Goal: Information Seeking & Learning: Learn about a topic

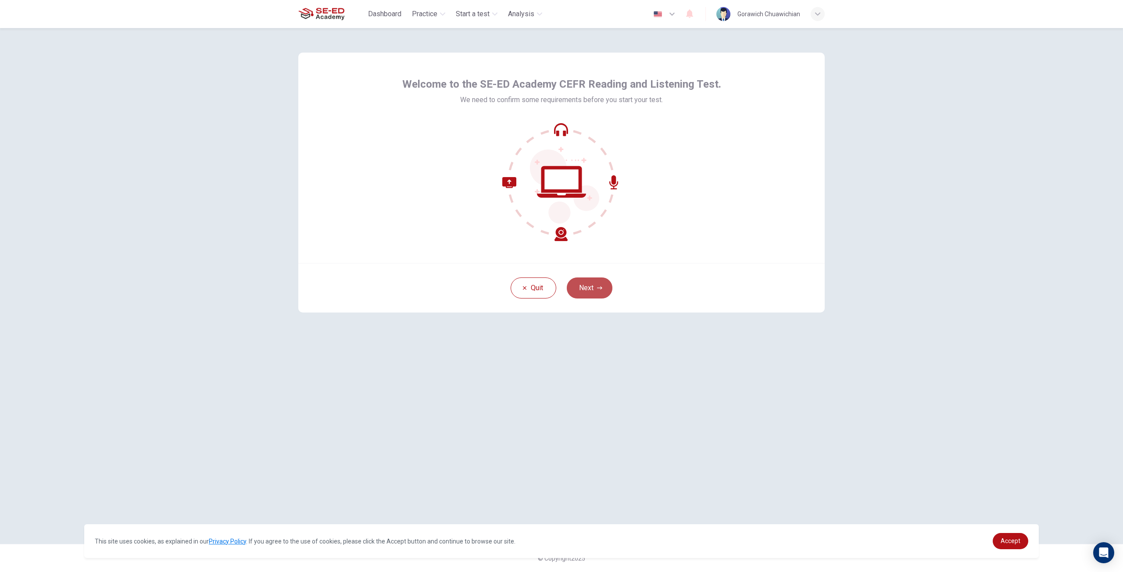
click at [602, 285] on button "Next" at bounding box center [590, 288] width 46 height 21
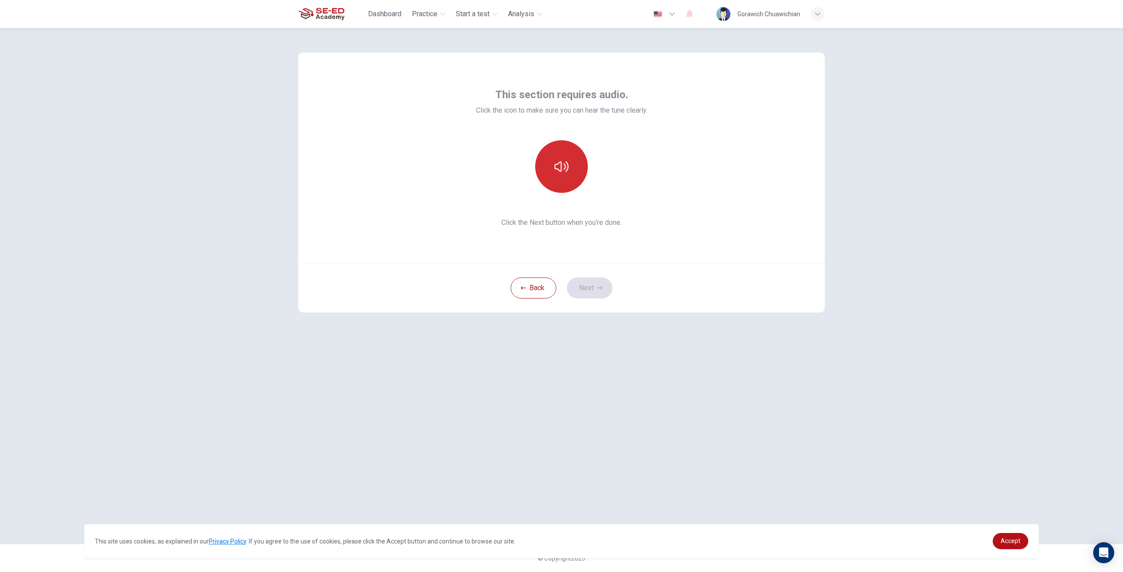
click at [568, 161] on icon "button" at bounding box center [561, 167] width 14 height 14
click at [569, 174] on button "button" at bounding box center [561, 166] width 53 height 53
click at [569, 175] on button "button" at bounding box center [561, 166] width 53 height 53
click at [1018, 541] on span "Accept" at bounding box center [1010, 541] width 20 height 7
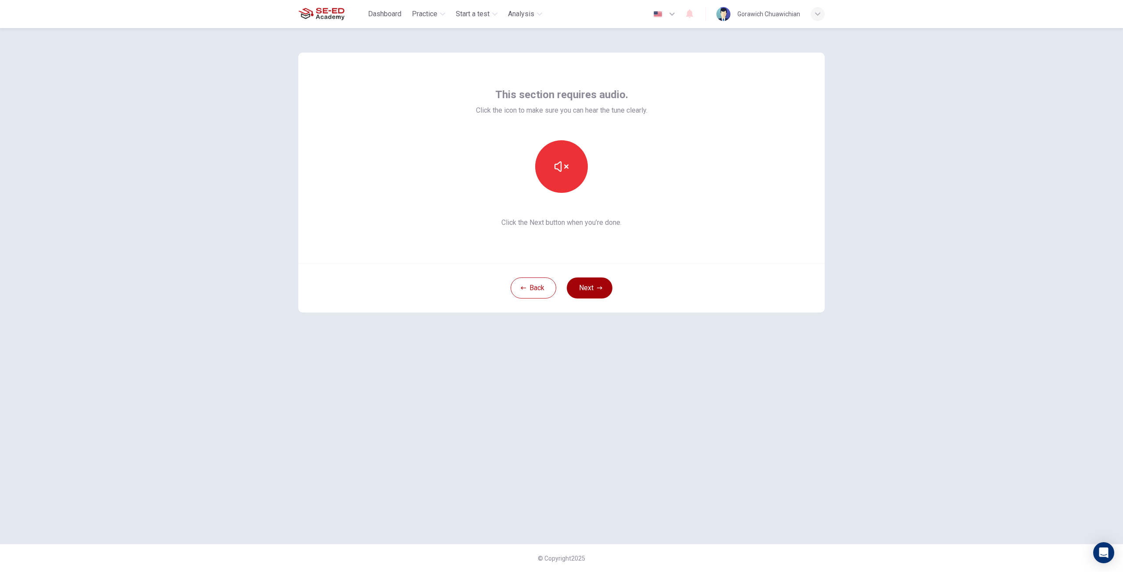
click at [597, 285] on button "Next" at bounding box center [590, 288] width 46 height 21
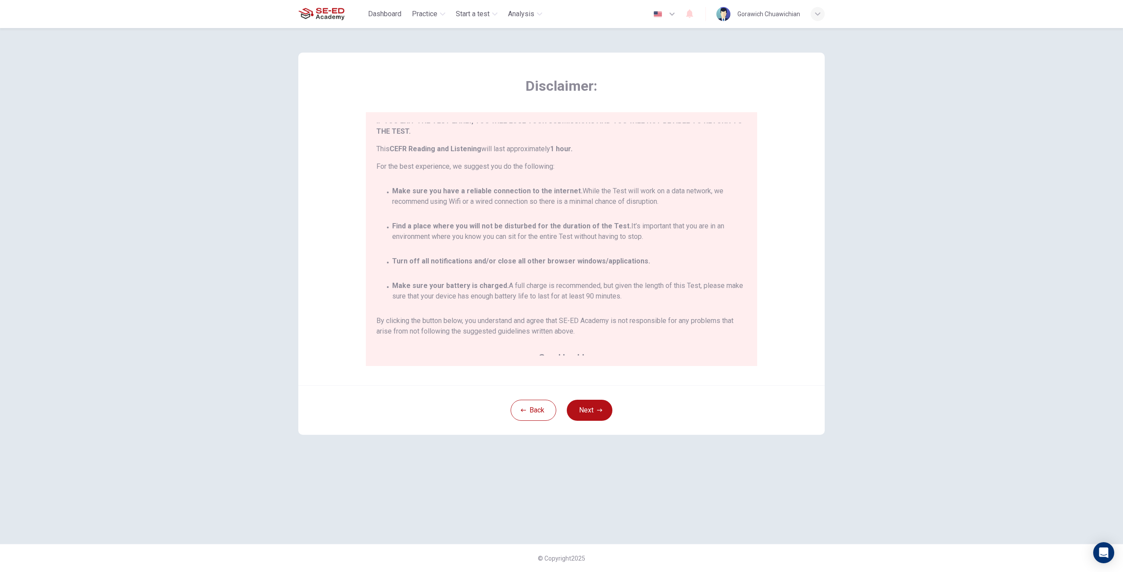
scroll to position [51, 0]
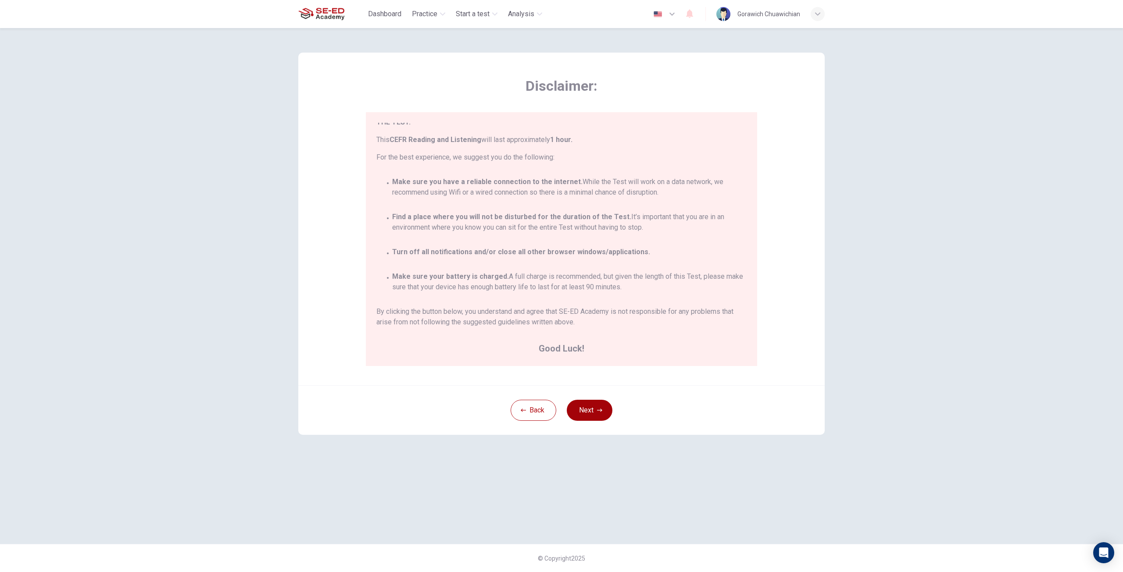
click at [586, 410] on button "Next" at bounding box center [590, 410] width 46 height 21
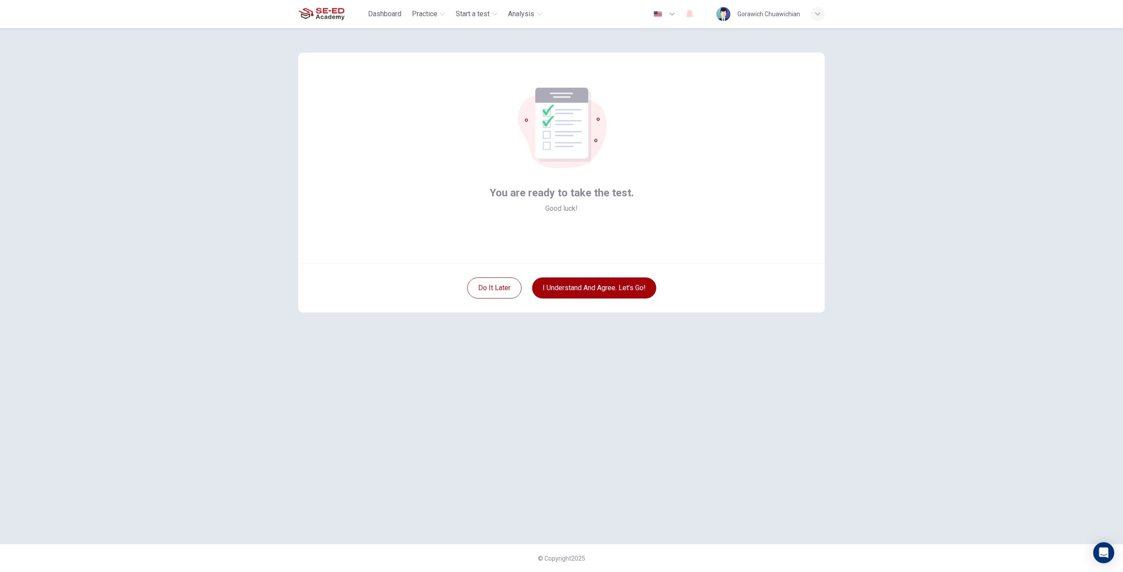
click at [605, 285] on button "I understand and agree. Let’s go!" at bounding box center [594, 288] width 124 height 21
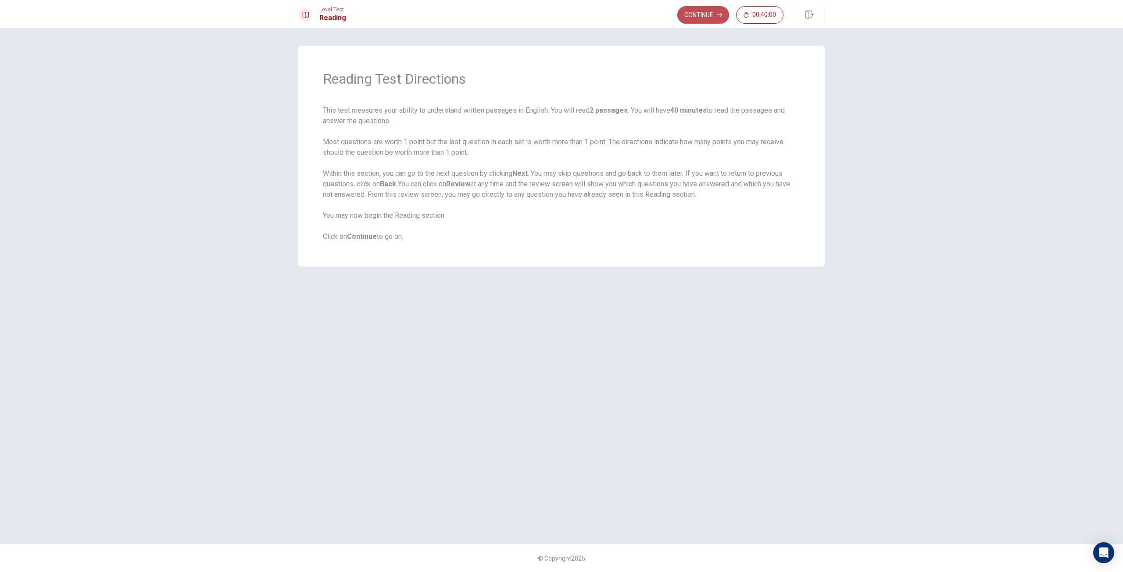
click at [707, 17] on button "Continue" at bounding box center [703, 15] width 52 height 18
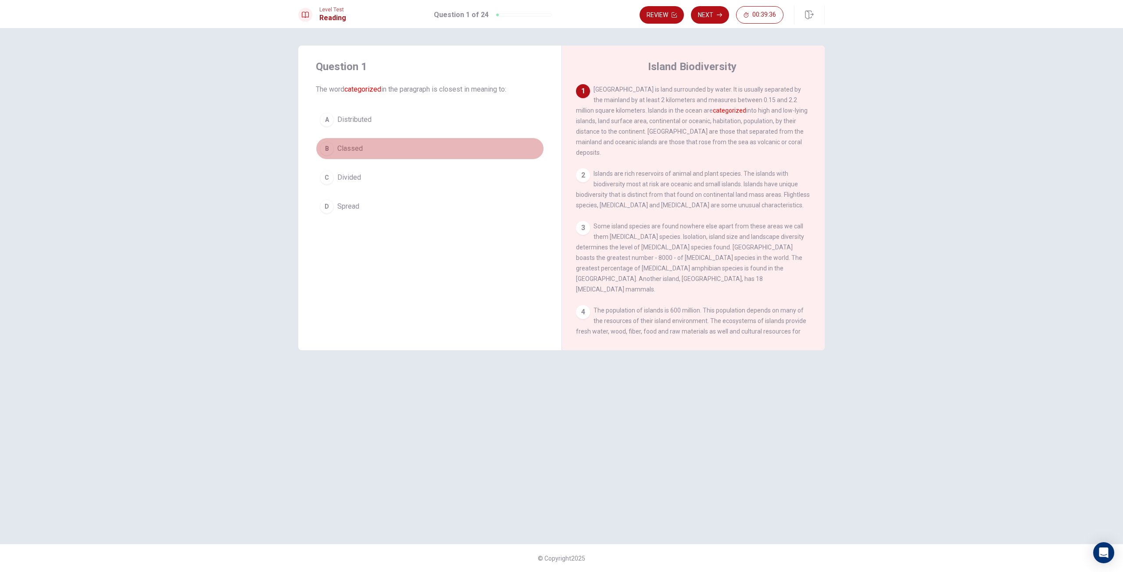
click at [342, 146] on span "Classed" at bounding box center [349, 148] width 25 height 11
click at [722, 11] on button "Next" at bounding box center [710, 15] width 38 height 18
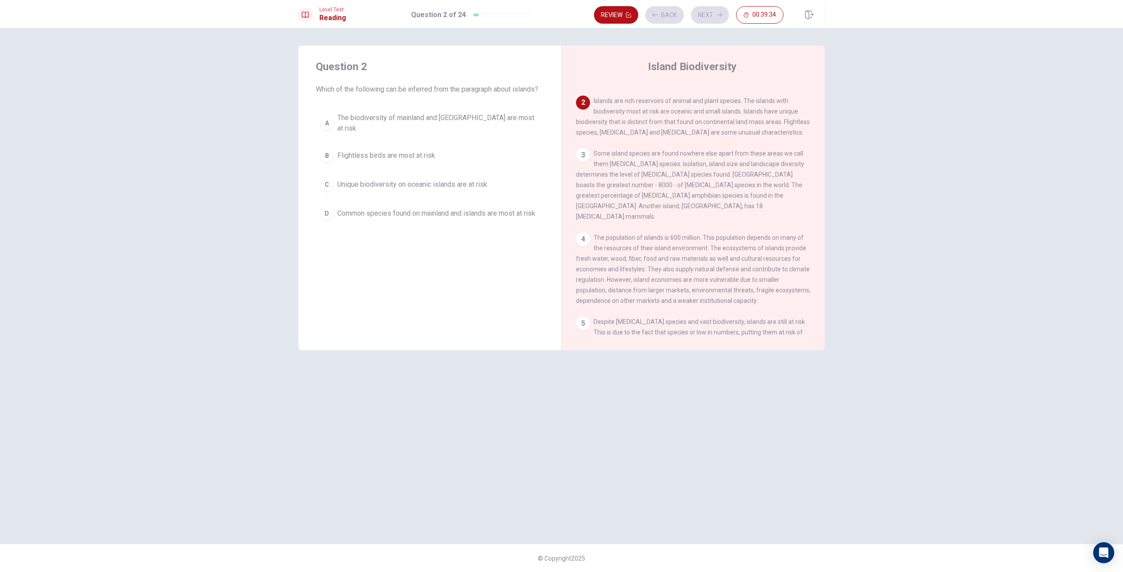
scroll to position [76, 0]
click at [411, 181] on span "Unique biodiversity on oceanic islands are at risk" at bounding box center [412, 184] width 150 height 11
click at [707, 21] on button "Next" at bounding box center [710, 15] width 38 height 18
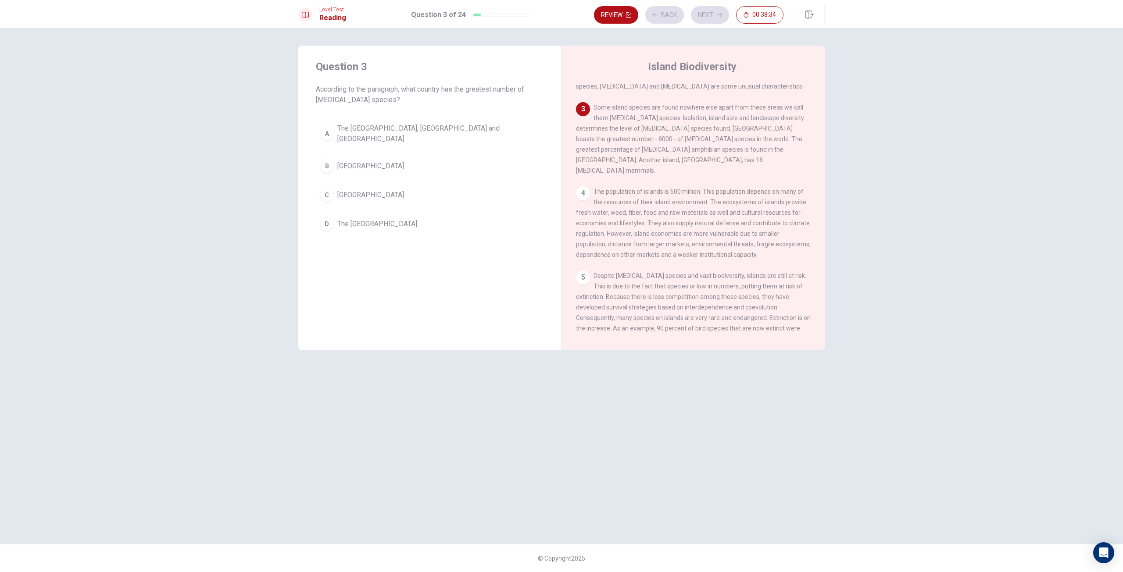
scroll to position [131, 0]
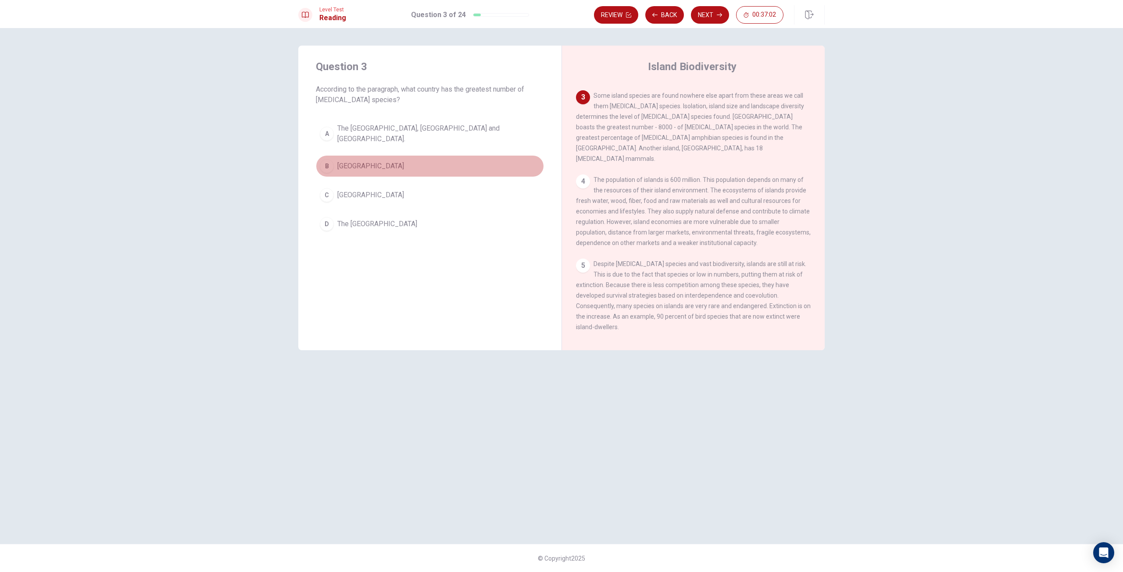
click at [389, 159] on button "B [GEOGRAPHIC_DATA]" at bounding box center [430, 166] width 228 height 22
click at [711, 18] on button "Next" at bounding box center [710, 15] width 38 height 18
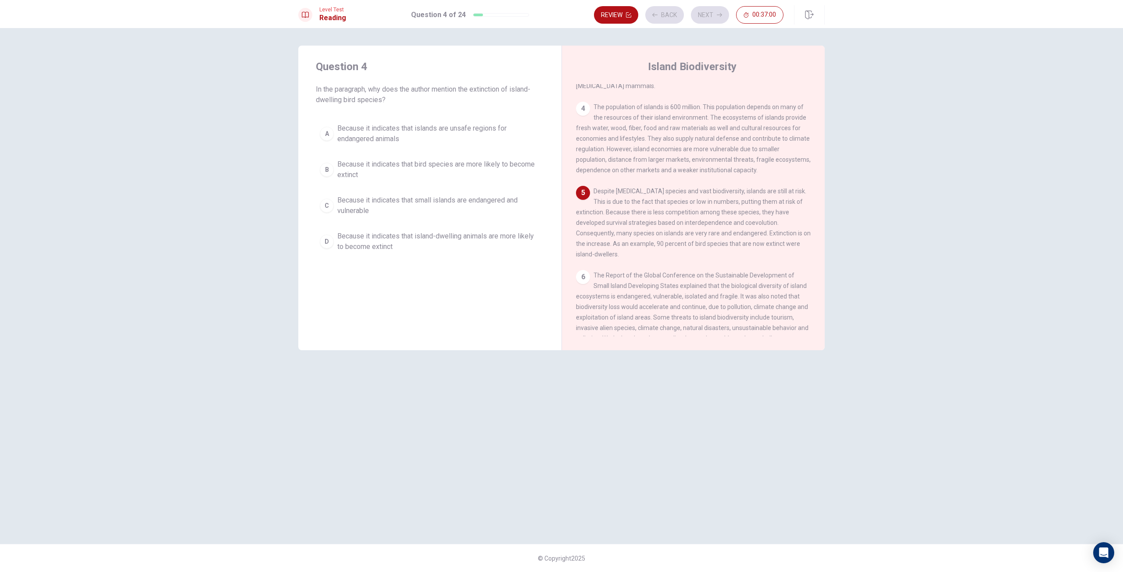
scroll to position [207, 0]
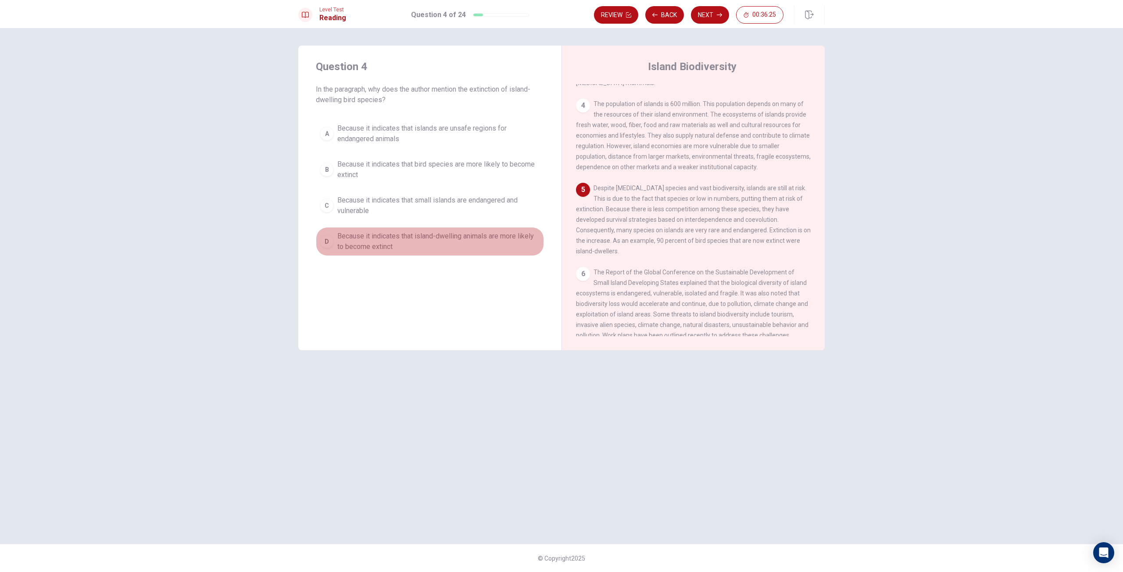
click at [427, 241] on span "Because it indicates that island-dwelling animals are more likely to become ext…" at bounding box center [438, 241] width 203 height 21
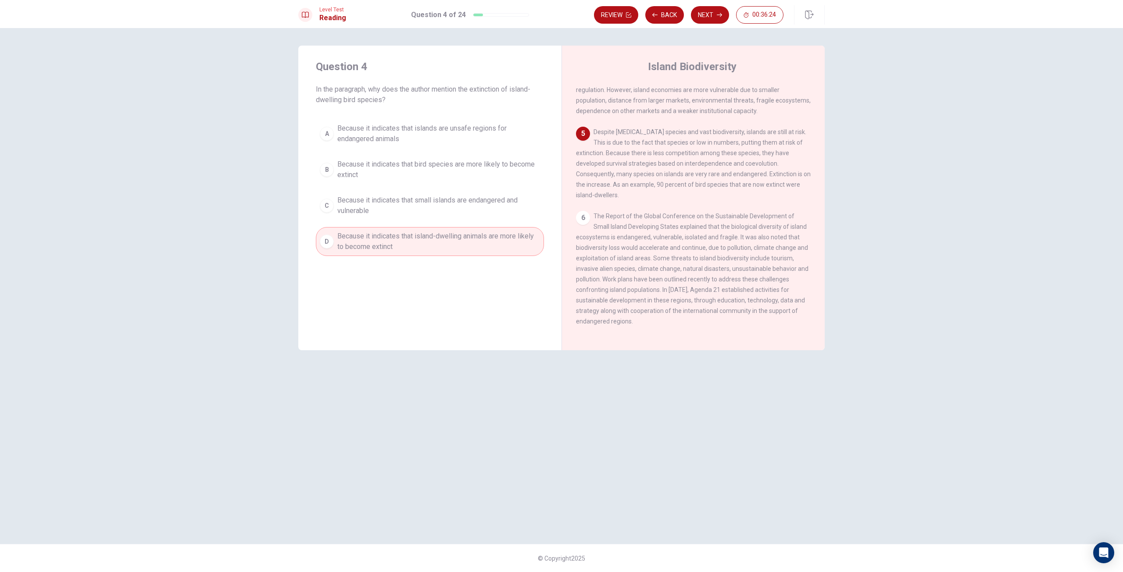
scroll to position [338, 0]
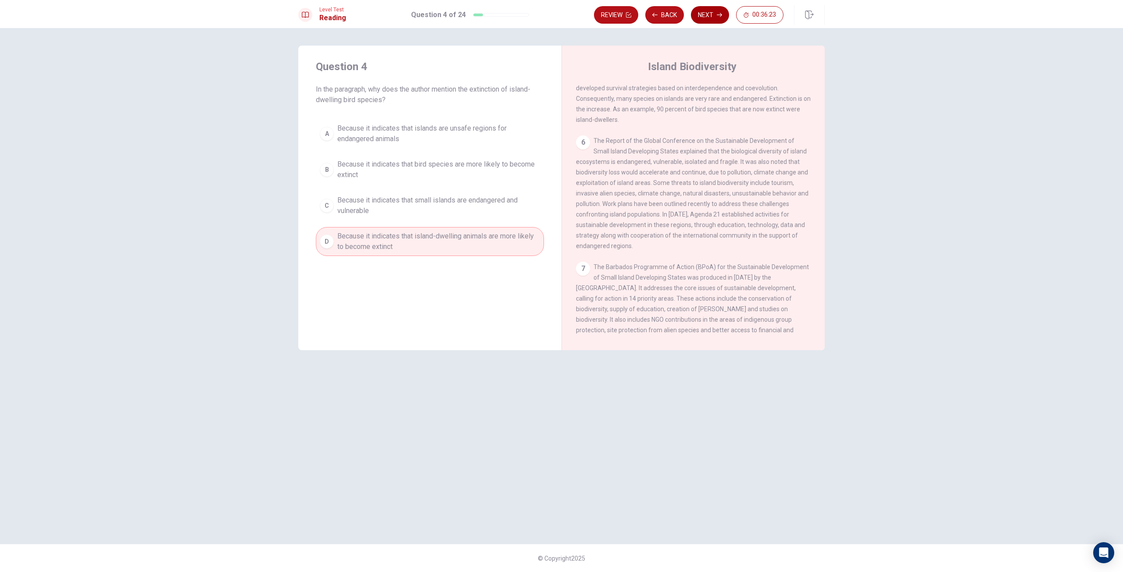
click at [703, 18] on button "Next" at bounding box center [710, 15] width 38 height 18
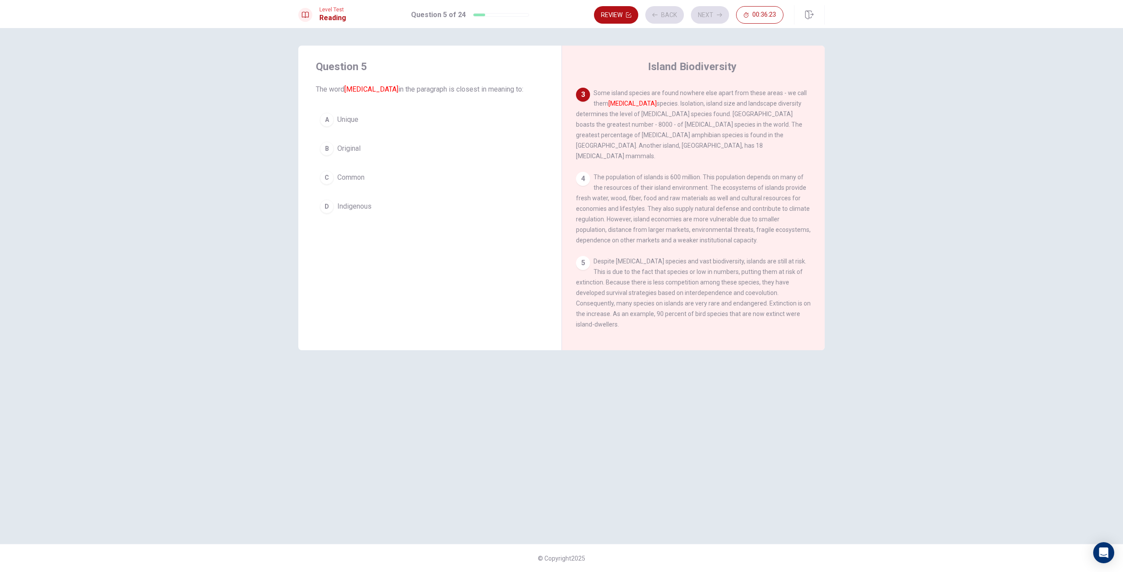
scroll to position [131, 0]
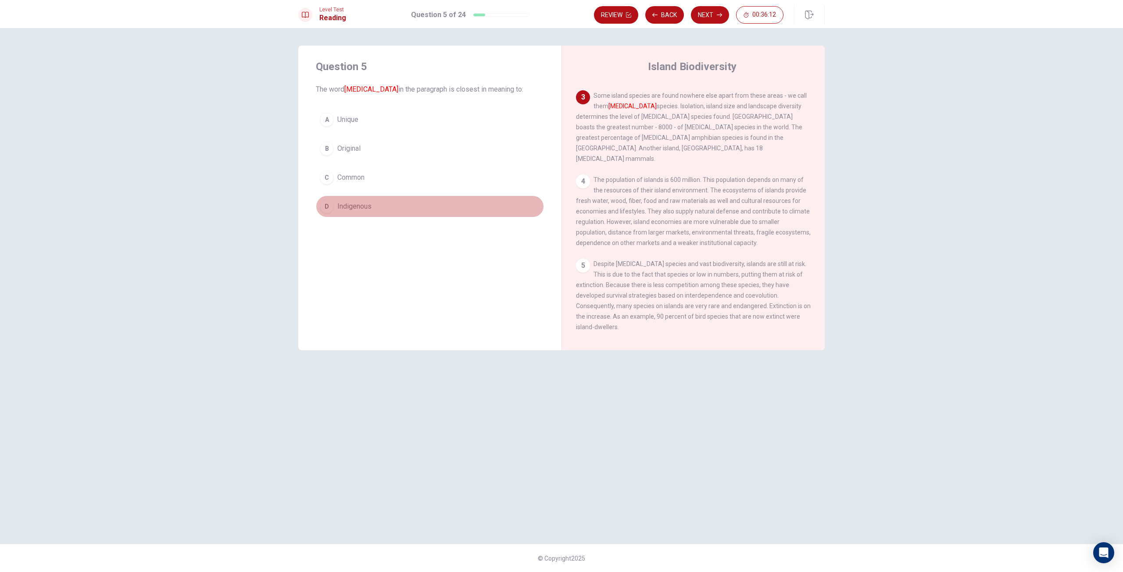
click at [348, 204] on span "Indigenous" at bounding box center [354, 206] width 34 height 11
click at [701, 21] on button "Next" at bounding box center [710, 15] width 38 height 18
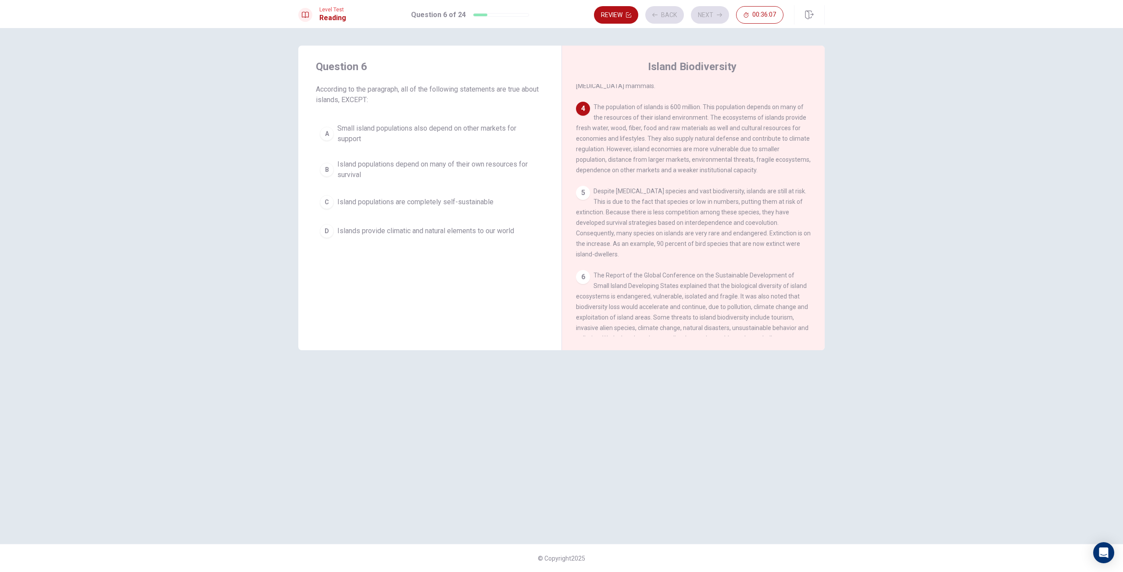
scroll to position [207, 0]
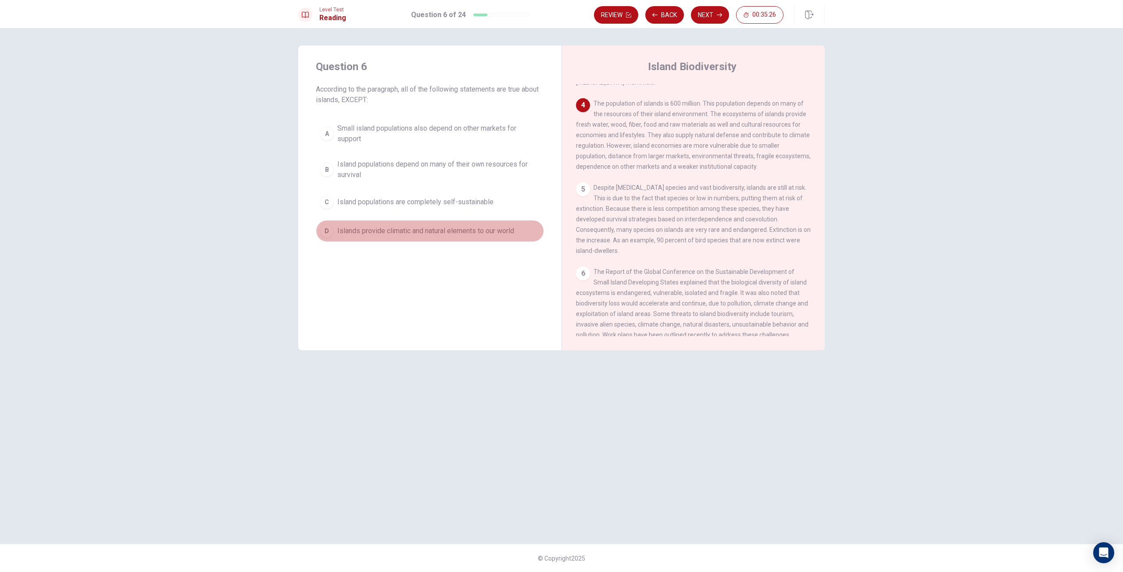
click at [443, 228] on span "Islands provide climatic and natural elements to our world" at bounding box center [425, 231] width 177 height 11
click at [701, 16] on button "Next" at bounding box center [710, 15] width 38 height 18
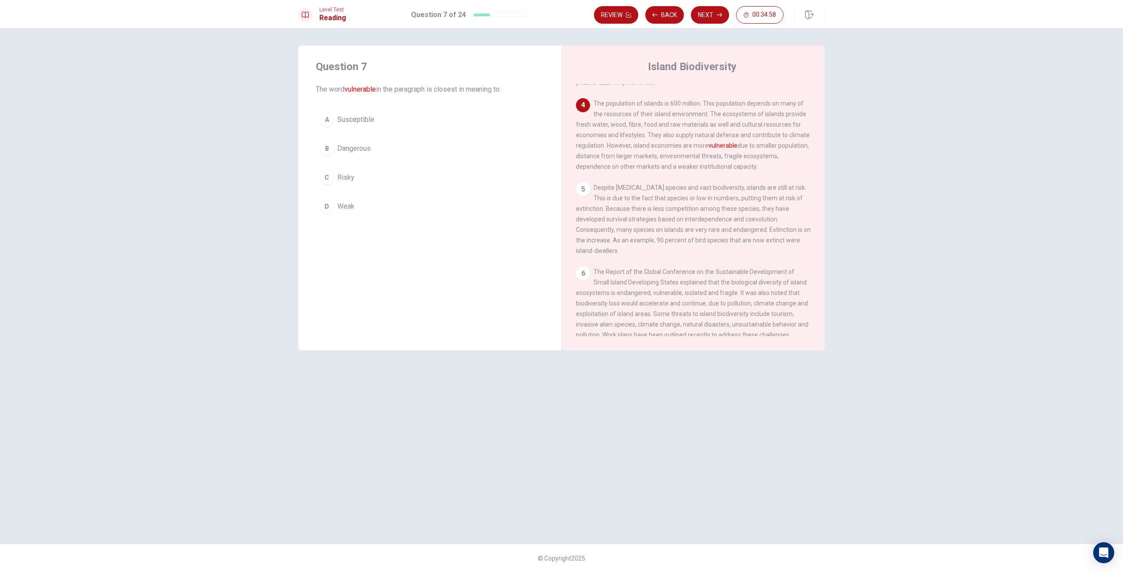
click at [342, 201] on span "Weak" at bounding box center [345, 206] width 17 height 11
click at [703, 9] on button "Next" at bounding box center [710, 15] width 38 height 18
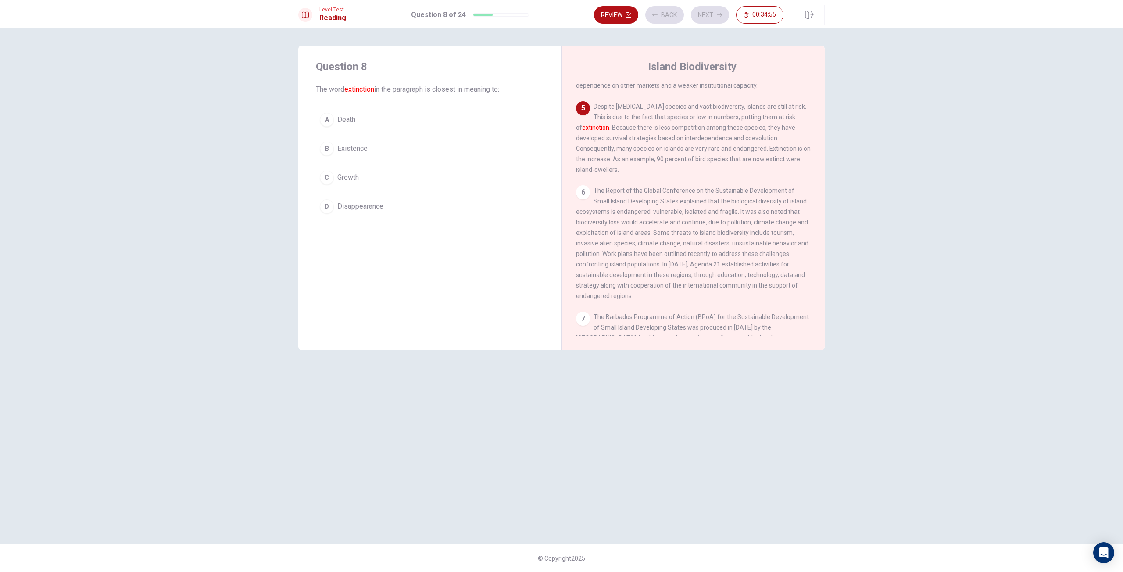
scroll to position [294, 0]
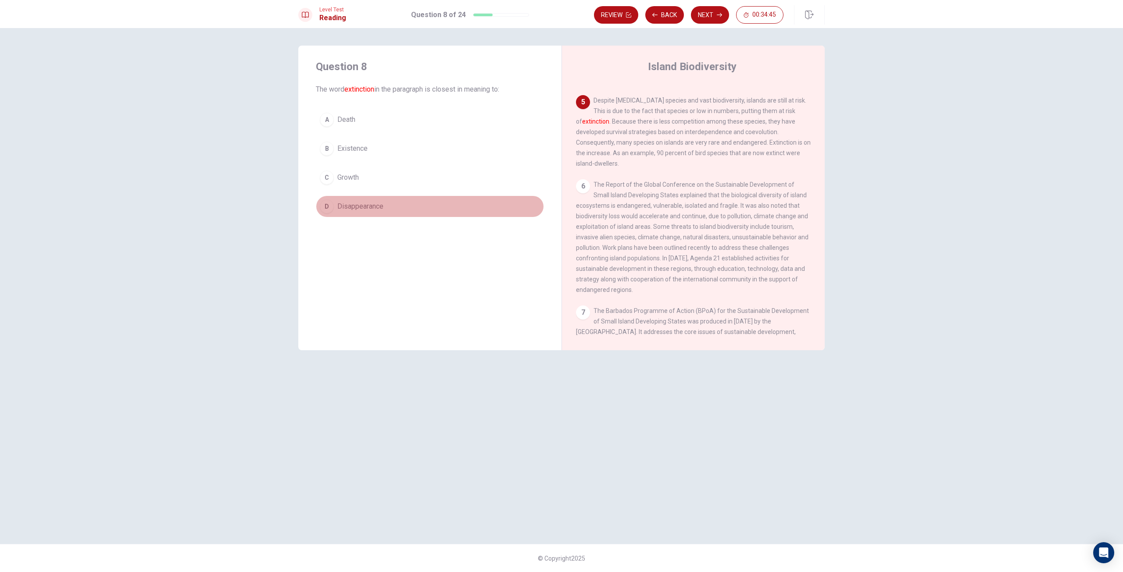
click at [356, 202] on span "Disappearance" at bounding box center [360, 206] width 46 height 11
click at [712, 7] on button "Next" at bounding box center [710, 15] width 38 height 18
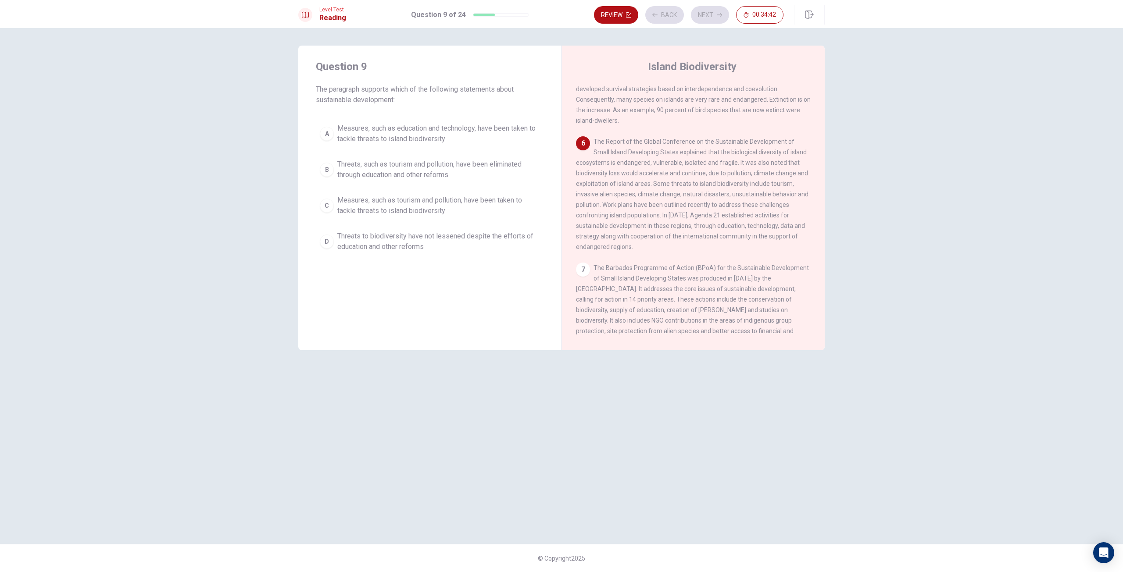
scroll to position [338, 0]
click at [508, 165] on span "Threats, such as tourism and pollution, have been eliminated through education …" at bounding box center [438, 169] width 203 height 21
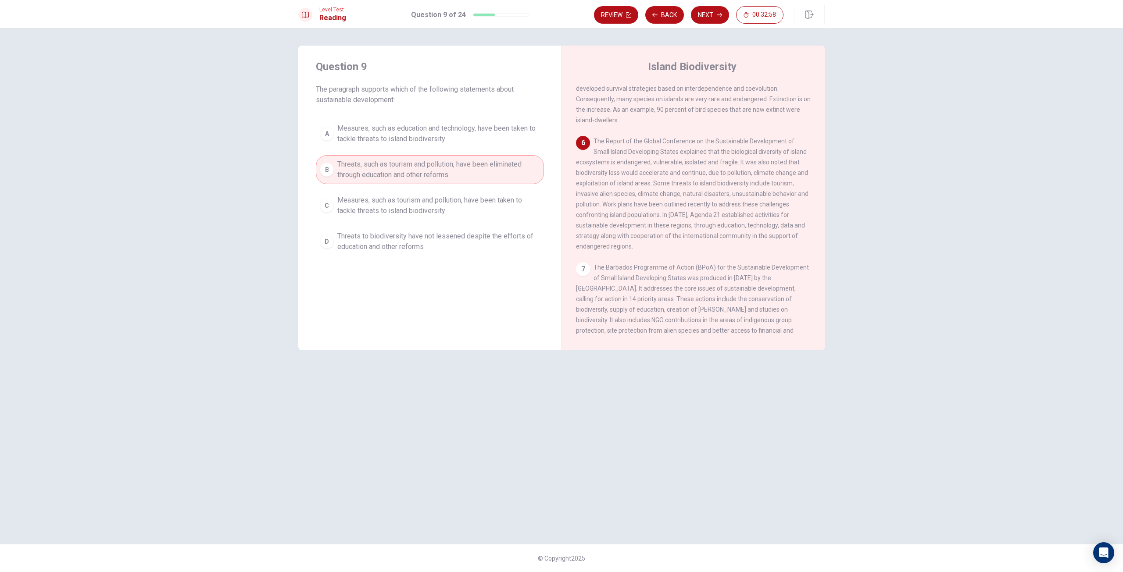
click at [441, 207] on span "Measures, such as tourism and pollution, have been taken to tackle threats to i…" at bounding box center [438, 205] width 203 height 21
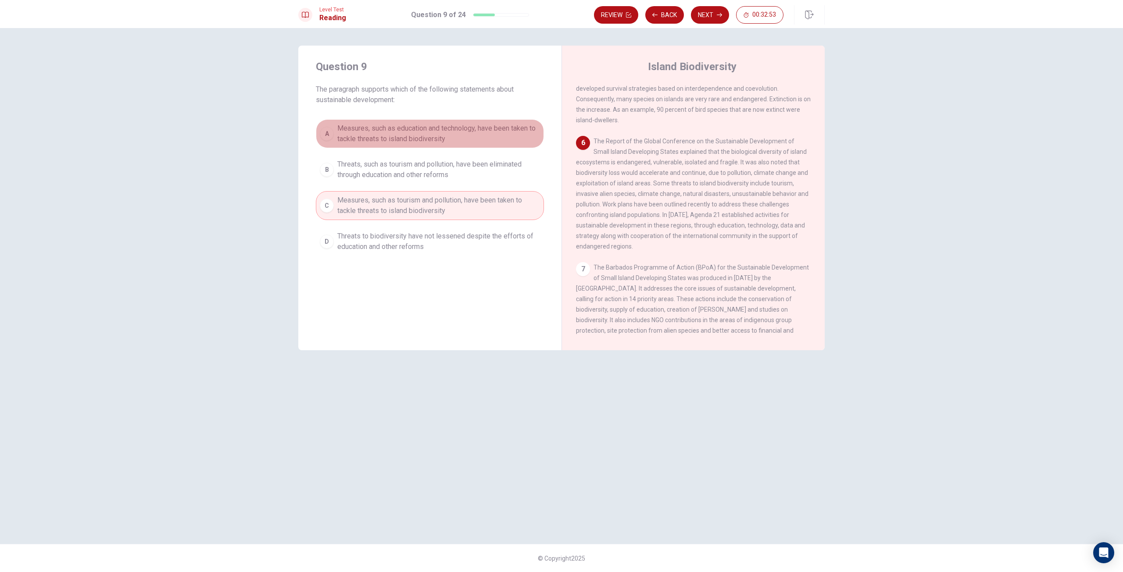
click at [443, 136] on span "Measures, such as education and technology, have been taken to tackle threats t…" at bounding box center [438, 133] width 203 height 21
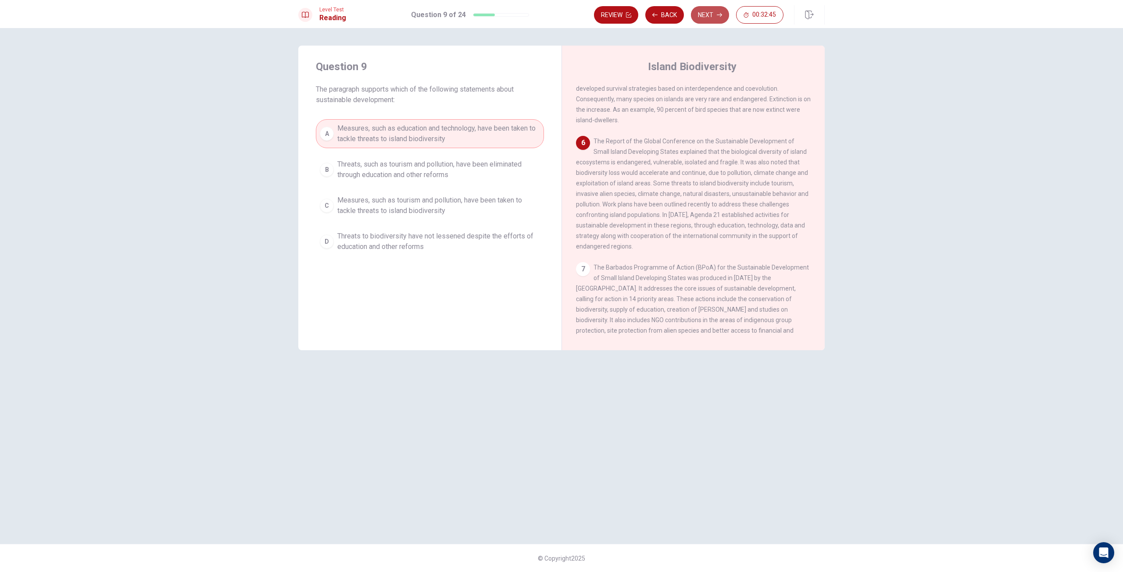
click at [706, 18] on button "Next" at bounding box center [710, 15] width 38 height 18
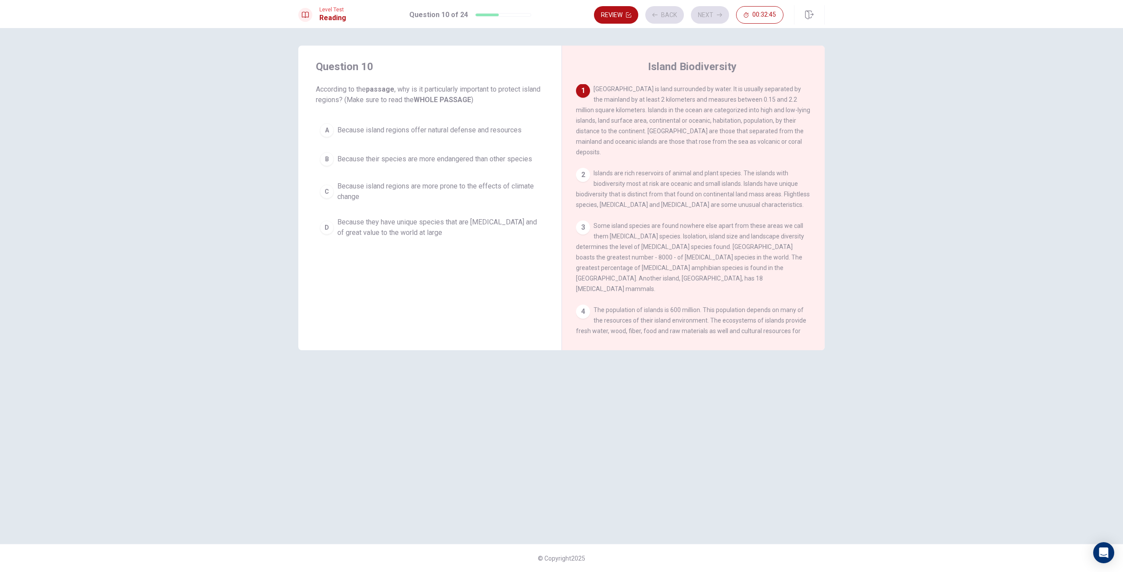
scroll to position [0, 0]
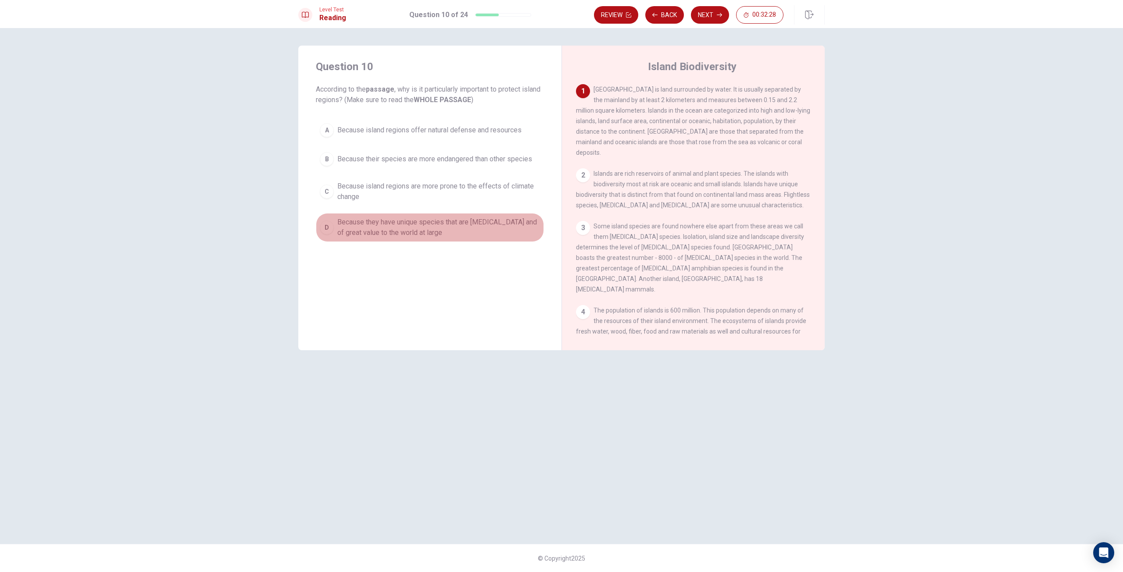
click at [495, 218] on span "Because they have unique species that are [MEDICAL_DATA] and of great value to …" at bounding box center [438, 227] width 203 height 21
click at [467, 159] on span "Because their species are more endangered than other species" at bounding box center [434, 159] width 195 height 11
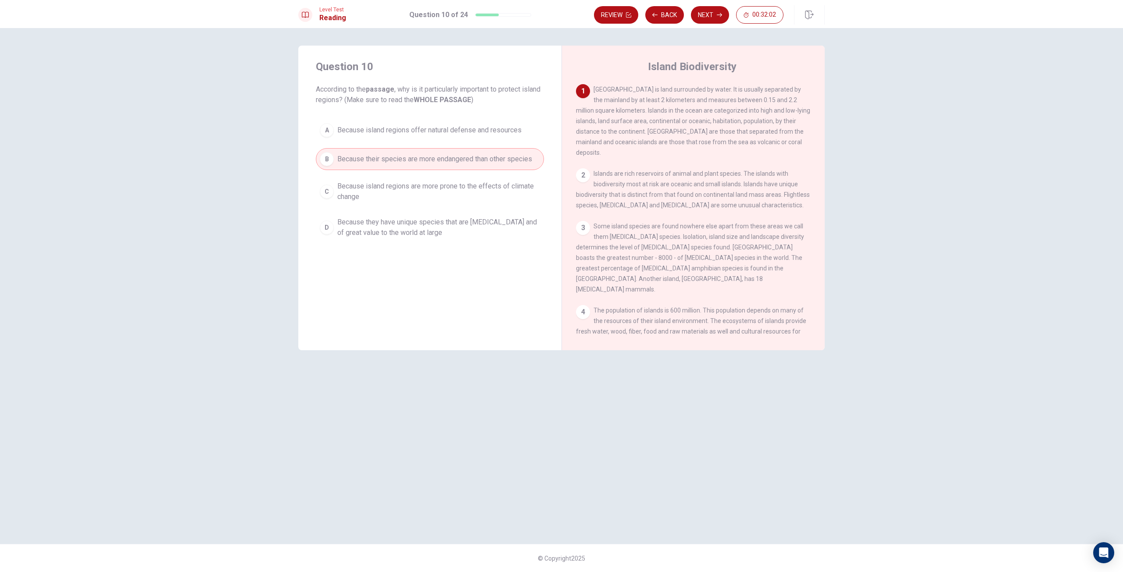
click at [430, 231] on span "Because they have unique species that are [MEDICAL_DATA] and of great value to …" at bounding box center [438, 227] width 203 height 21
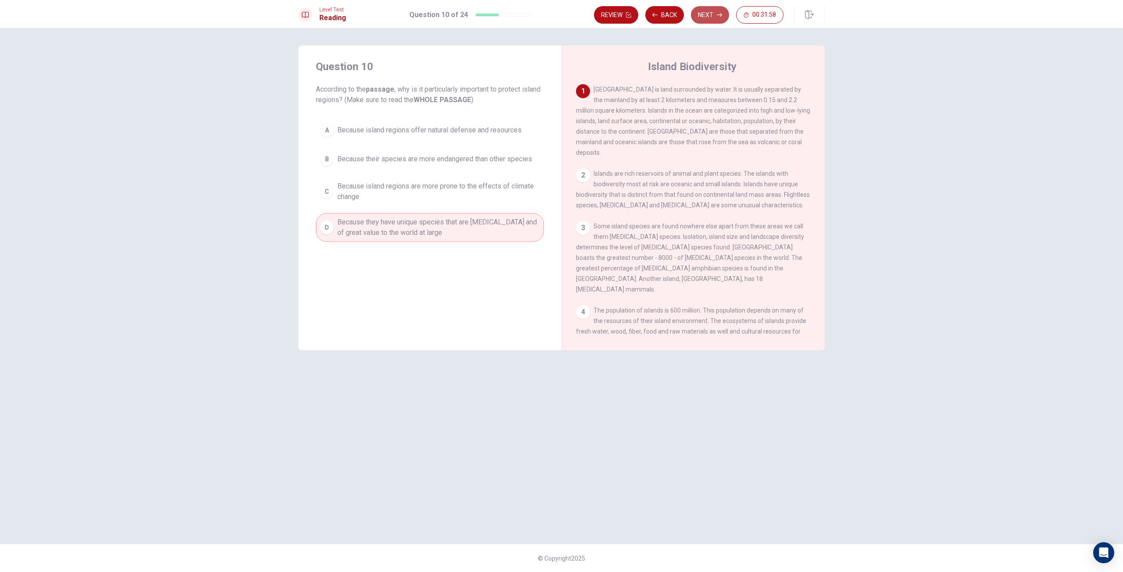
click at [711, 14] on button "Next" at bounding box center [710, 15] width 38 height 18
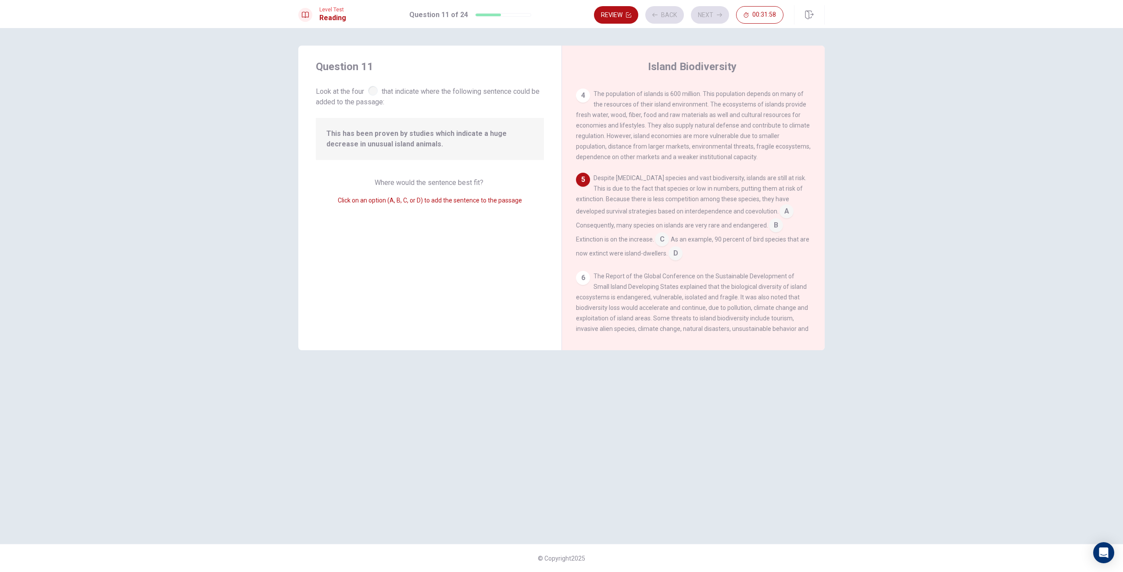
scroll to position [218, 0]
click at [667, 232] on input at bounding box center [662, 239] width 14 height 14
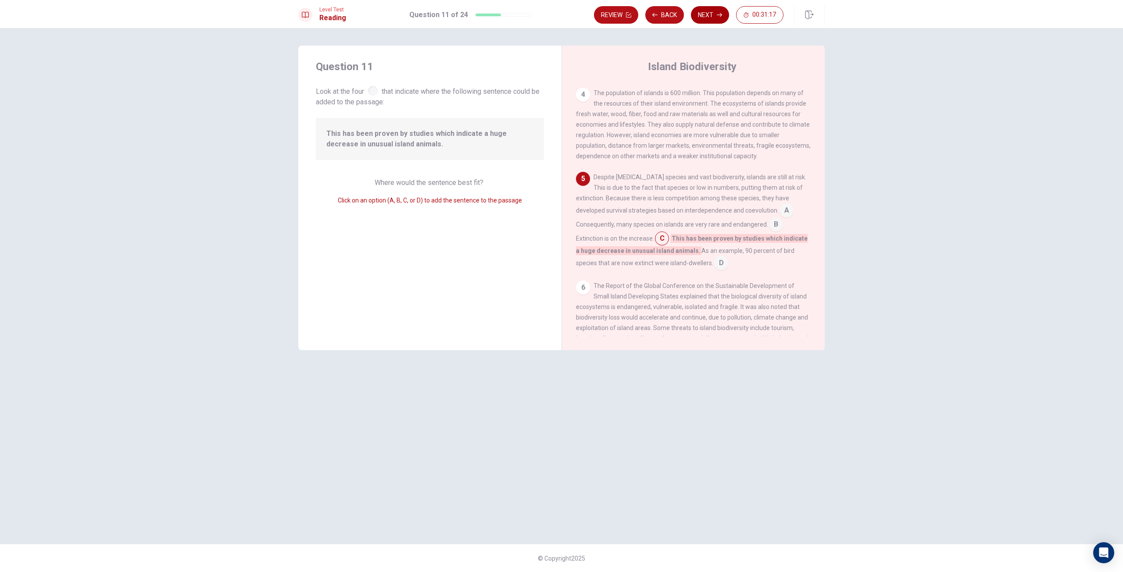
click at [705, 12] on button "Next" at bounding box center [710, 15] width 38 height 18
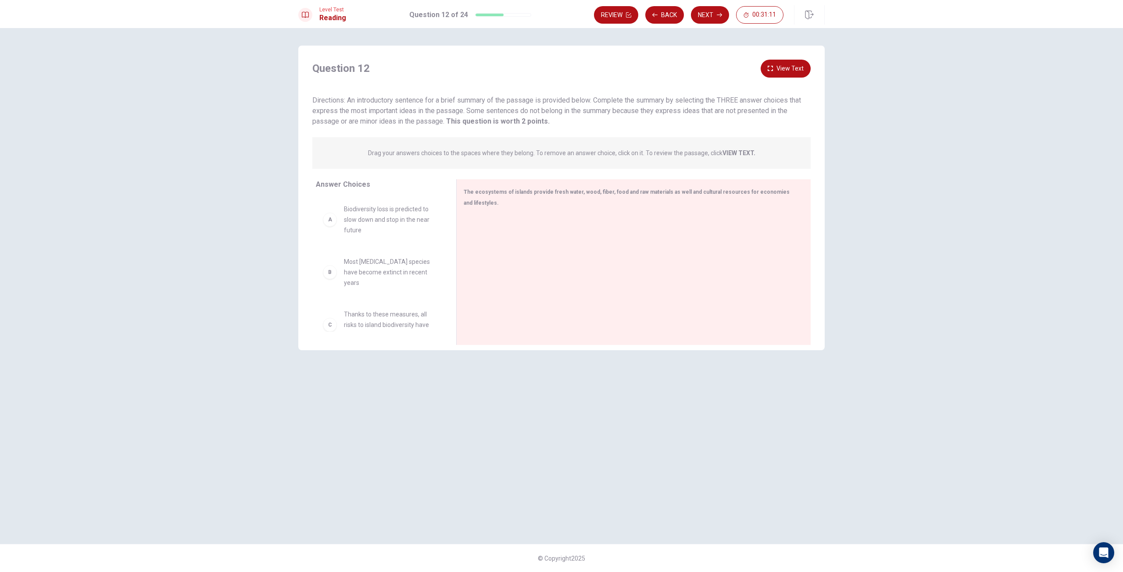
drag, startPoint x: 395, startPoint y: 154, endPoint x: 554, endPoint y: 150, distance: 158.8
click at [554, 150] on p "Drag your answers choices to the spaces where they belong. To remove an answer …" at bounding box center [561, 153] width 387 height 7
click at [389, 237] on span "Island biodiversity is unique and contains many [MEDICAL_DATA] species" at bounding box center [389, 246] width 91 height 32
drag, startPoint x: 351, startPoint y: 242, endPoint x: 468, endPoint y: 225, distance: 118.3
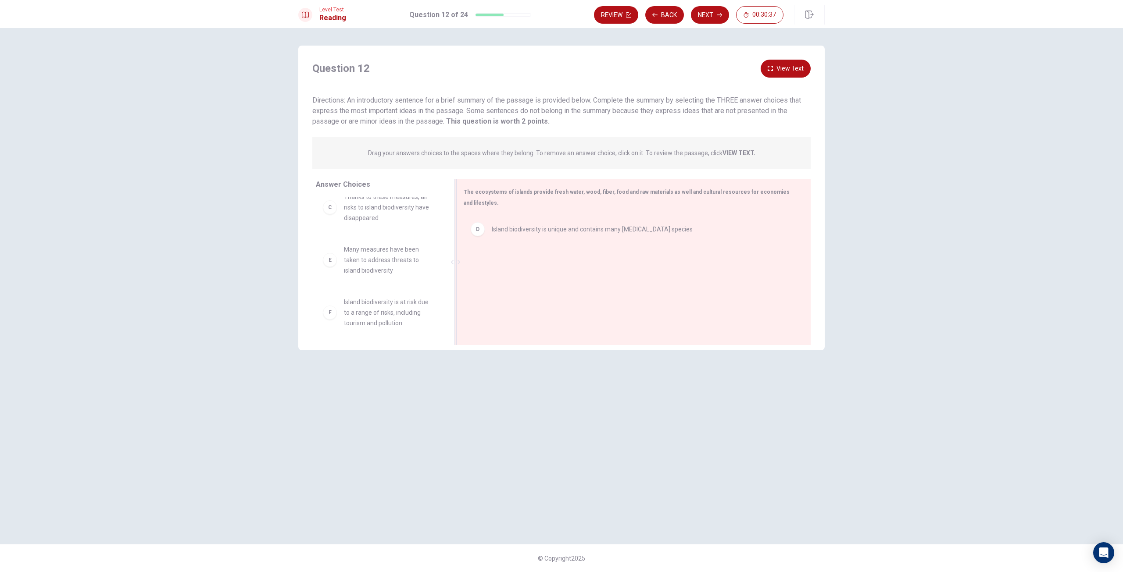
scroll to position [111, 0]
drag, startPoint x: 386, startPoint y: 307, endPoint x: 526, endPoint y: 268, distance: 145.9
drag, startPoint x: 365, startPoint y: 313, endPoint x: 526, endPoint y: 269, distance: 166.5
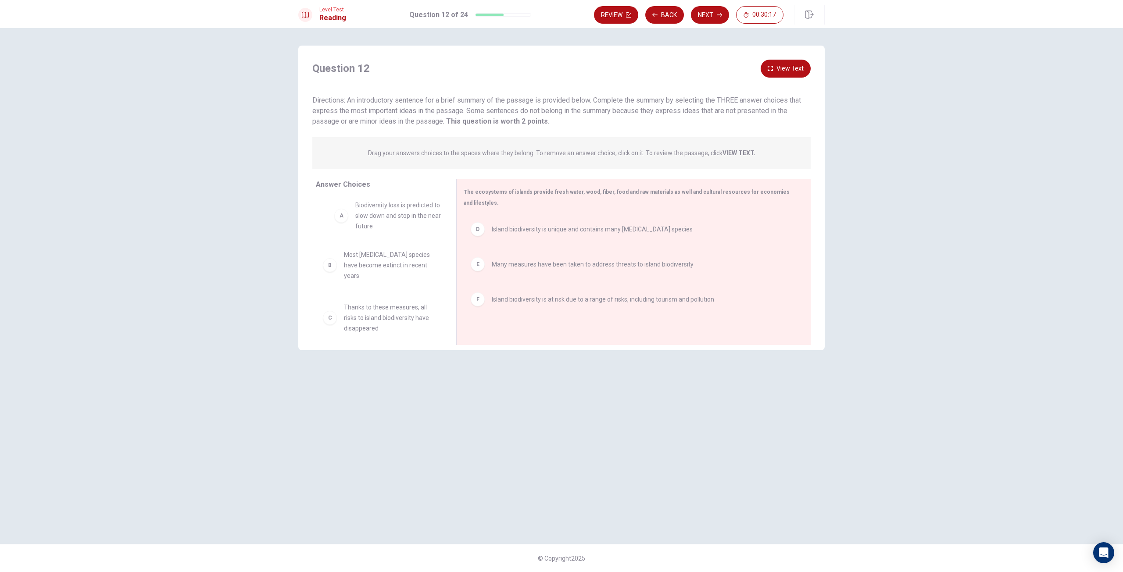
drag, startPoint x: 382, startPoint y: 220, endPoint x: 396, endPoint y: 214, distance: 15.0
click at [707, 14] on button "Next" at bounding box center [710, 15] width 38 height 18
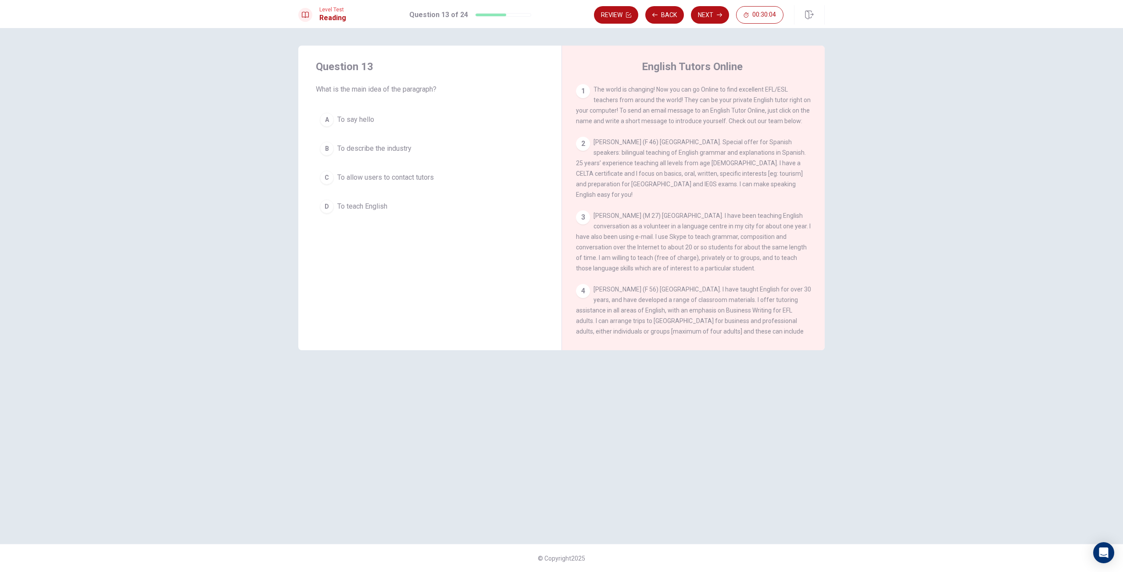
click at [371, 204] on span "To teach English" at bounding box center [362, 206] width 50 height 11
click at [705, 12] on button "Next" at bounding box center [710, 15] width 38 height 18
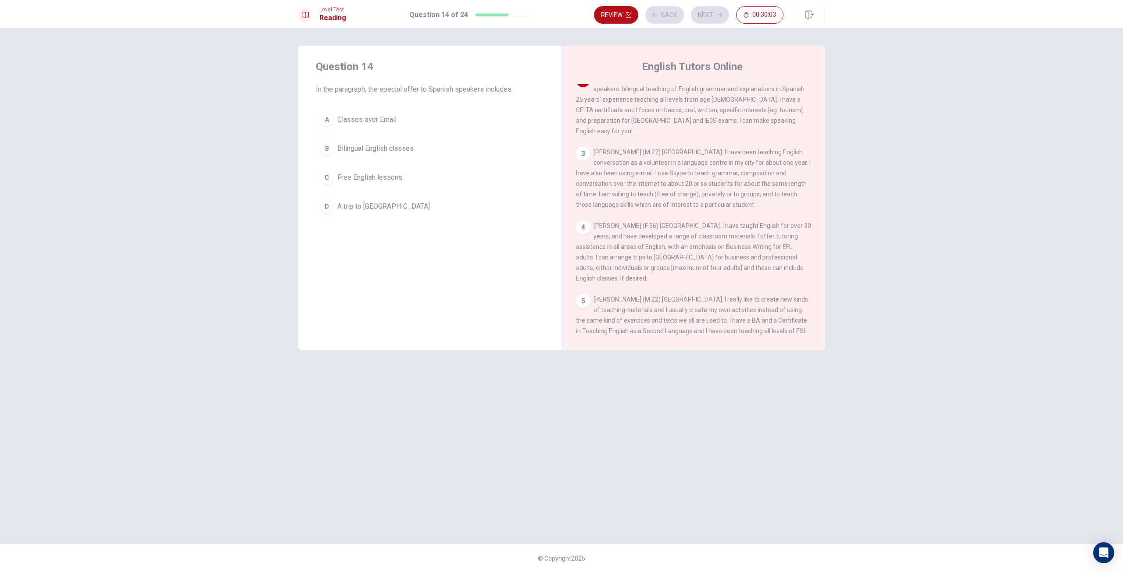
scroll to position [65, 0]
click at [675, 7] on button "Back" at bounding box center [664, 15] width 39 height 18
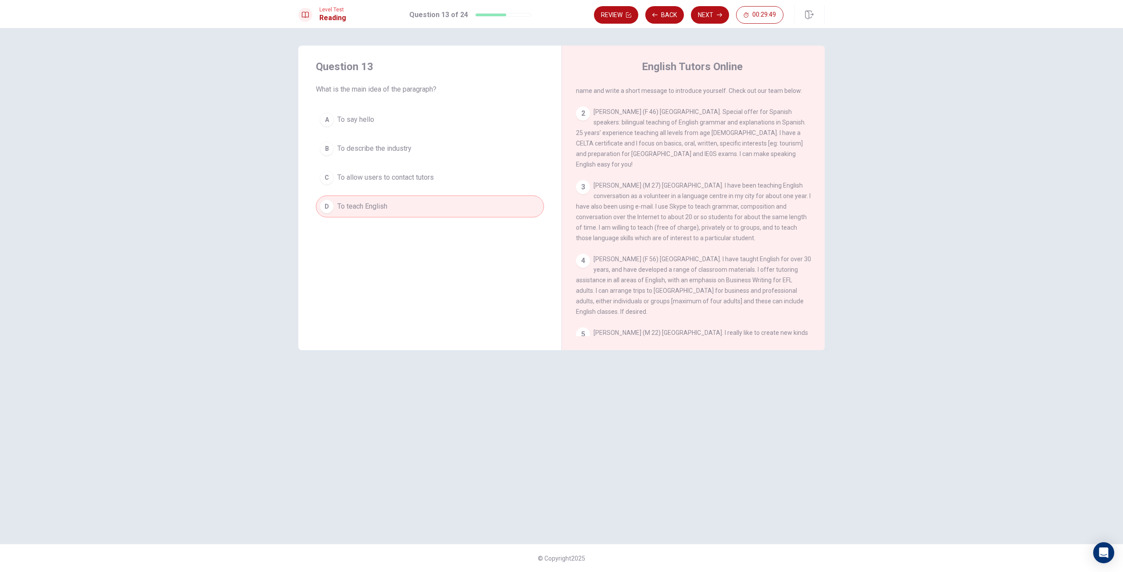
scroll to position [0, 0]
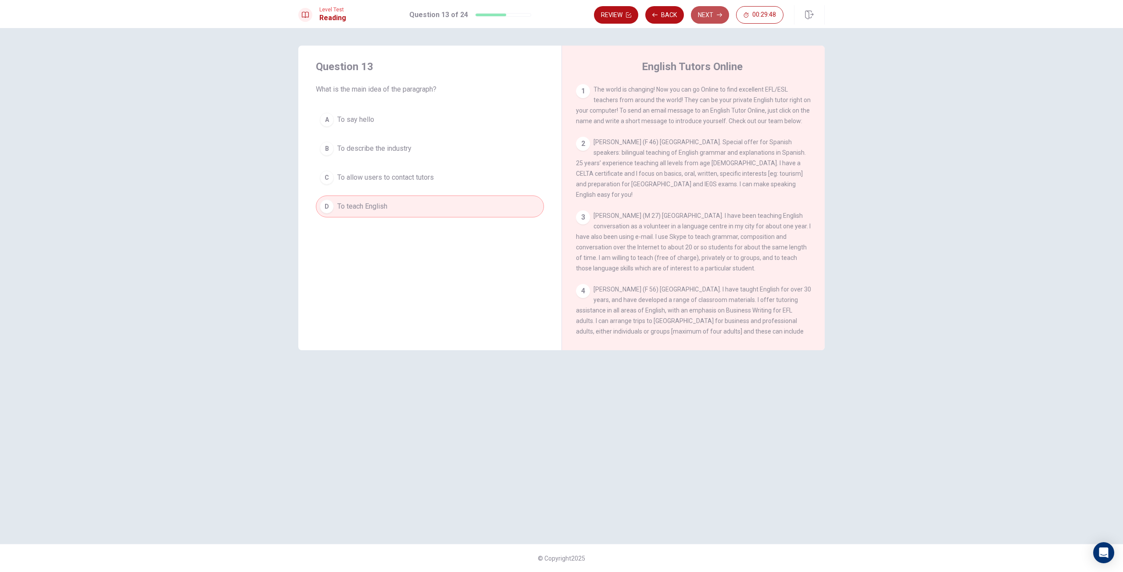
click at [710, 16] on button "Next" at bounding box center [710, 15] width 38 height 18
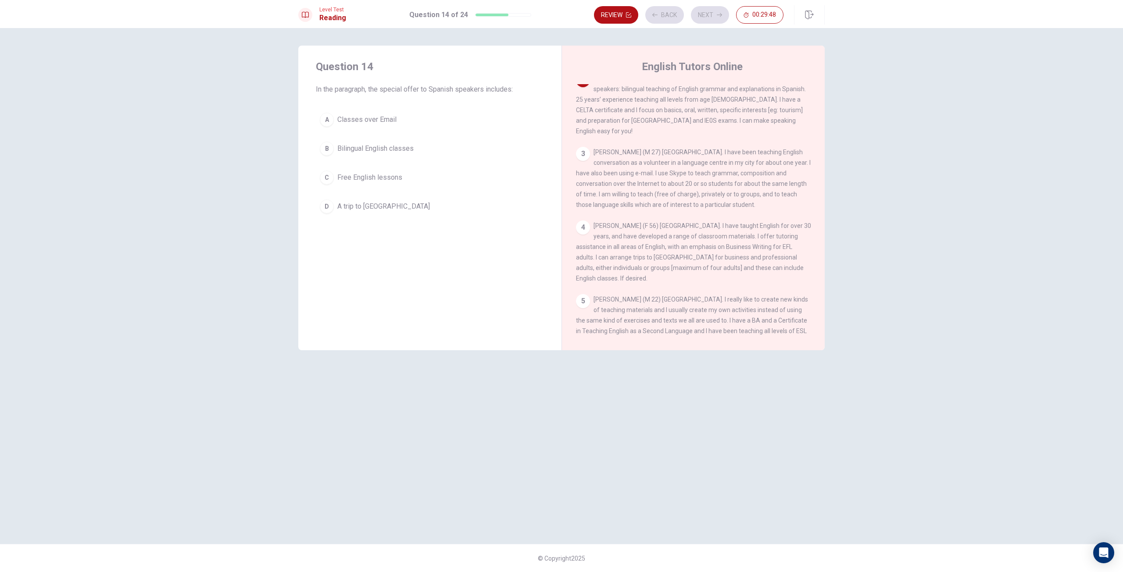
scroll to position [65, 0]
click at [412, 149] on span "Bilingual English classes" at bounding box center [375, 148] width 76 height 11
click at [717, 20] on button "Next" at bounding box center [710, 15] width 38 height 18
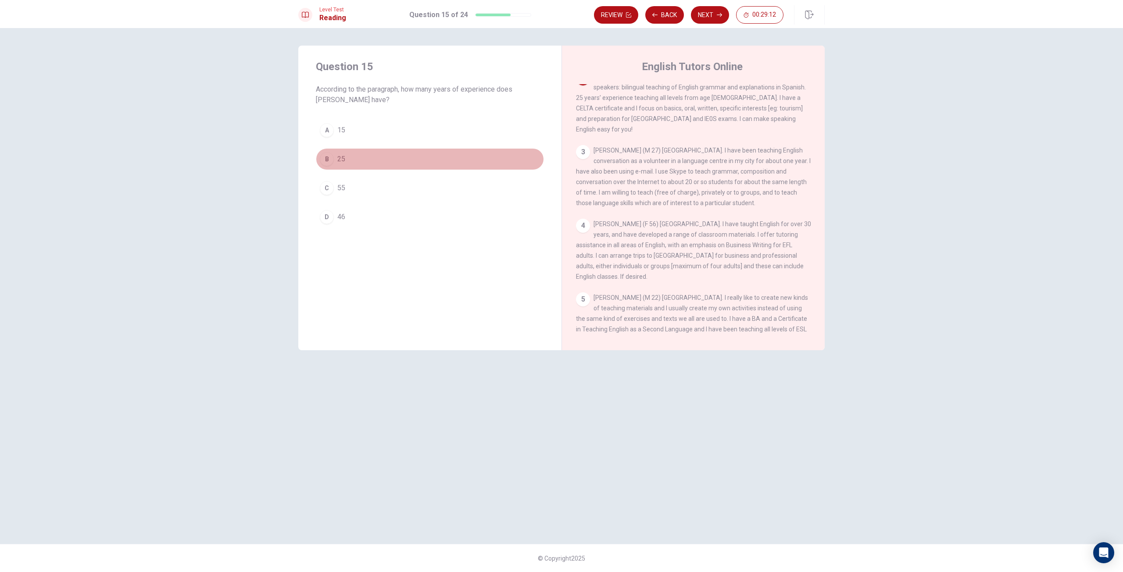
click at [379, 150] on button "B 25" at bounding box center [430, 159] width 228 height 22
click at [707, 14] on button "Next" at bounding box center [710, 15] width 38 height 18
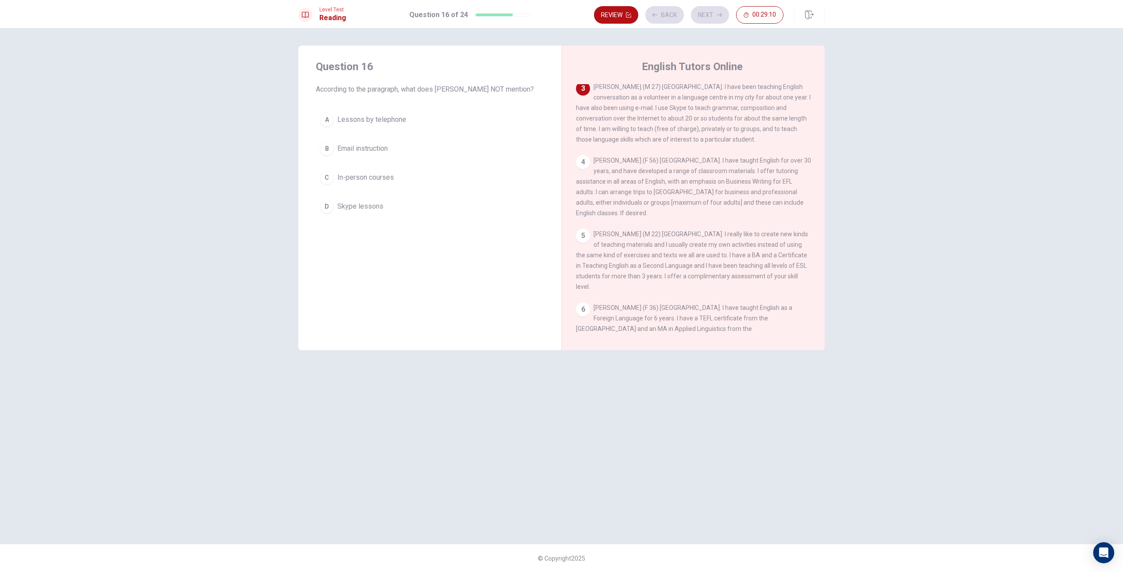
scroll to position [131, 0]
click at [382, 125] on span "Lessons by telephone" at bounding box center [371, 119] width 69 height 11
click at [702, 20] on button "Next" at bounding box center [710, 15] width 38 height 18
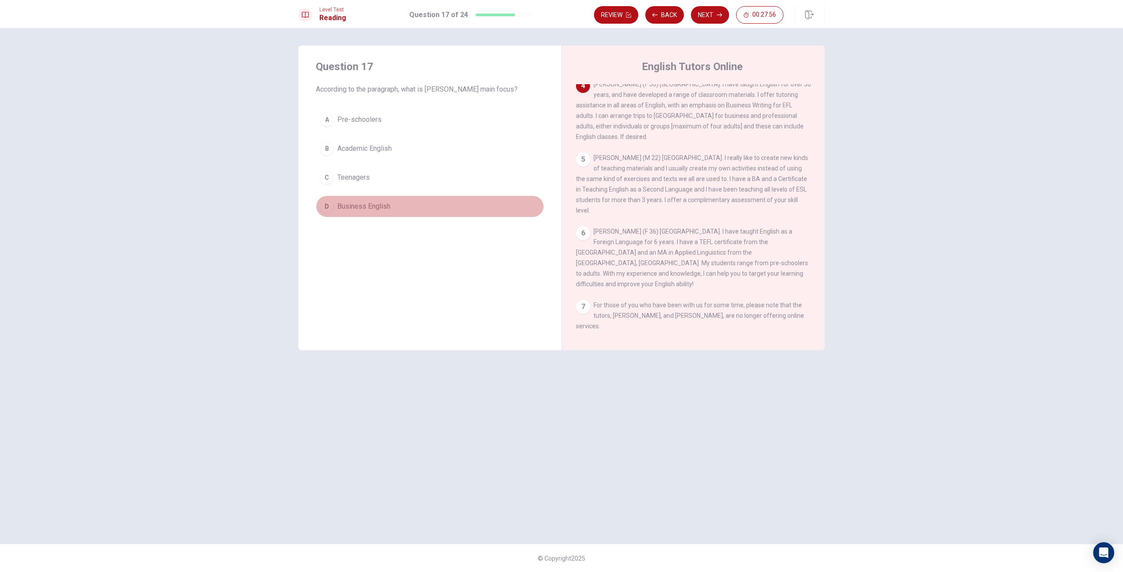
click at [388, 197] on button "D Business English" at bounding box center [430, 207] width 228 height 22
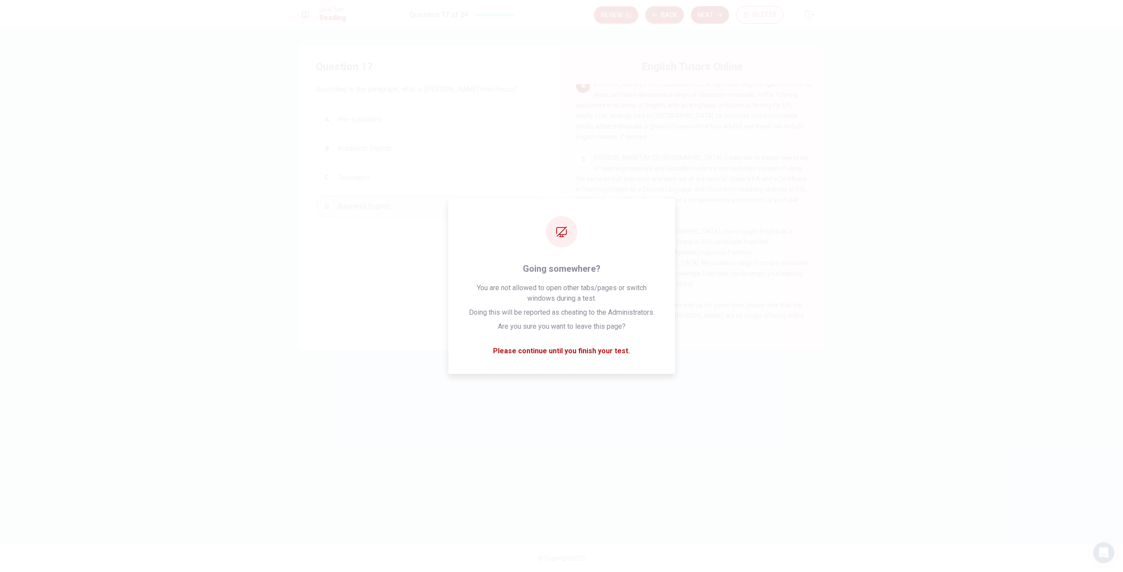
click at [710, 11] on button "Next" at bounding box center [710, 15] width 38 height 18
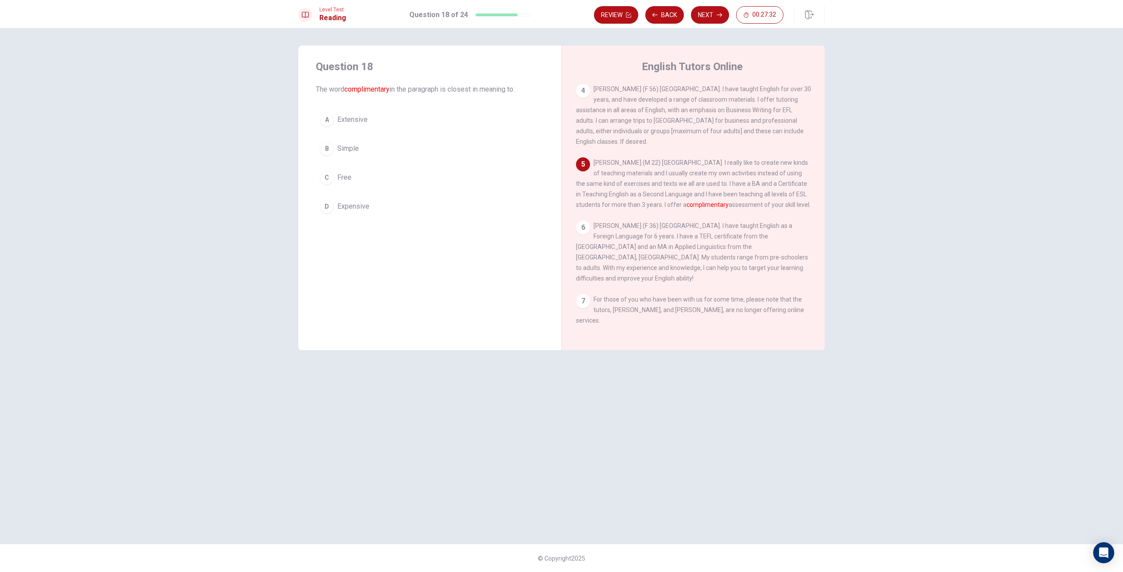
click at [437, 186] on button "C Free" at bounding box center [430, 178] width 228 height 22
click at [707, 14] on button "Next" at bounding box center [710, 15] width 38 height 18
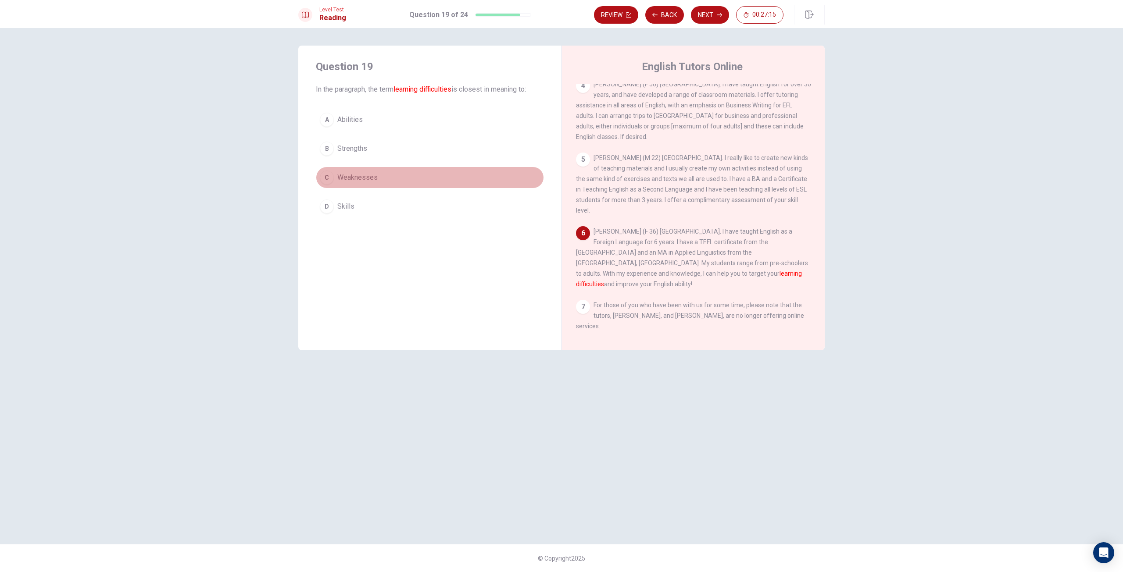
click at [336, 178] on button "C Weaknesses" at bounding box center [430, 178] width 228 height 22
click at [699, 16] on button "Next" at bounding box center [710, 15] width 38 height 18
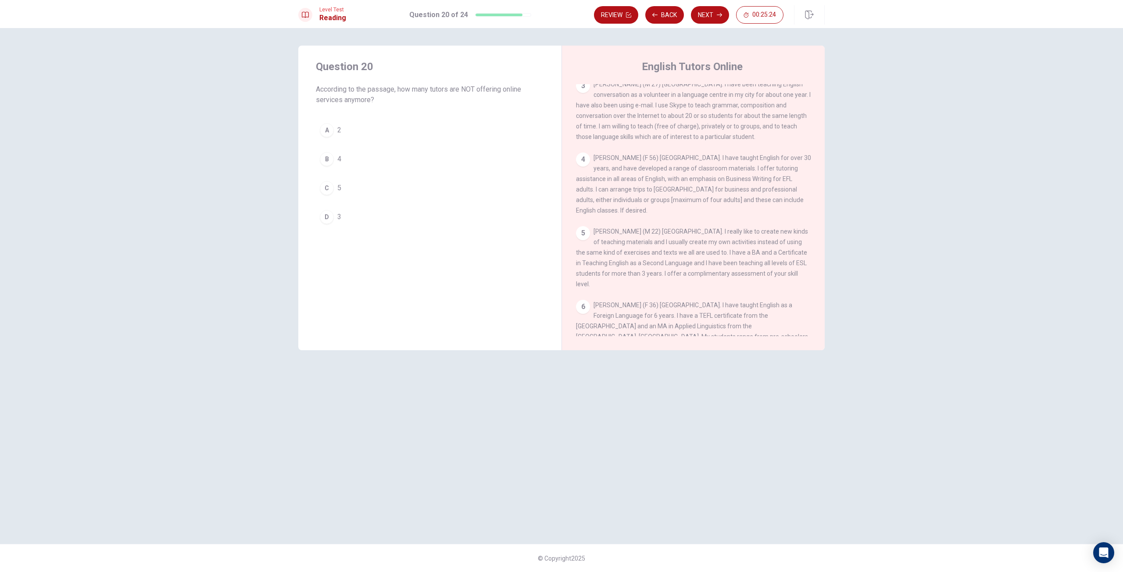
scroll to position [175, 0]
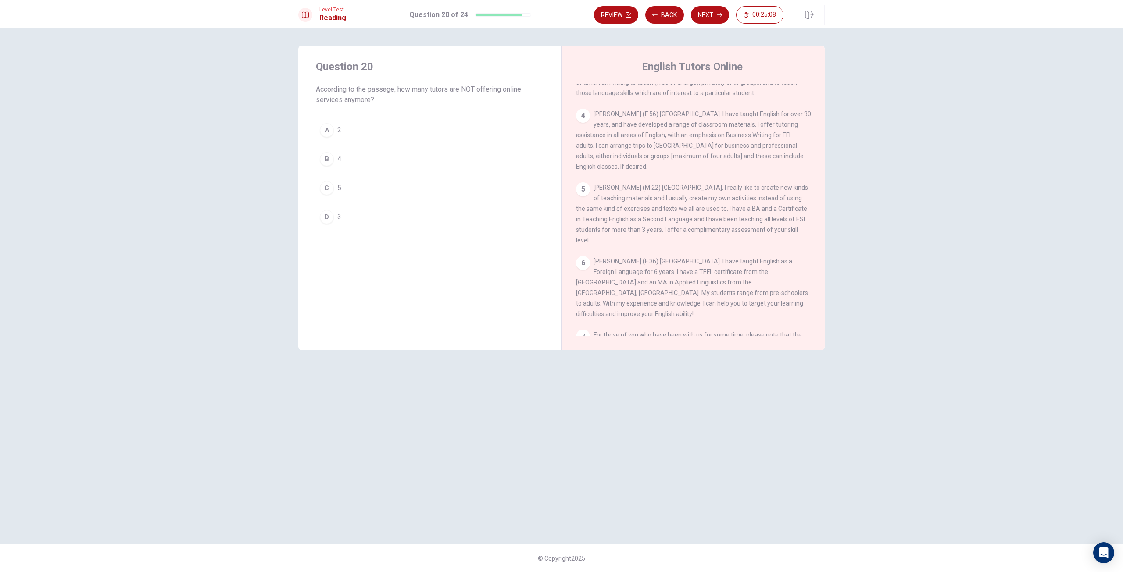
click at [353, 122] on button "A 2" at bounding box center [430, 130] width 228 height 22
click at [714, 8] on button "Next" at bounding box center [710, 15] width 38 height 18
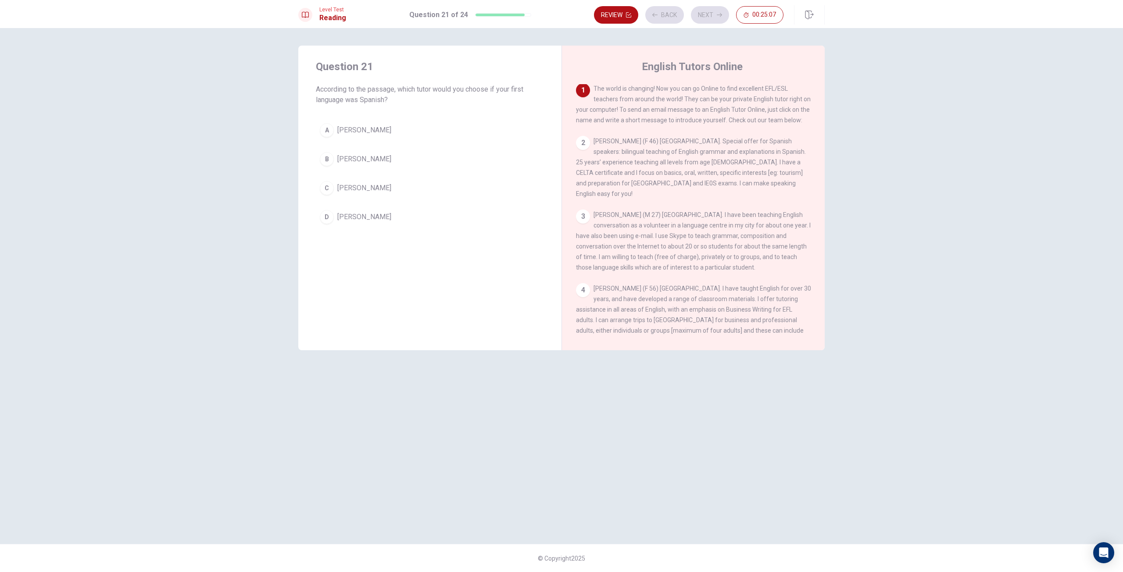
scroll to position [0, 0]
click at [377, 156] on span "[PERSON_NAME]" at bounding box center [364, 159] width 54 height 11
click at [717, 15] on icon "button" at bounding box center [719, 15] width 5 height 4
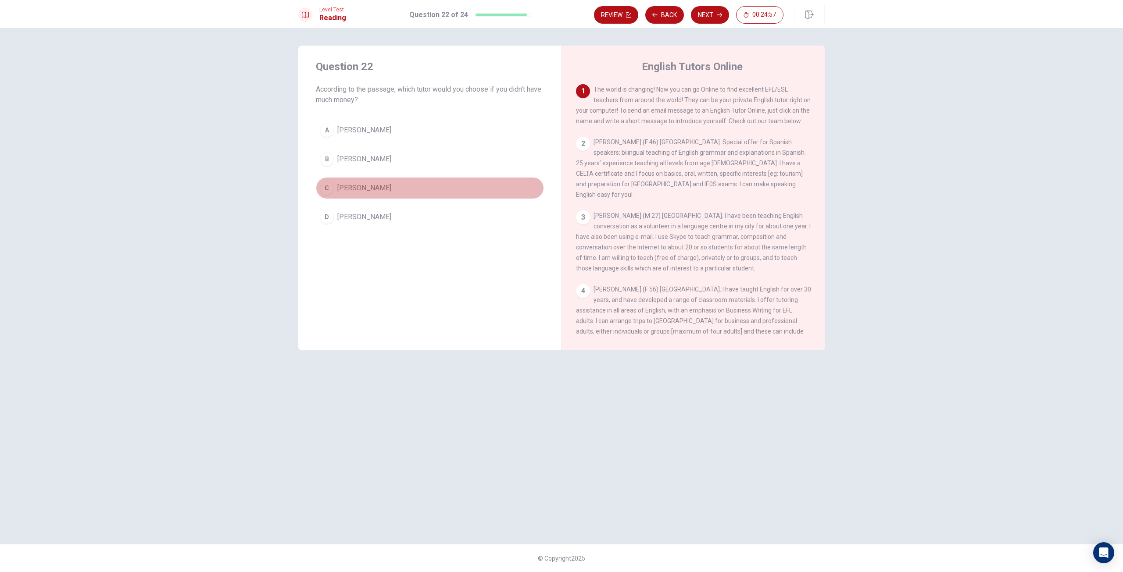
click at [374, 184] on span "[PERSON_NAME]" at bounding box center [364, 188] width 54 height 11
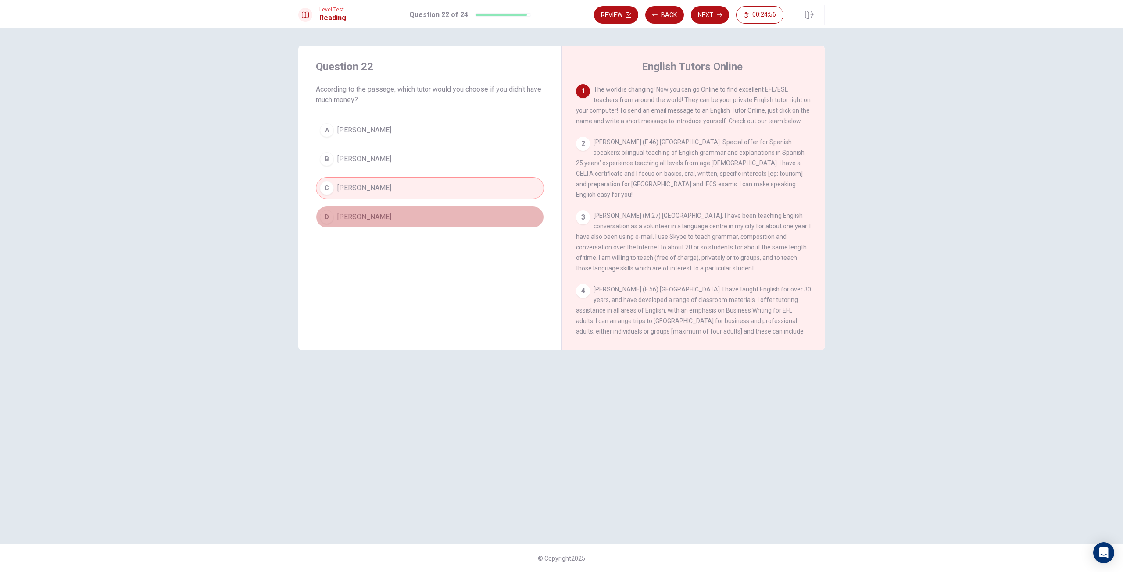
click at [362, 209] on button "D [PERSON_NAME]" at bounding box center [430, 217] width 228 height 22
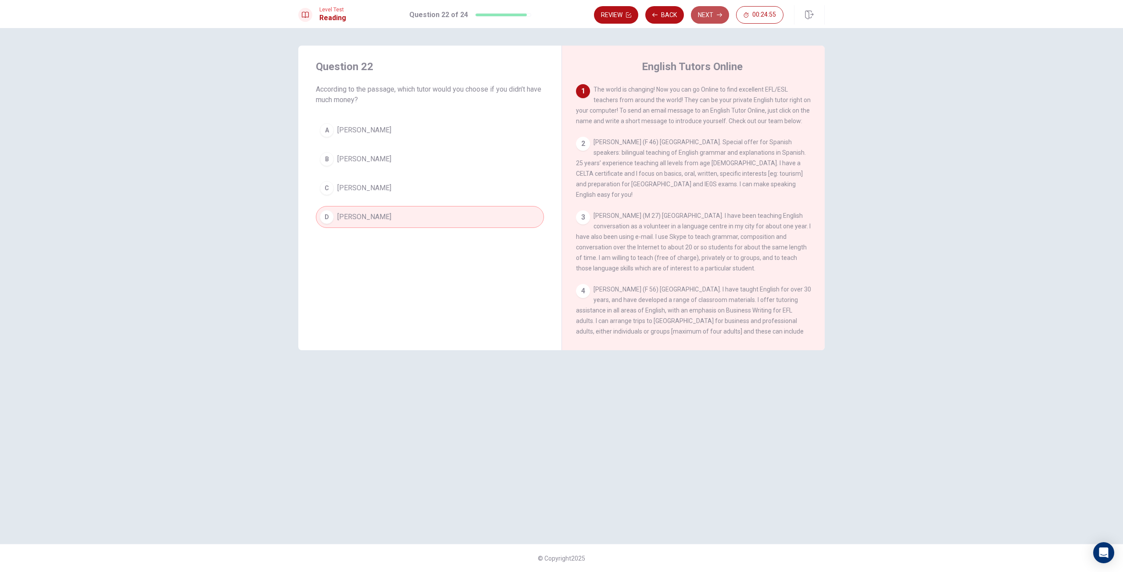
click at [702, 19] on button "Next" at bounding box center [710, 15] width 38 height 18
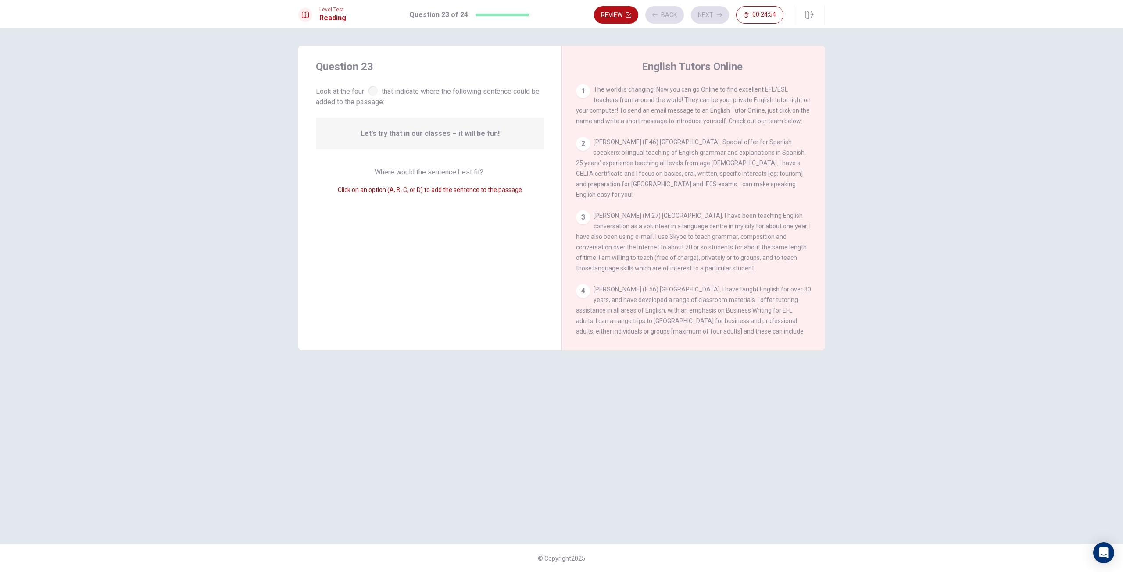
scroll to position [196, 0]
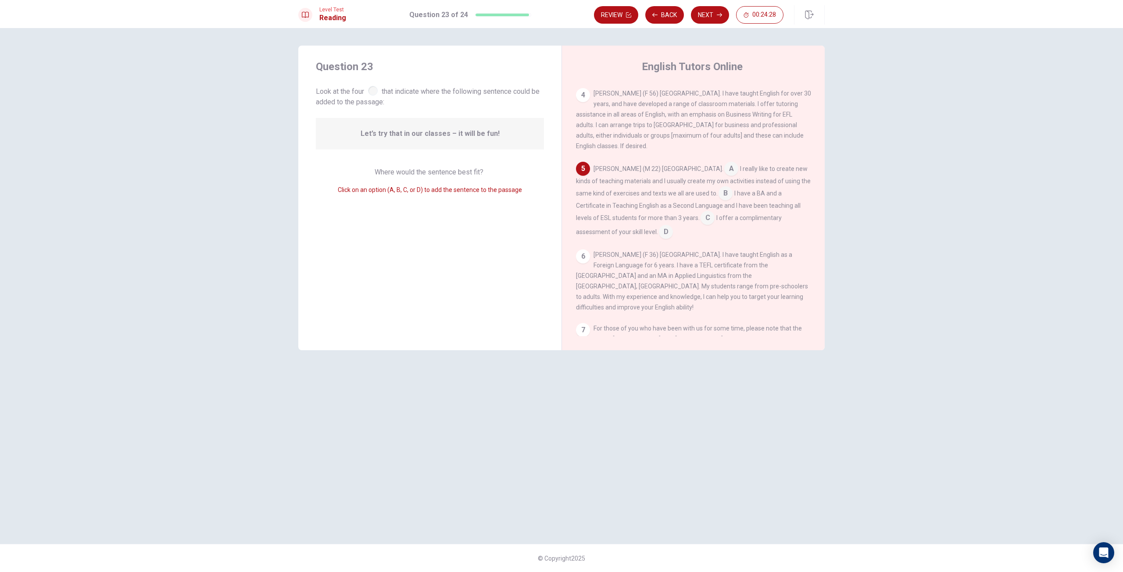
click at [718, 201] on input at bounding box center [725, 194] width 14 height 14
click at [714, 18] on button "Next" at bounding box center [710, 15] width 38 height 18
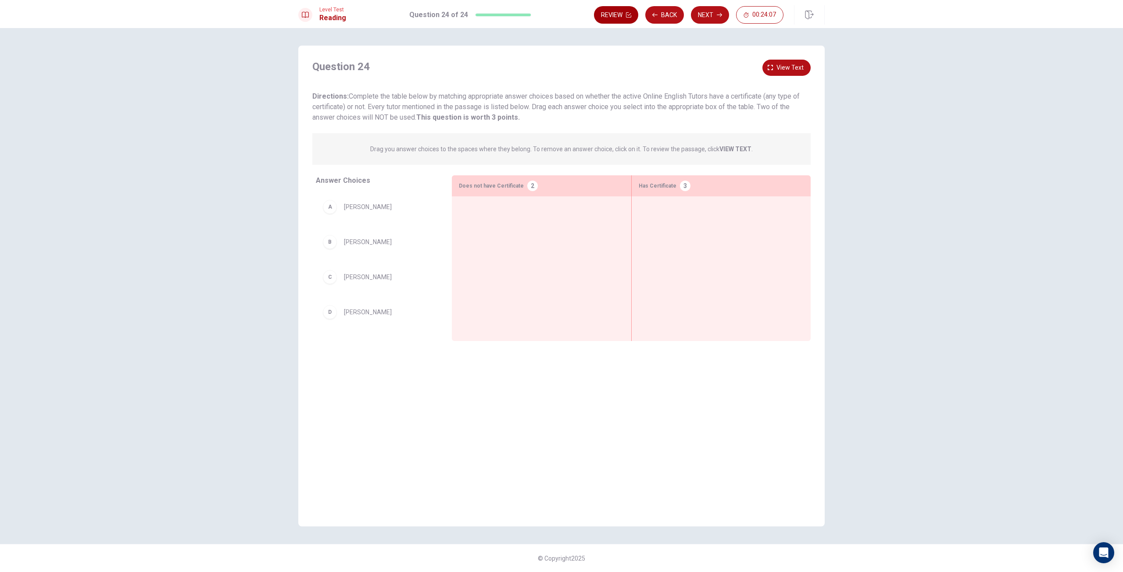
click at [625, 18] on button "Review" at bounding box center [616, 15] width 44 height 18
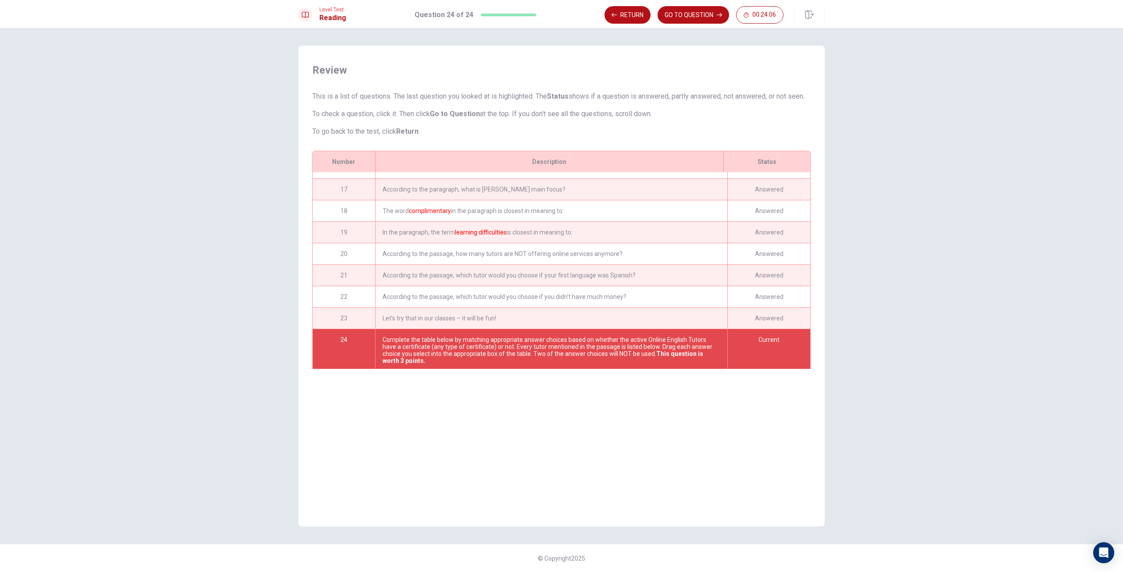
scroll to position [358, 0]
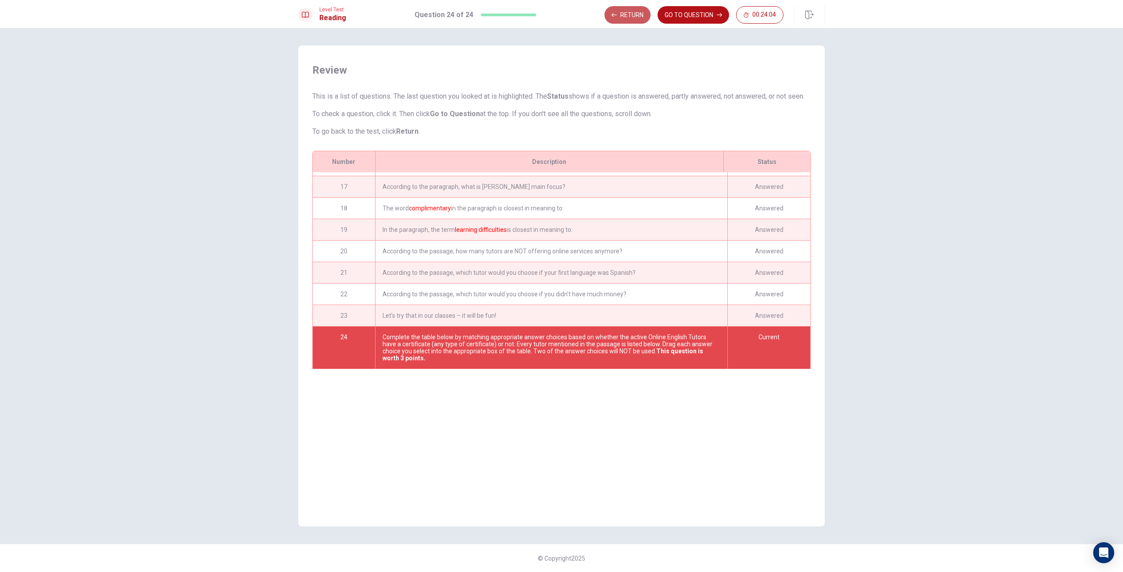
click at [625, 18] on button "Return" at bounding box center [627, 15] width 46 height 18
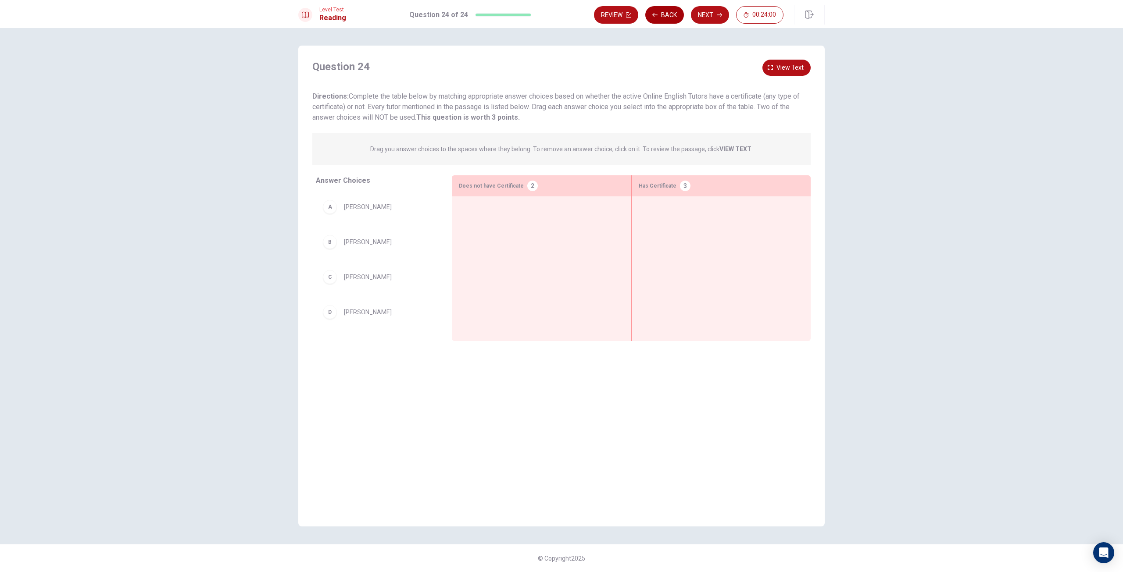
click at [671, 21] on button "Back" at bounding box center [664, 15] width 39 height 18
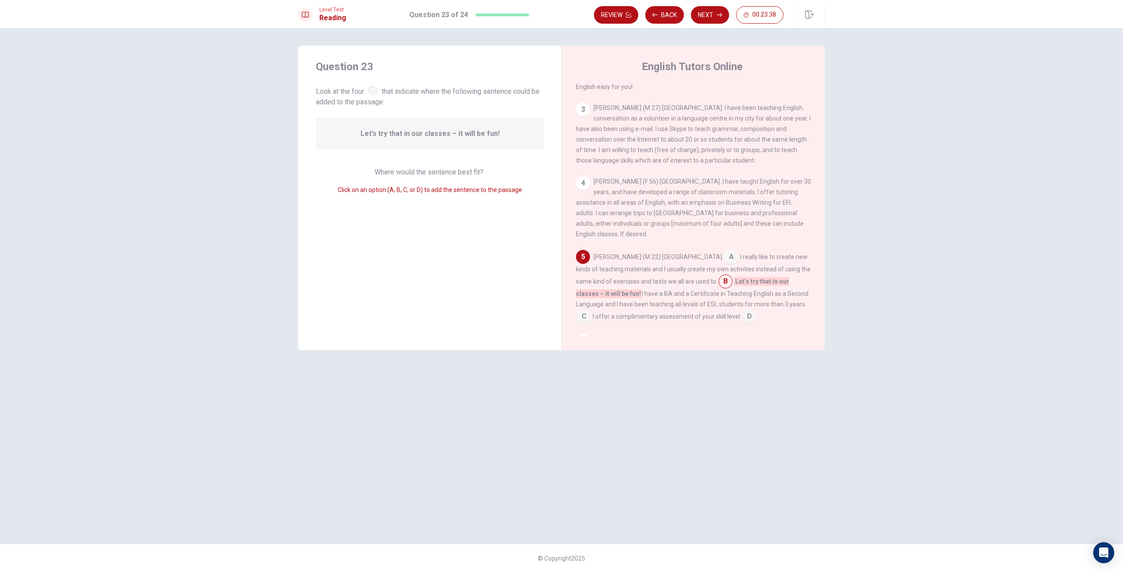
scroll to position [85, 0]
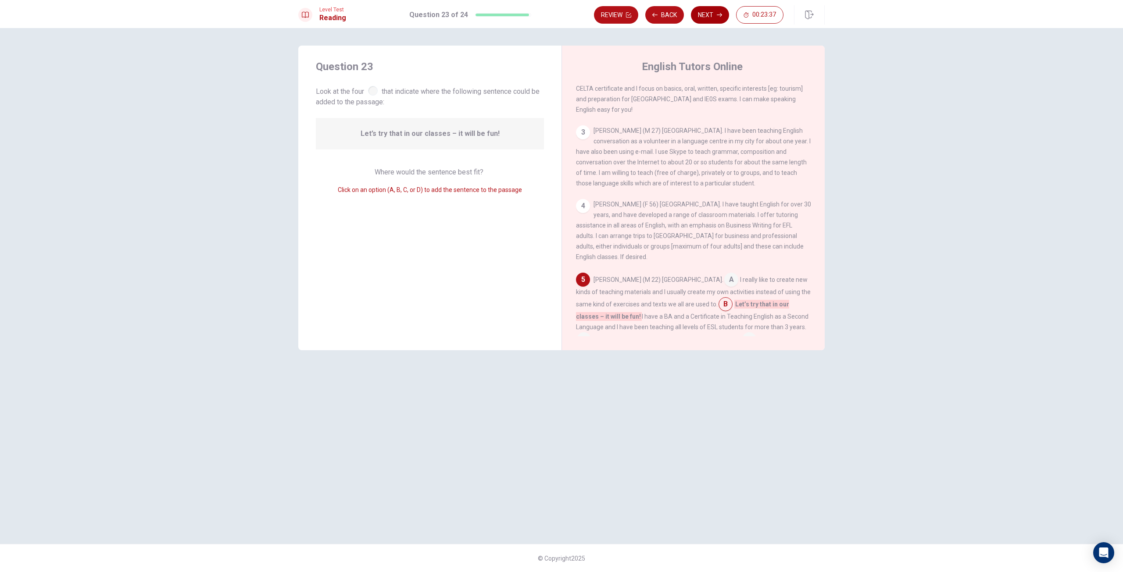
click at [701, 20] on button "Next" at bounding box center [710, 15] width 38 height 18
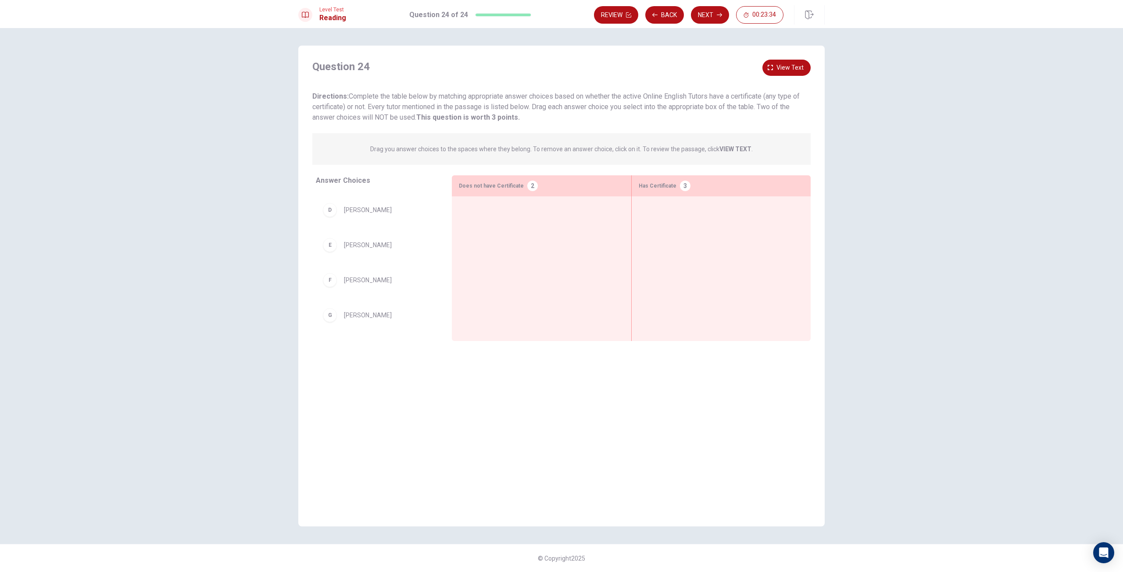
scroll to position [104, 0]
drag, startPoint x: 348, startPoint y: 316, endPoint x: 514, endPoint y: 226, distance: 188.0
click at [661, 16] on button "Back" at bounding box center [664, 15] width 39 height 18
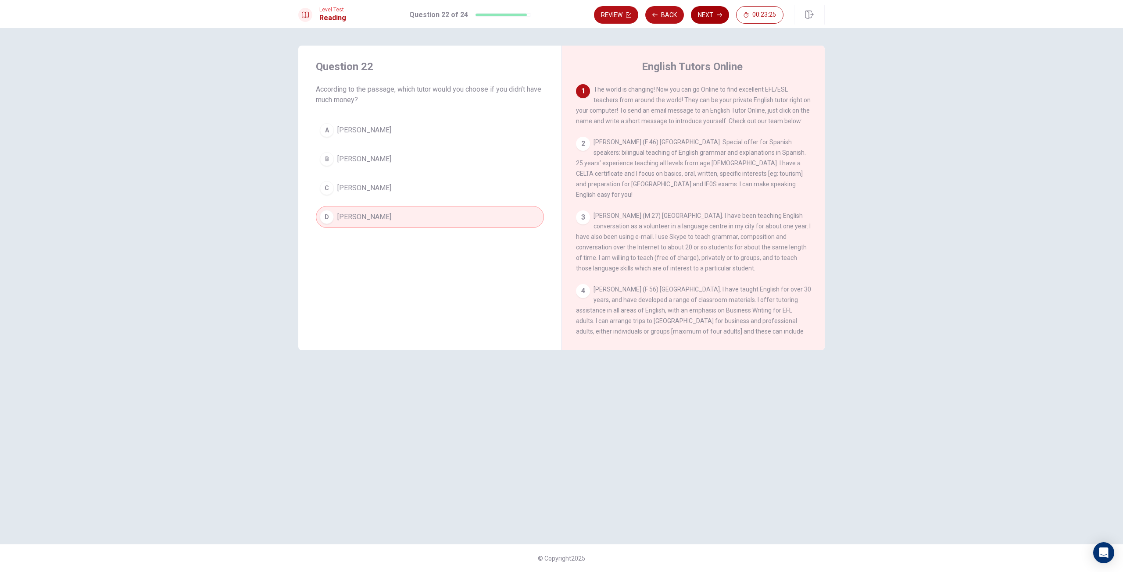
click at [704, 19] on button "Next" at bounding box center [710, 15] width 38 height 18
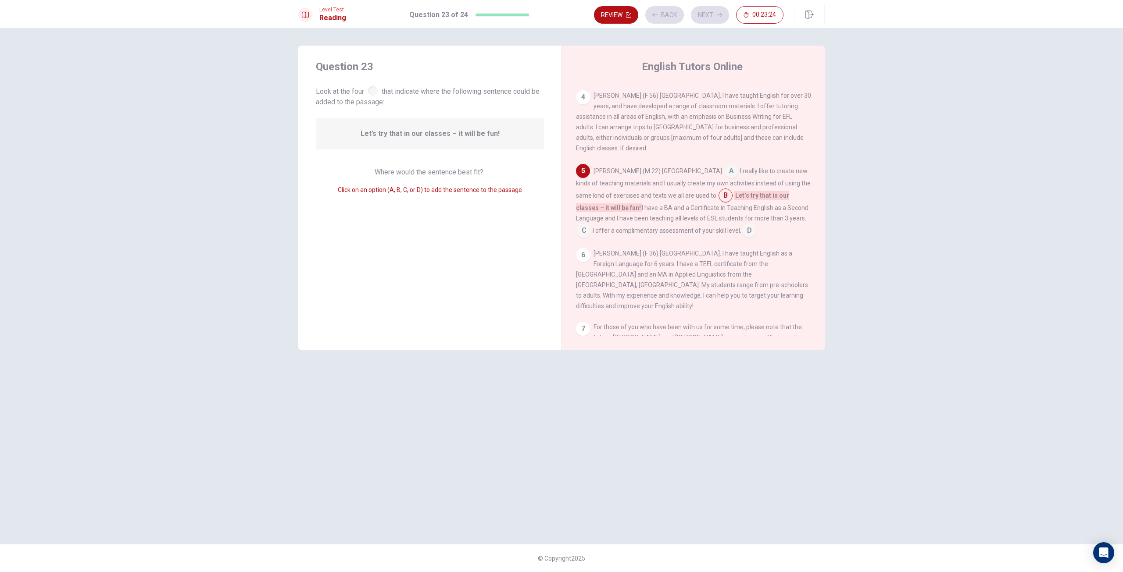
scroll to position [196, 0]
click at [703, 18] on button "Next" at bounding box center [710, 15] width 38 height 18
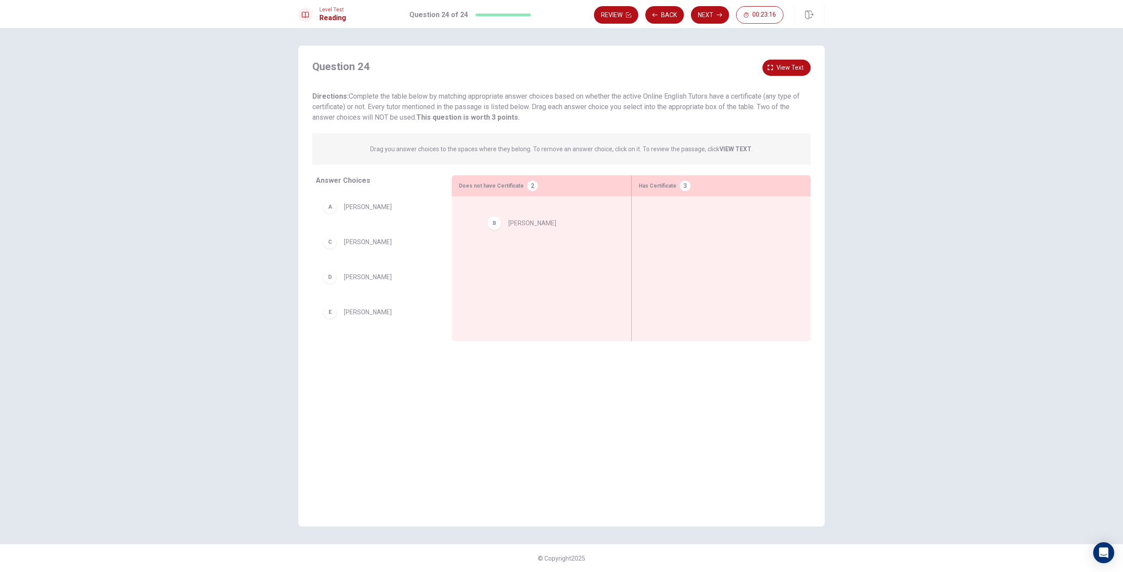
drag, startPoint x: 389, startPoint y: 246, endPoint x: 555, endPoint y: 228, distance: 167.6
click at [668, 14] on button "Back" at bounding box center [664, 15] width 39 height 18
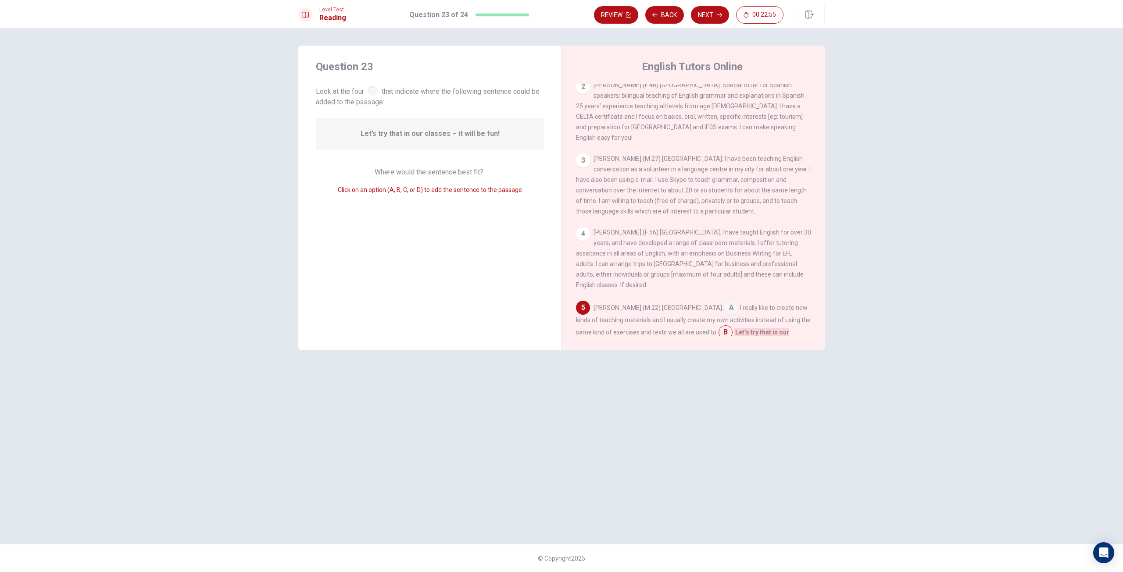
scroll to position [41, 0]
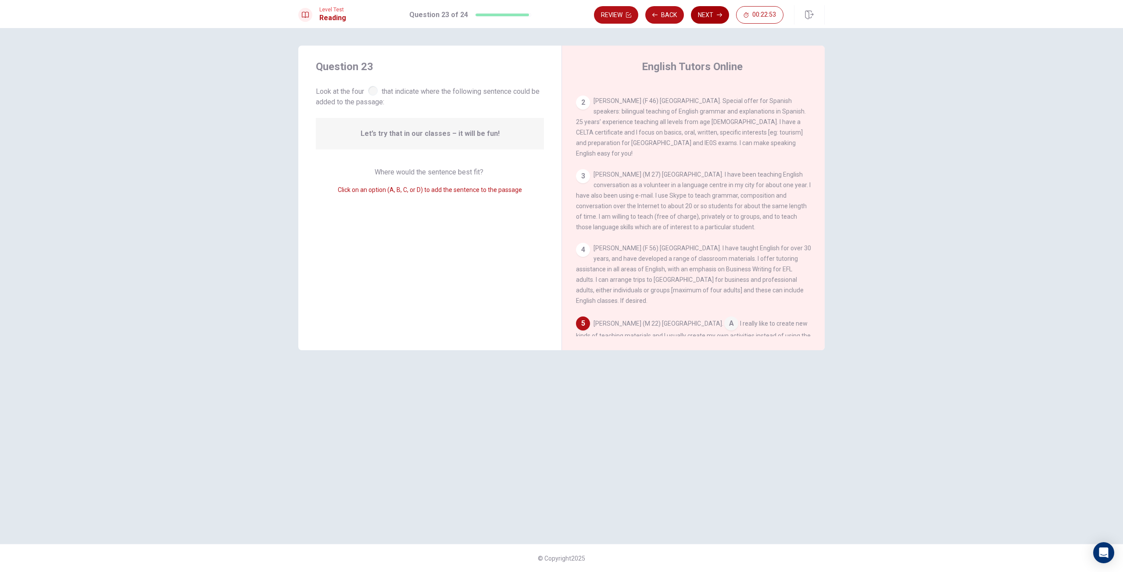
click at [716, 21] on button "Next" at bounding box center [710, 15] width 38 height 18
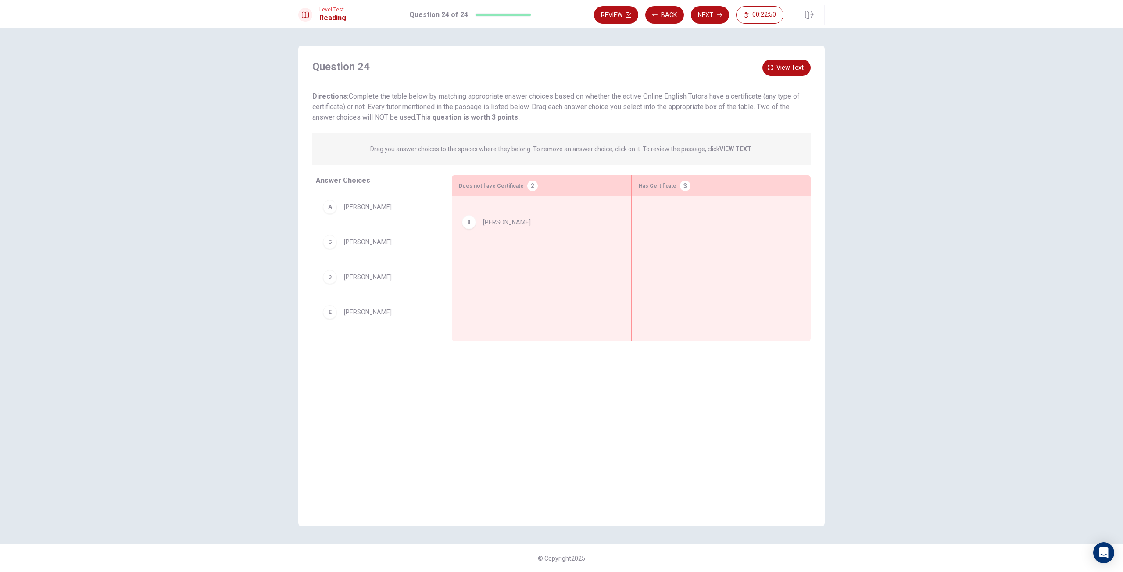
drag, startPoint x: 376, startPoint y: 250, endPoint x: 520, endPoint y: 230, distance: 145.3
drag, startPoint x: 380, startPoint y: 217, endPoint x: 515, endPoint y: 257, distance: 140.9
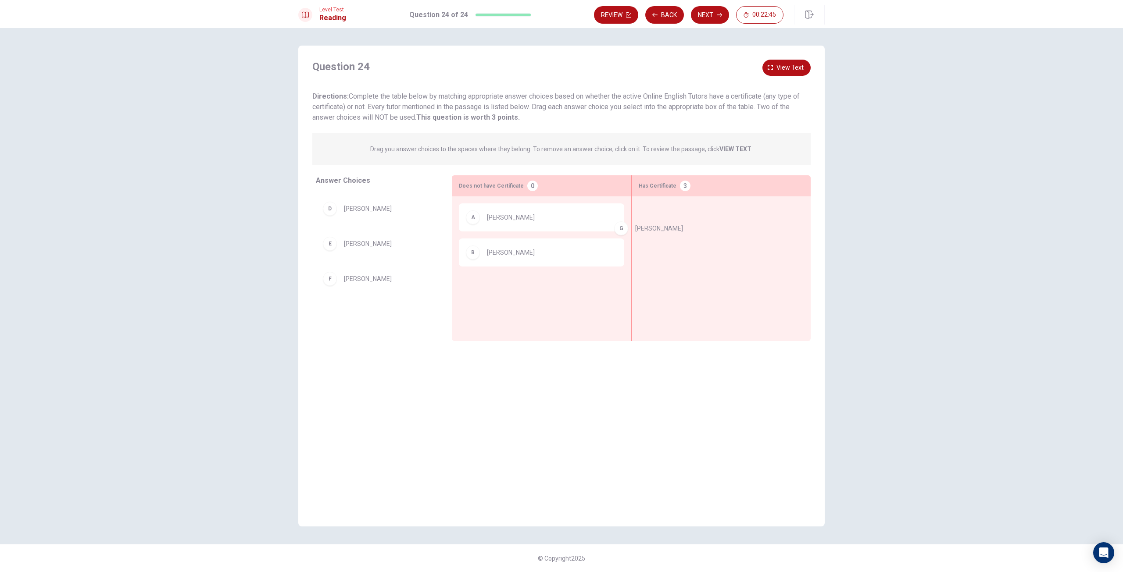
drag, startPoint x: 364, startPoint y: 315, endPoint x: 670, endPoint y: 225, distance: 319.1
click at [673, 17] on button "Back" at bounding box center [664, 15] width 39 height 18
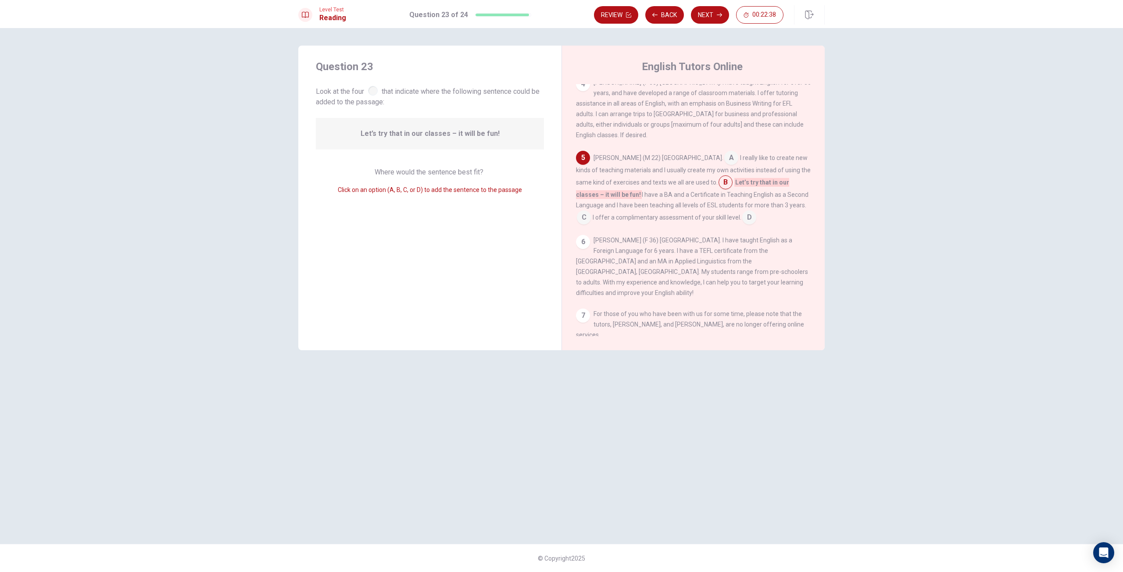
scroll to position [217, 0]
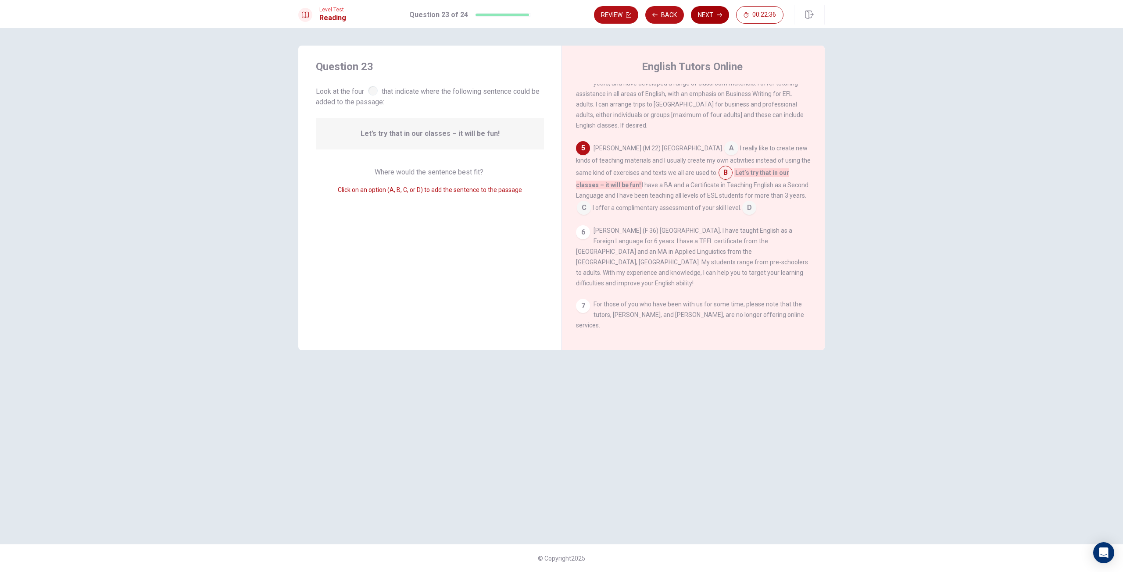
click at [719, 17] on icon "button" at bounding box center [719, 14] width 5 height 5
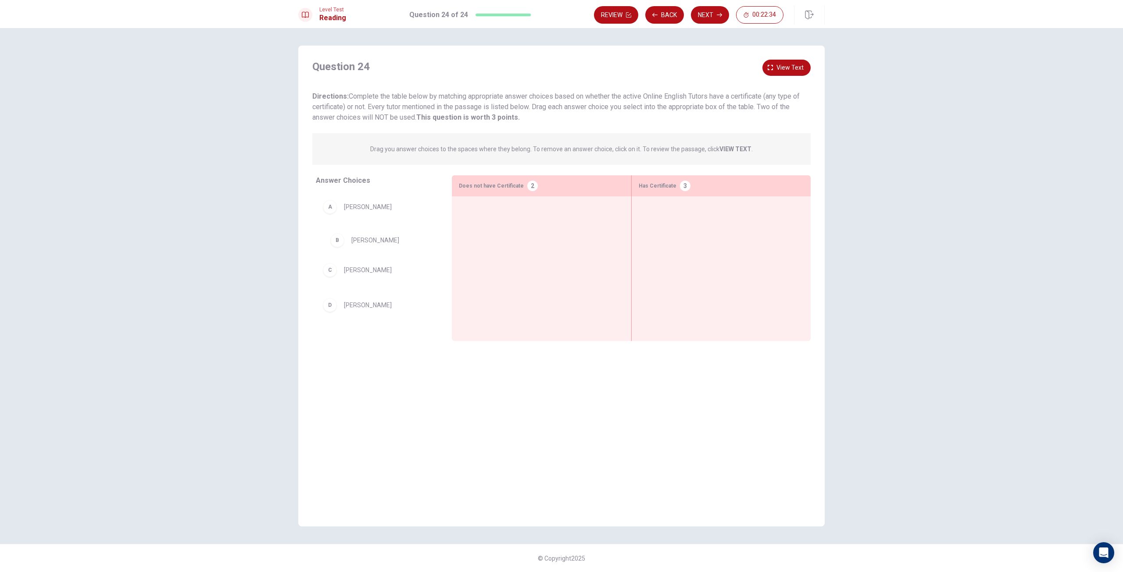
drag, startPoint x: 382, startPoint y: 251, endPoint x: 531, endPoint y: 242, distance: 149.4
drag, startPoint x: 384, startPoint y: 217, endPoint x: 531, endPoint y: 246, distance: 149.8
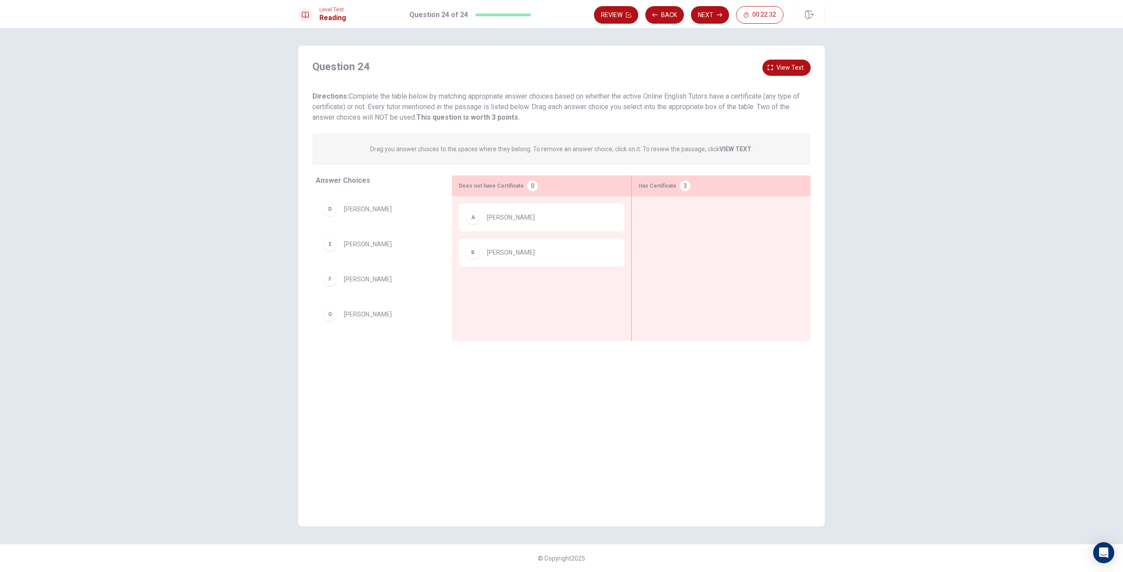
scroll to position [33, 0]
drag, startPoint x: 358, startPoint y: 320, endPoint x: 669, endPoint y: 241, distance: 320.8
drag, startPoint x: 380, startPoint y: 260, endPoint x: 696, endPoint y: 240, distance: 316.0
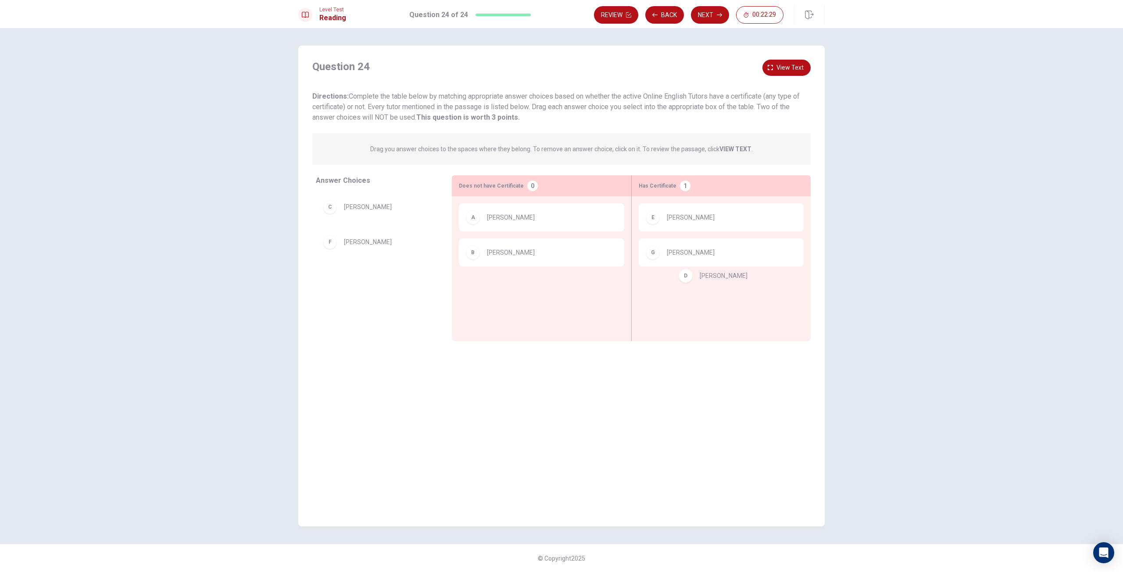
drag, startPoint x: 396, startPoint y: 250, endPoint x: 755, endPoint y: 284, distance: 360.9
click at [711, 14] on button "Next" at bounding box center [710, 15] width 38 height 18
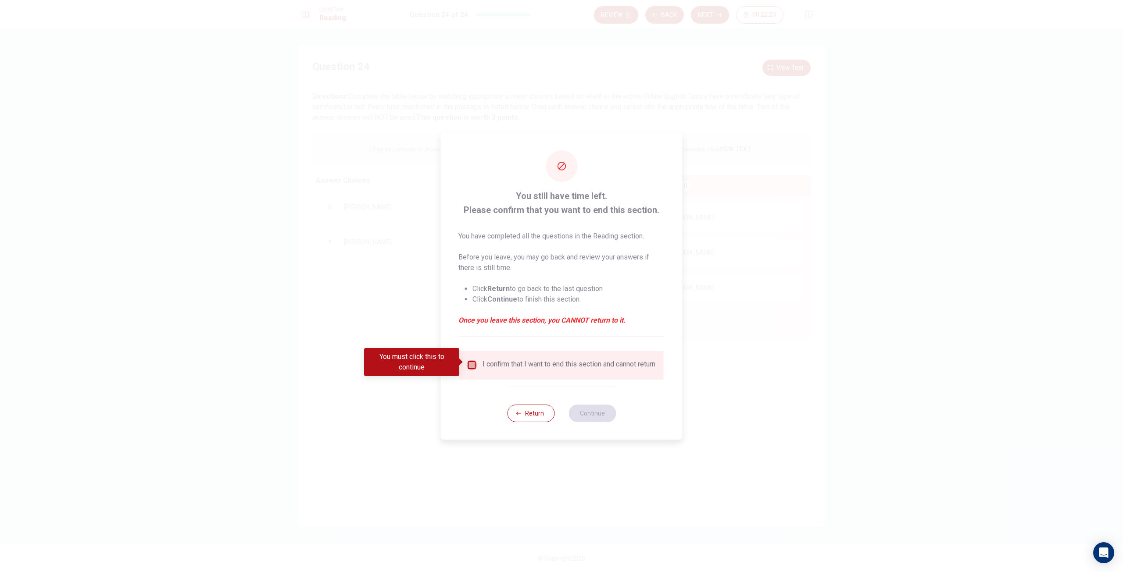
click at [470, 364] on input "You must click this to continue" at bounding box center [472, 365] width 11 height 11
click at [589, 417] on button "Continue" at bounding box center [591, 414] width 47 height 18
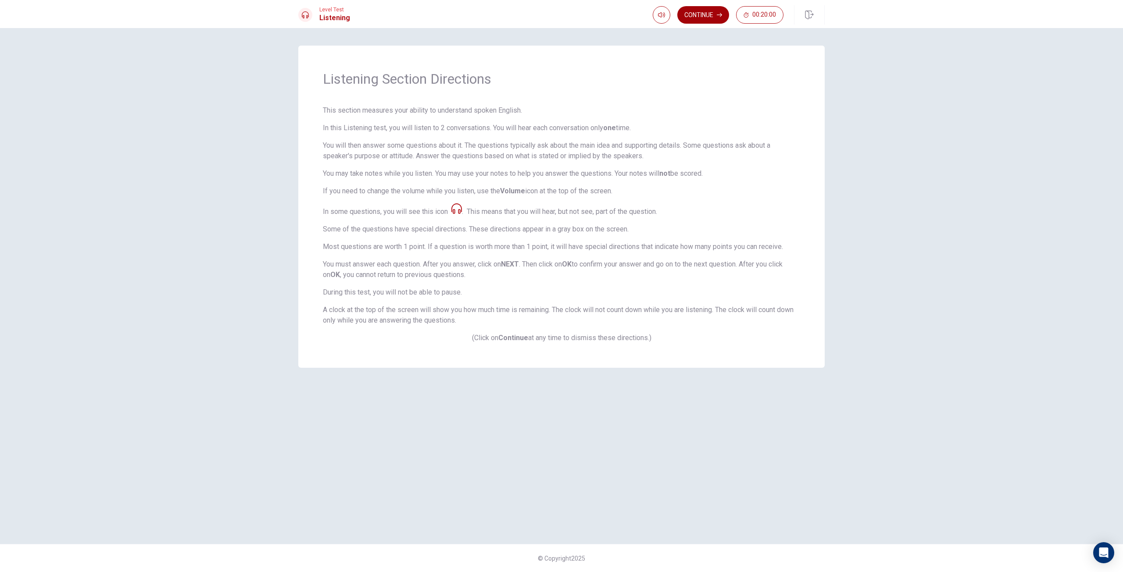
click at [708, 13] on button "Continue" at bounding box center [703, 15] width 52 height 18
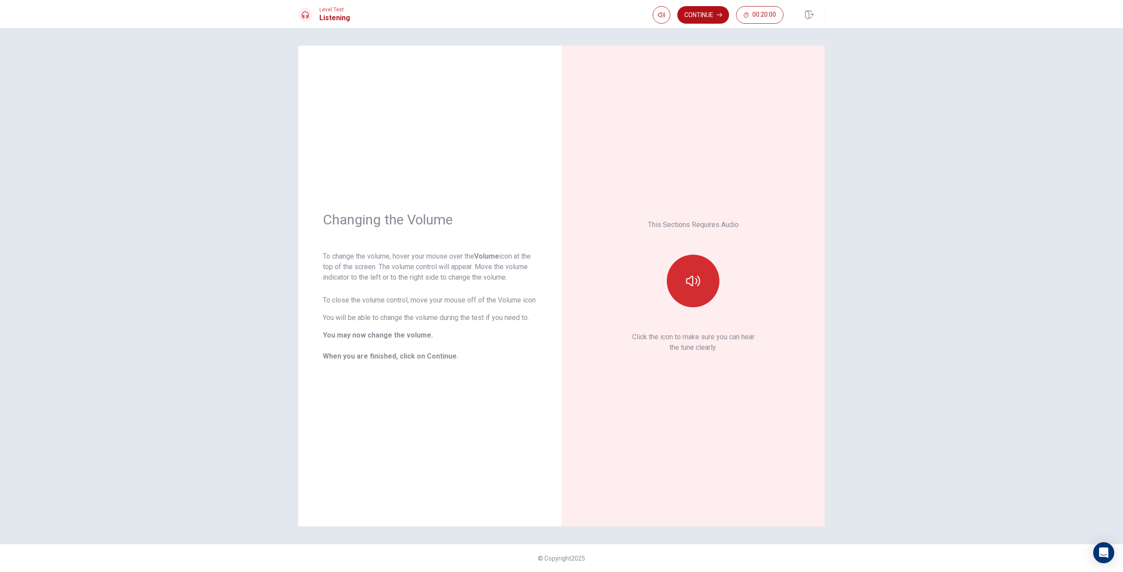
click at [692, 279] on icon "button" at bounding box center [693, 281] width 14 height 14
click at [706, 18] on button "Continue" at bounding box center [703, 15] width 52 height 18
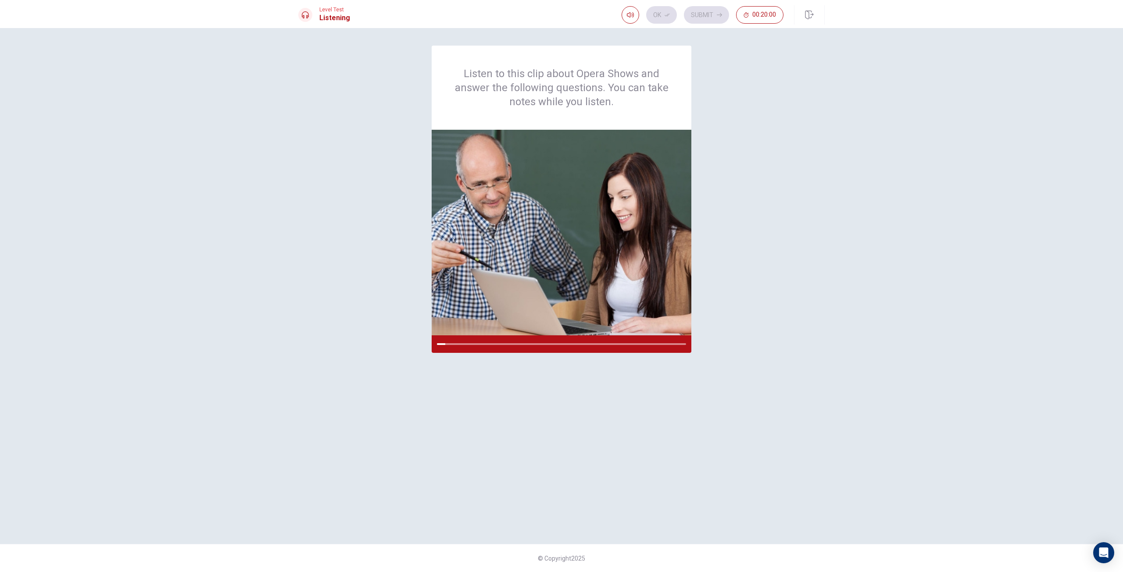
click at [777, 426] on div "Listen to this clip about Opera Shows and answer the following questions. You c…" at bounding box center [561, 286] width 526 height 481
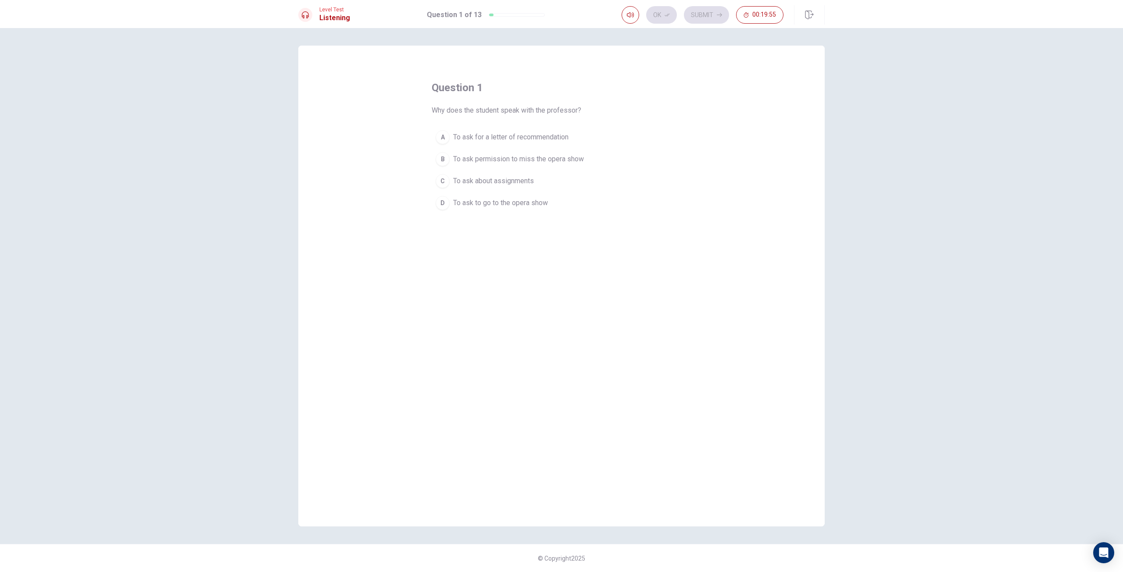
click at [538, 205] on span "To ask to go to the opera show" at bounding box center [500, 203] width 95 height 11
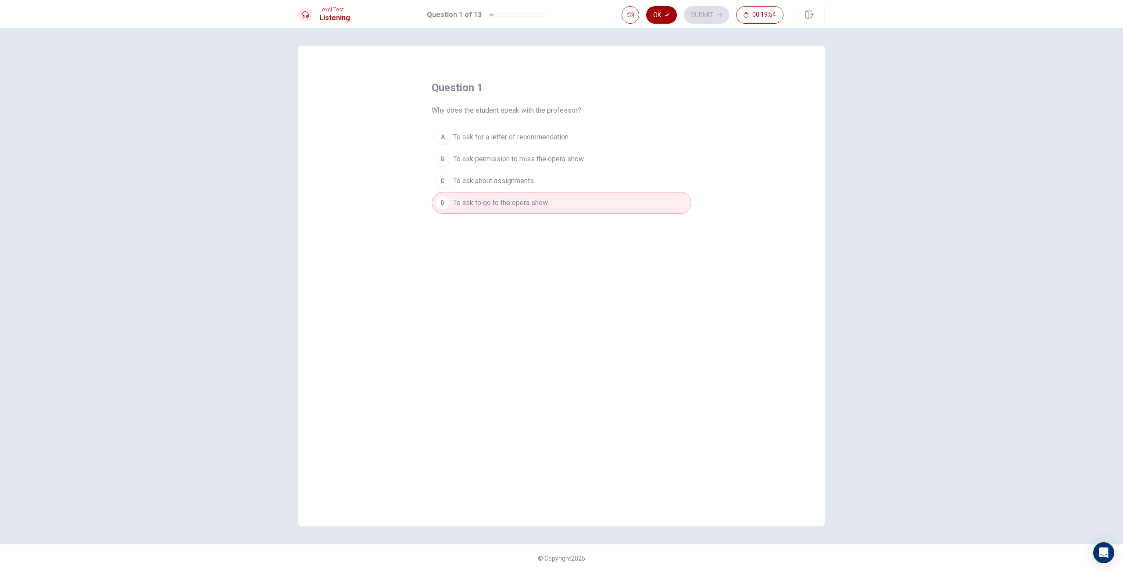
click at [665, 14] on icon "button" at bounding box center [667, 14] width 5 height 5
click at [711, 14] on button "Submit" at bounding box center [706, 15] width 45 height 18
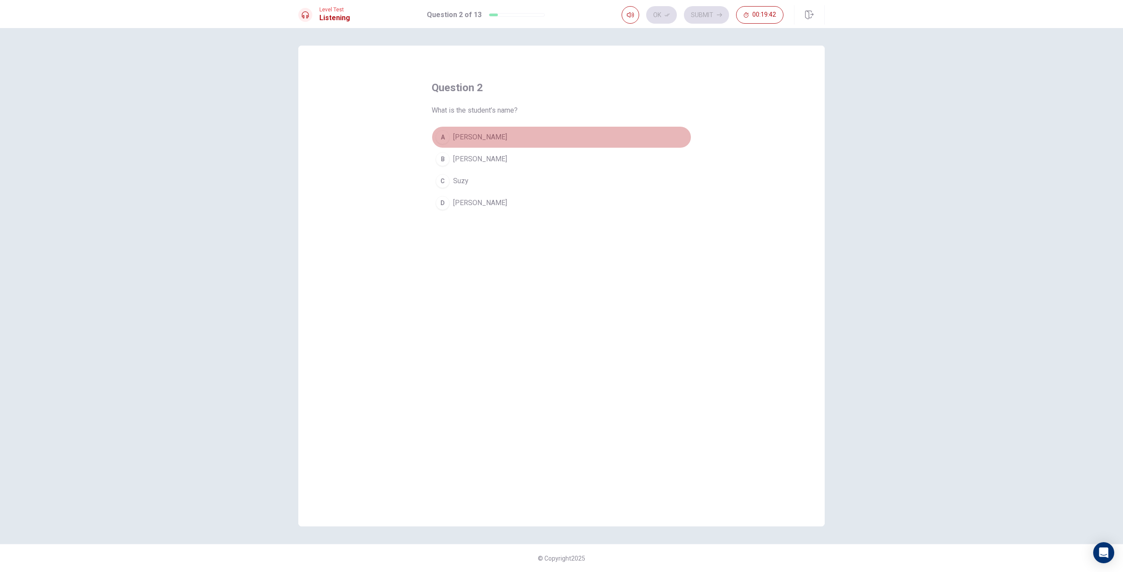
click at [482, 132] on button "A Lara" at bounding box center [562, 137] width 260 height 22
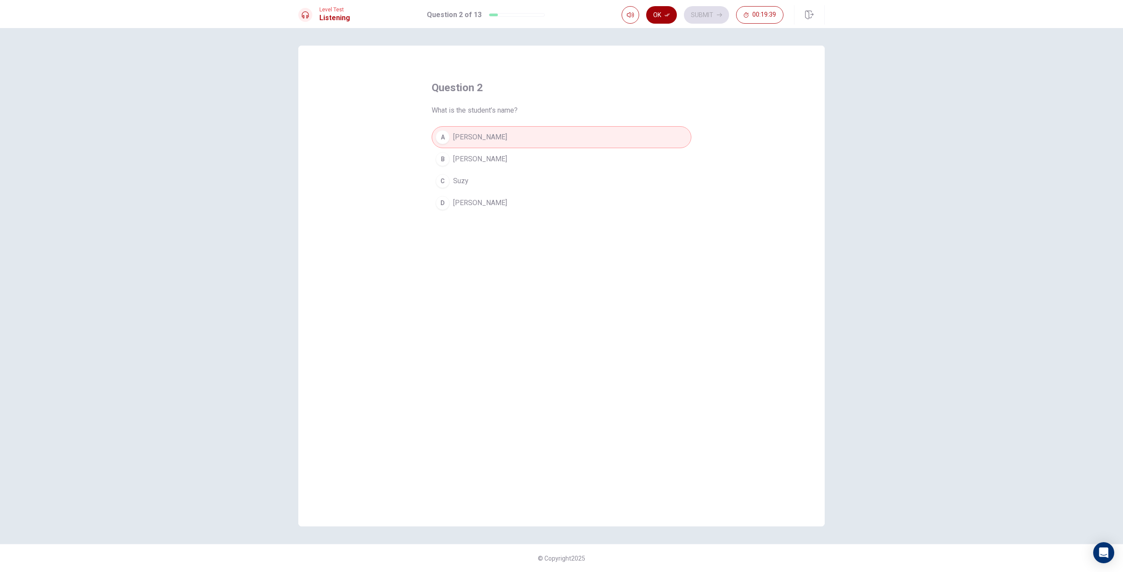
click at [660, 16] on button "Ok" at bounding box center [661, 15] width 31 height 18
click at [704, 14] on button "Submit" at bounding box center [706, 15] width 45 height 18
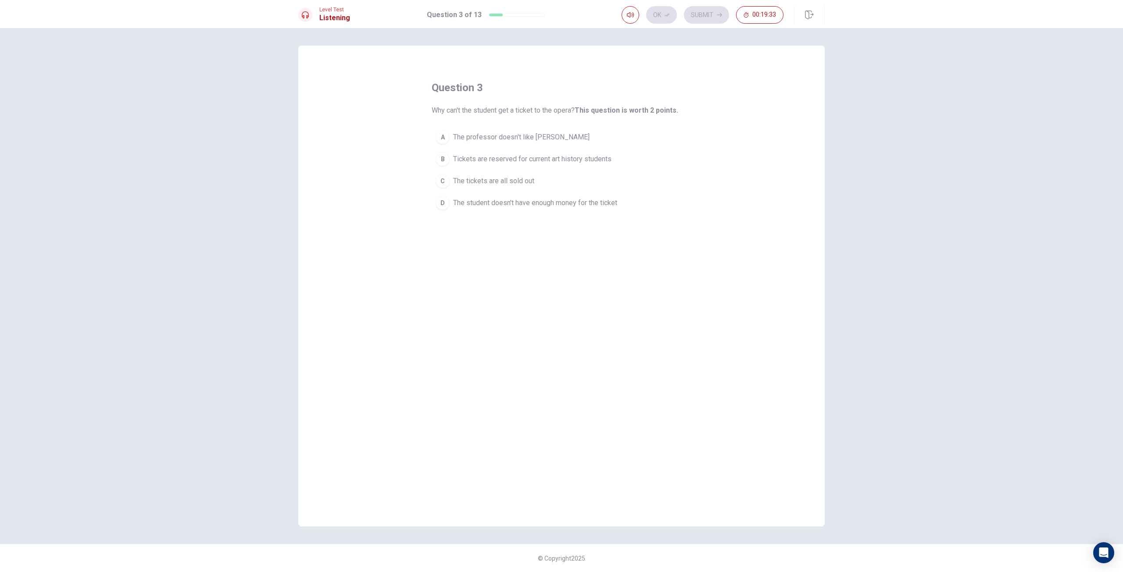
click at [551, 161] on span "Tickets are reserved for current art history students" at bounding box center [532, 159] width 158 height 11
click at [662, 21] on button "Ok" at bounding box center [661, 15] width 31 height 18
click at [711, 14] on button "Submit" at bounding box center [706, 15] width 45 height 18
click at [480, 211] on span "Reluctantly" at bounding box center [470, 213] width 34 height 11
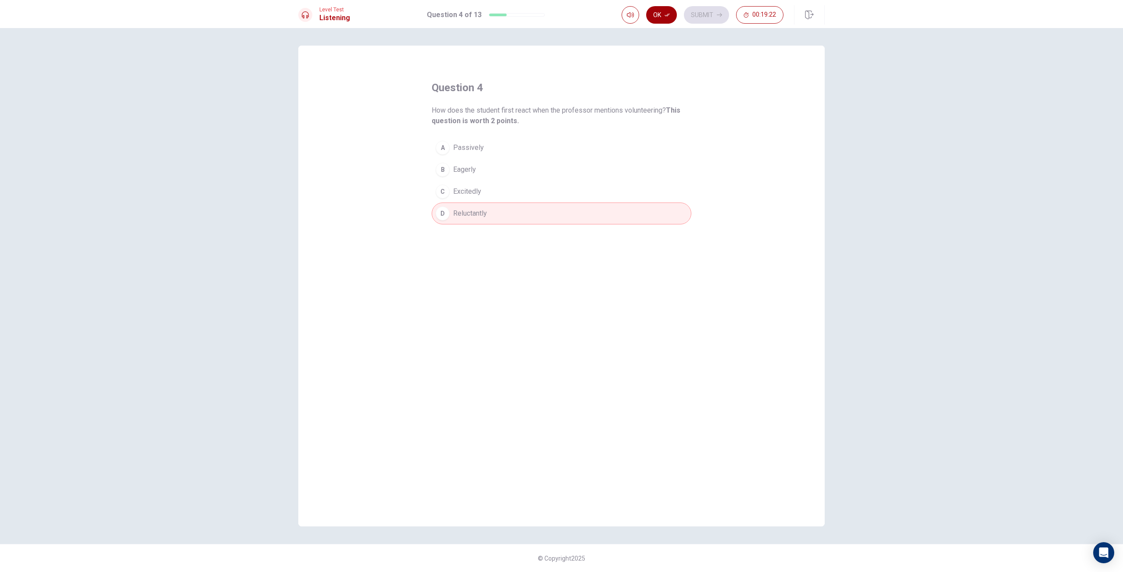
click at [649, 18] on button "Ok" at bounding box center [661, 15] width 31 height 18
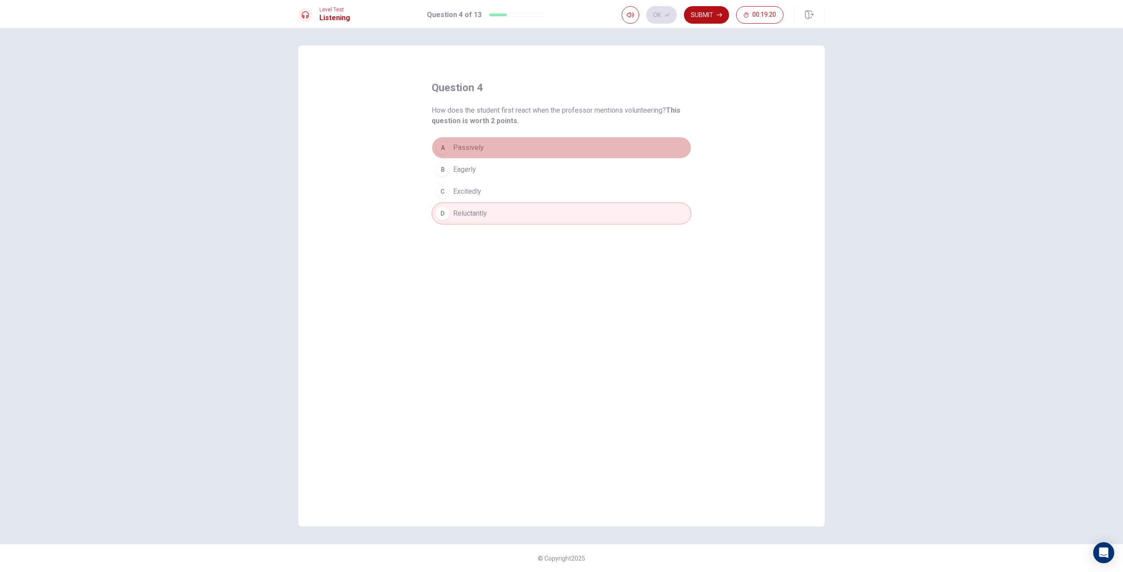
click at [505, 156] on button "A Passively" at bounding box center [562, 148] width 260 height 22
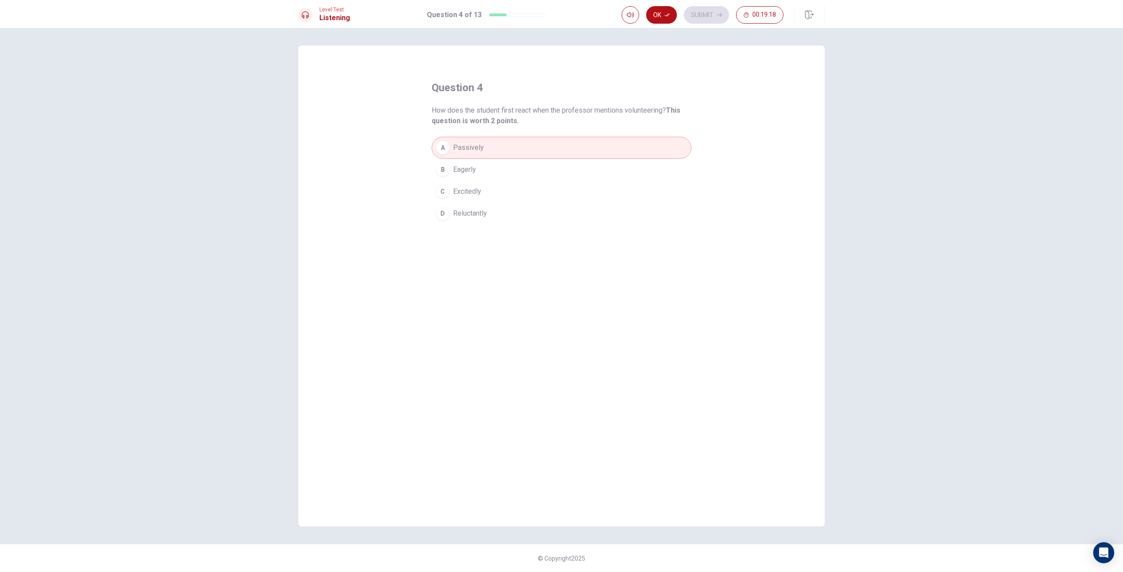
click at [490, 167] on button "B Eagerly" at bounding box center [562, 170] width 260 height 22
click at [490, 189] on button "C Excitedly" at bounding box center [562, 192] width 260 height 22
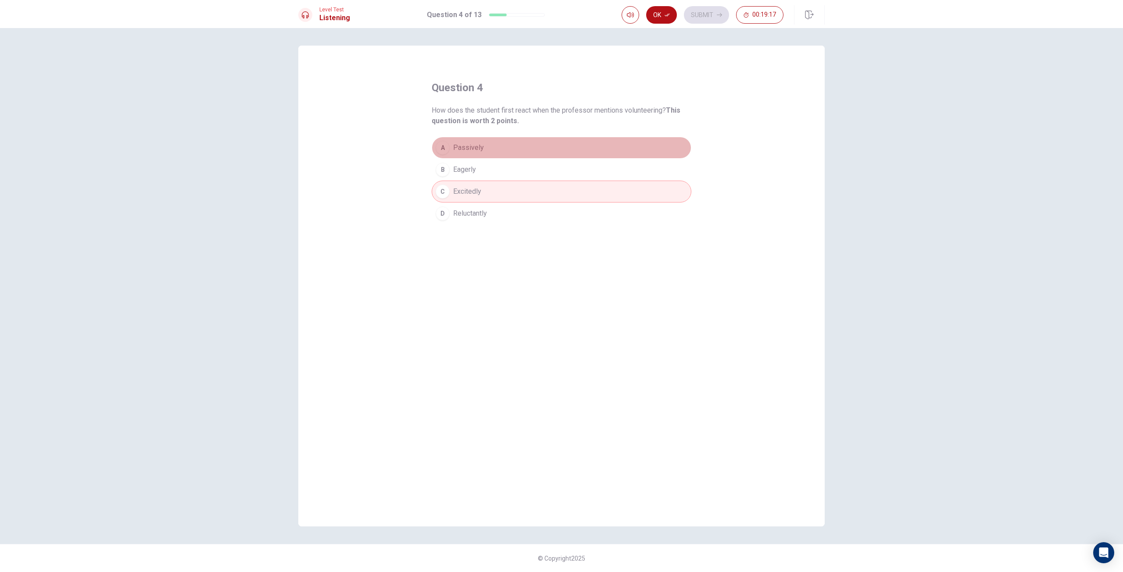
click at [513, 149] on button "A Passively" at bounding box center [562, 148] width 260 height 22
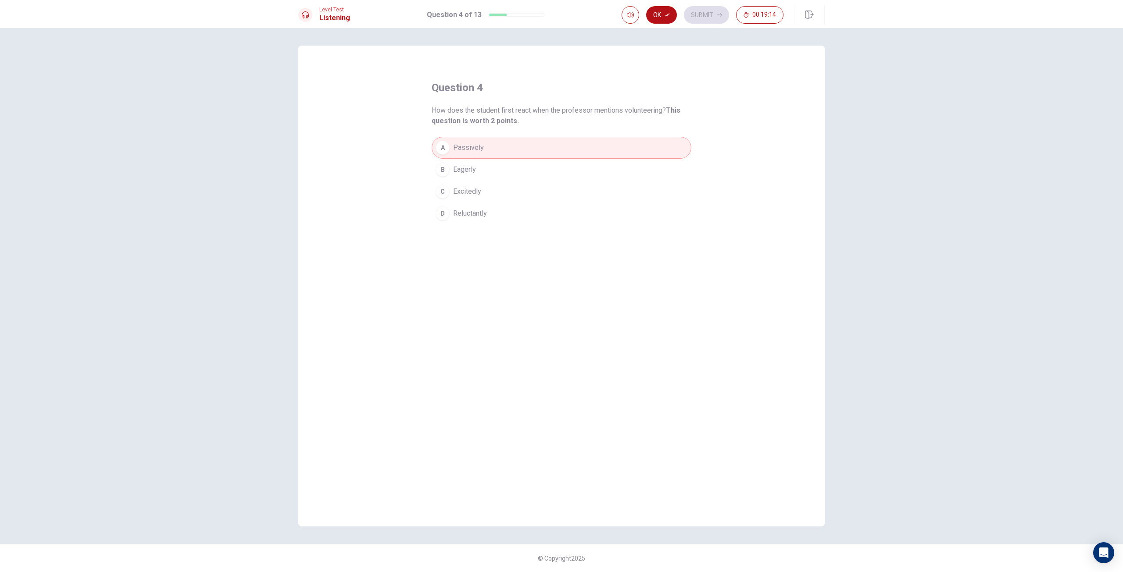
click at [487, 216] on span "Reluctantly" at bounding box center [470, 213] width 34 height 11
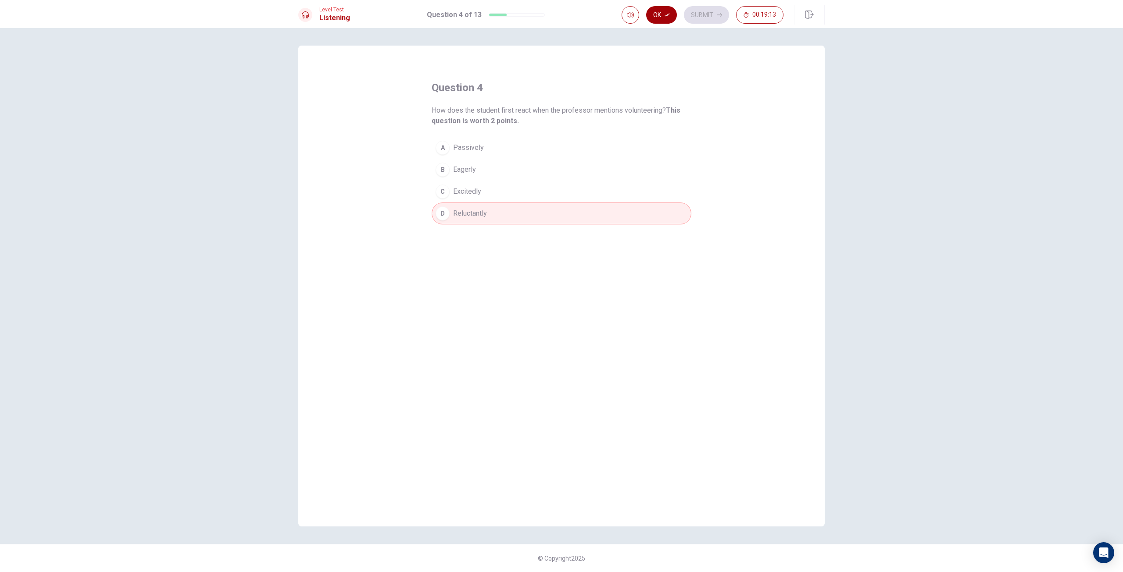
click at [661, 18] on button "Ok" at bounding box center [661, 15] width 31 height 18
click at [694, 11] on button "Submit" at bounding box center [706, 15] width 45 height 18
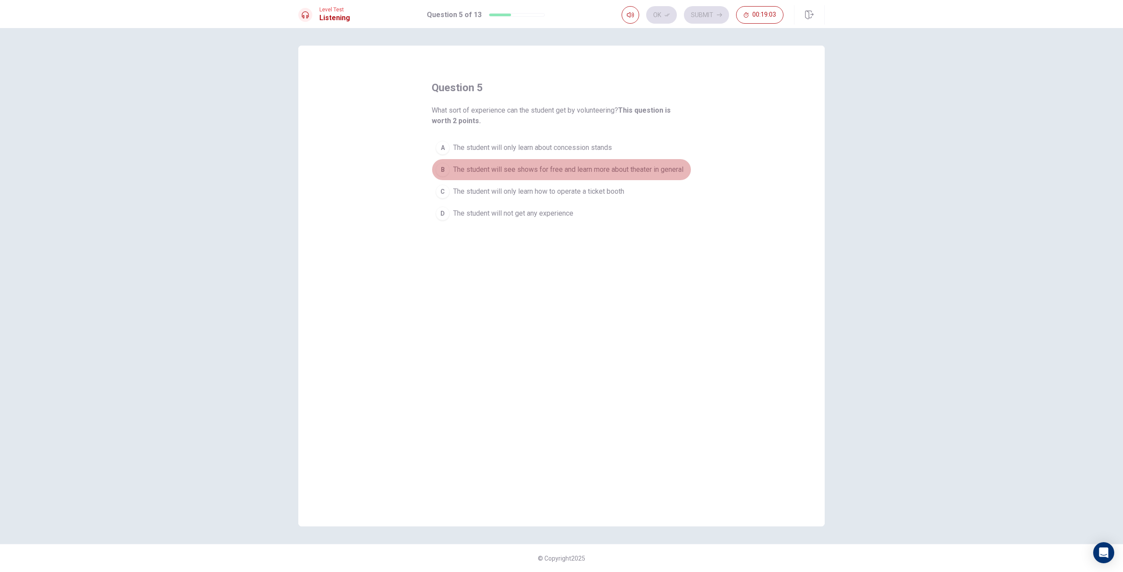
click at [660, 166] on span "The student will see shows for free and learn more about theater in general" at bounding box center [568, 169] width 230 height 11
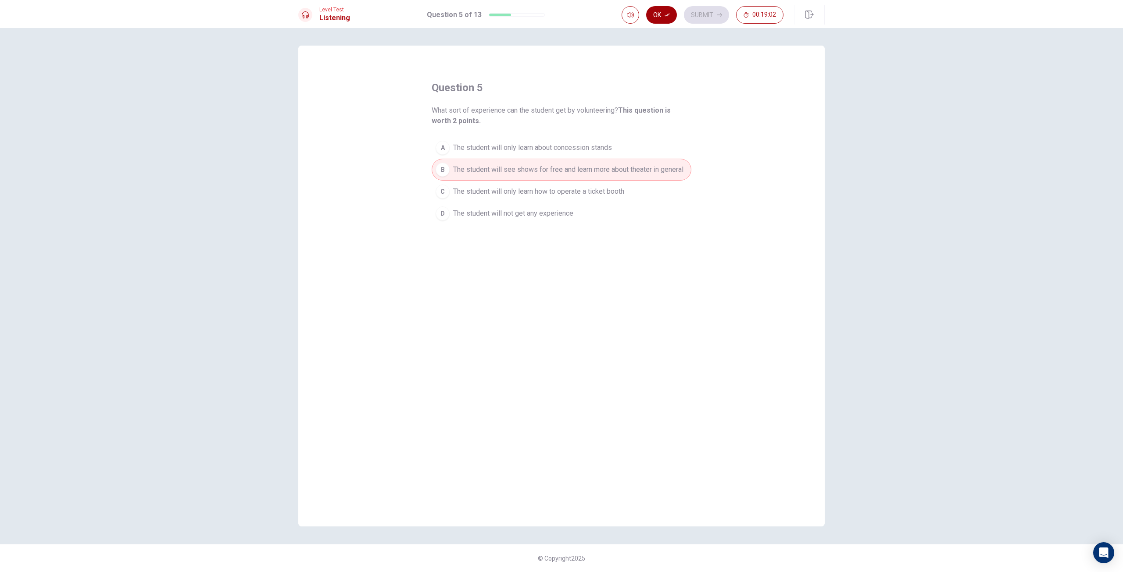
click at [664, 11] on button "Ok" at bounding box center [661, 15] width 31 height 18
click at [714, 14] on button "Submit" at bounding box center [706, 15] width 45 height 18
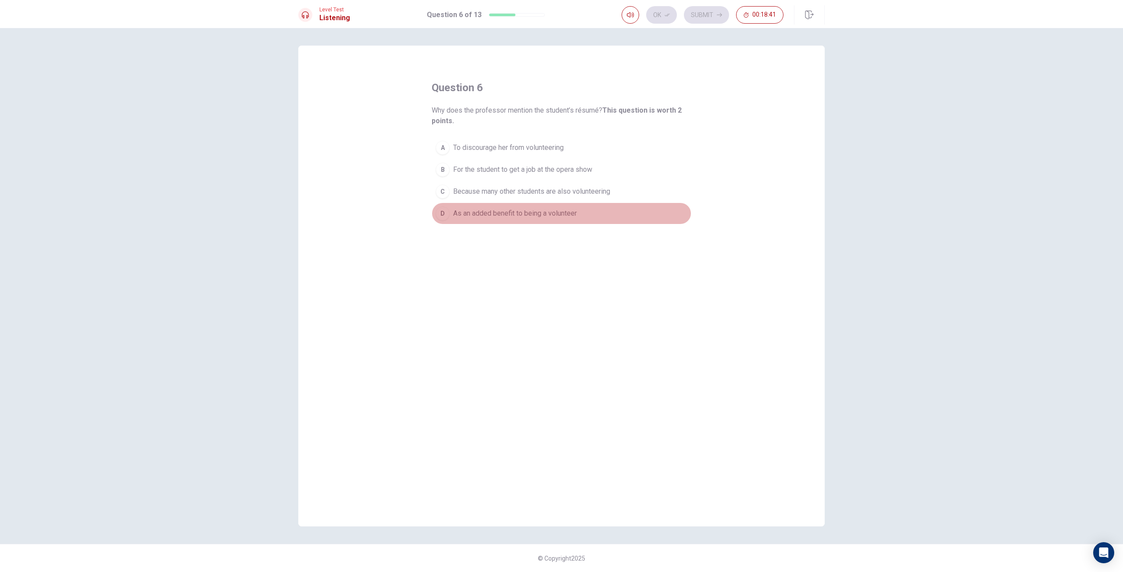
click at [572, 209] on span "As an added benefit to being a volunteer" at bounding box center [515, 213] width 124 height 11
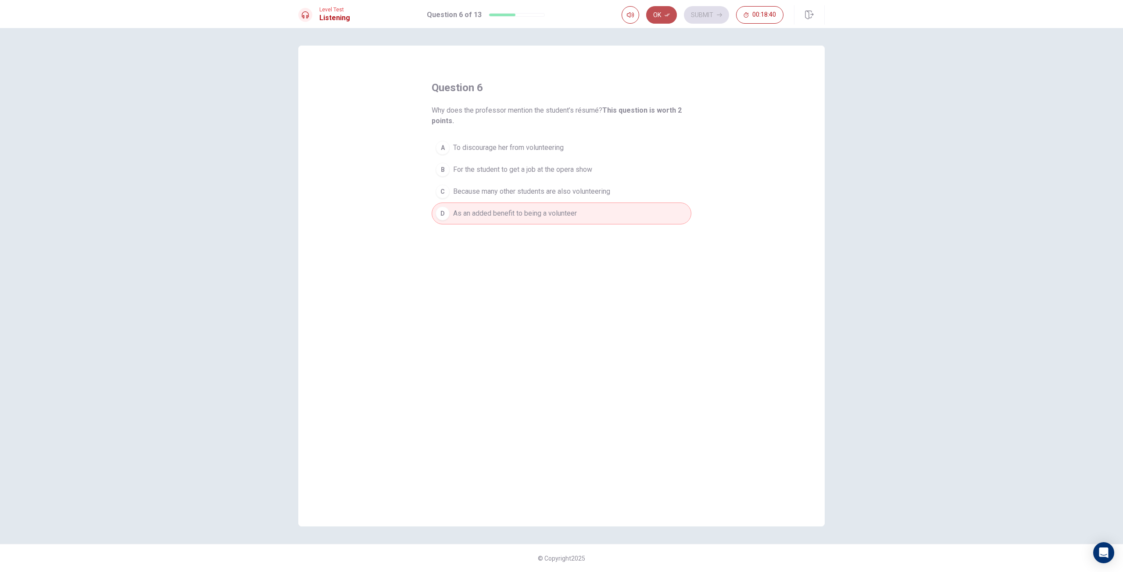
click at [665, 16] on icon "button" at bounding box center [667, 14] width 5 height 5
click at [711, 7] on button "Submit" at bounding box center [706, 15] width 45 height 18
click at [552, 145] on span "The student is incredibly happy that things have turned out this way" at bounding box center [555, 148] width 205 height 11
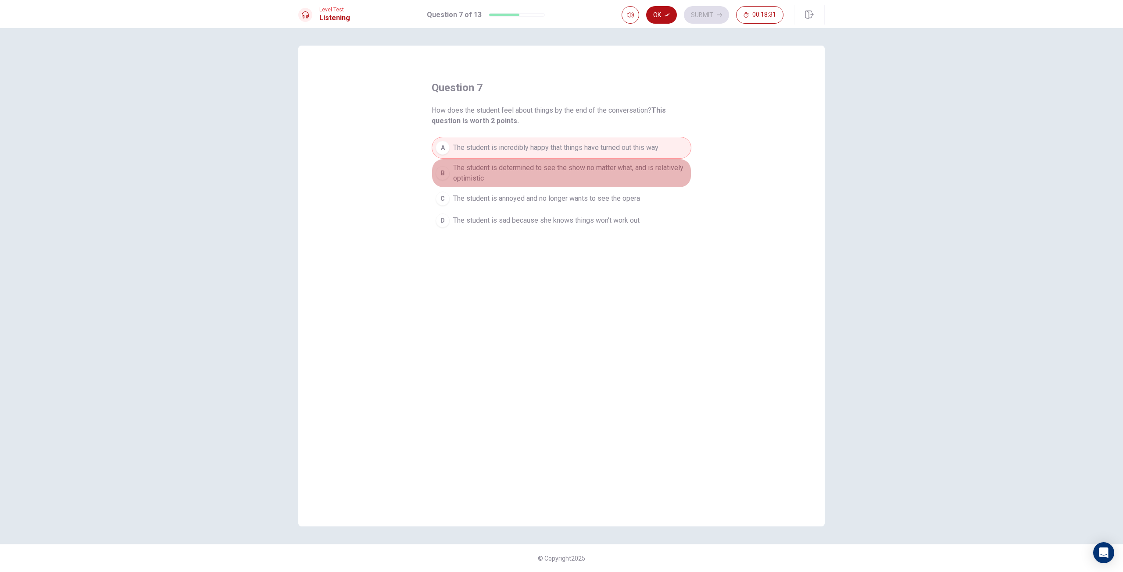
click at [538, 162] on button "B The student is determined to see the show no matter what, and is relatively o…" at bounding box center [562, 173] width 260 height 29
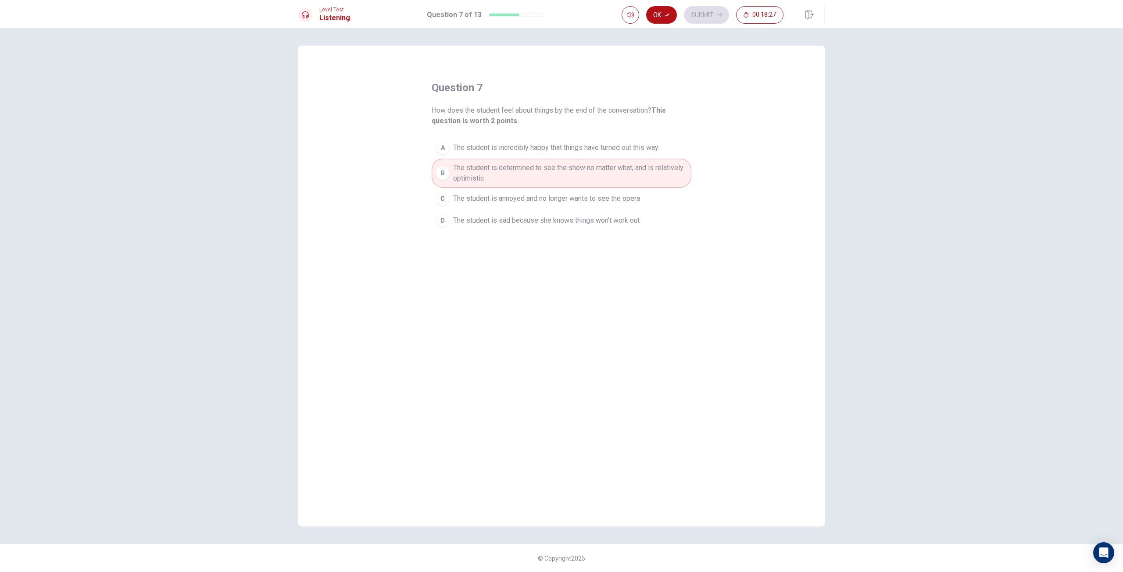
click at [532, 136] on div "question 7 How does the student feel about things by the end of the conversatio…" at bounding box center [562, 156] width 260 height 151
click at [523, 140] on button "A The student is incredibly happy that things have turned out this way" at bounding box center [562, 148] width 260 height 22
click at [658, 23] on button "Ok" at bounding box center [661, 15] width 31 height 18
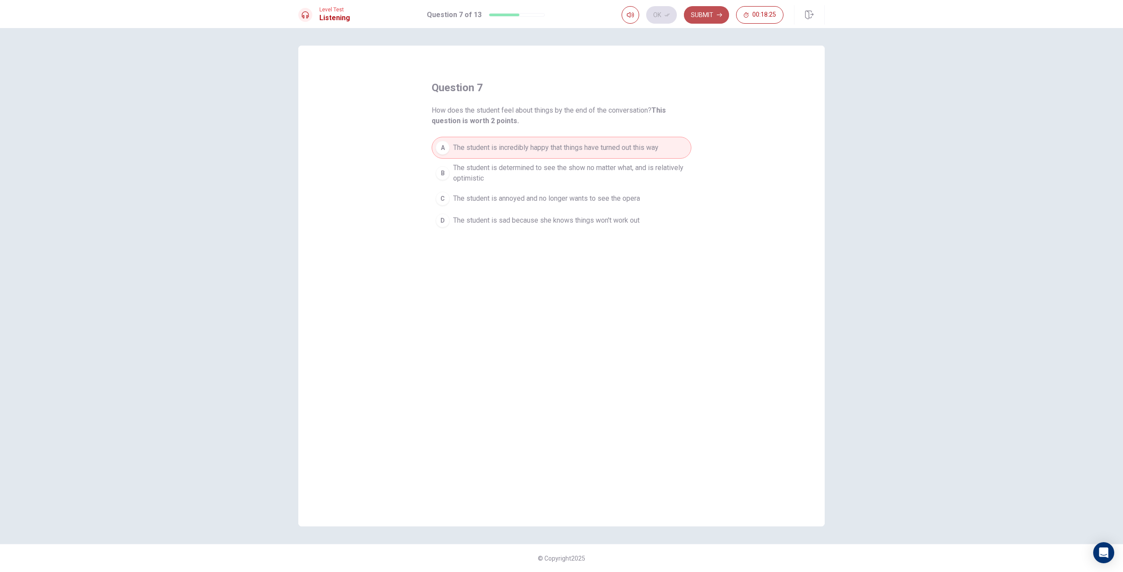
click at [705, 10] on button "Submit" at bounding box center [706, 15] width 45 height 18
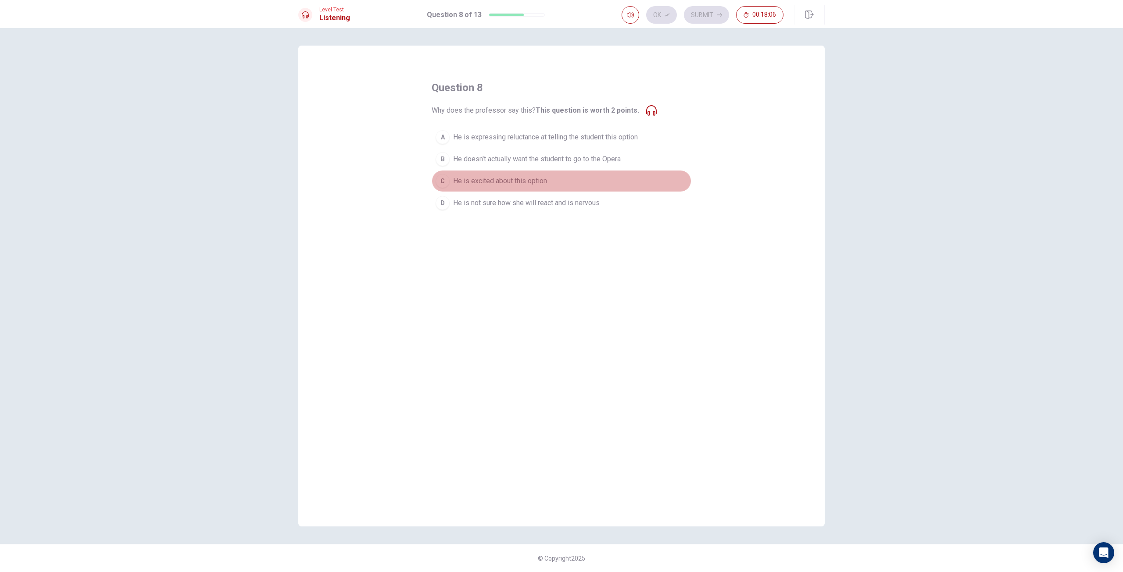
click at [508, 180] on span "He is excited about this option" at bounding box center [500, 181] width 94 height 11
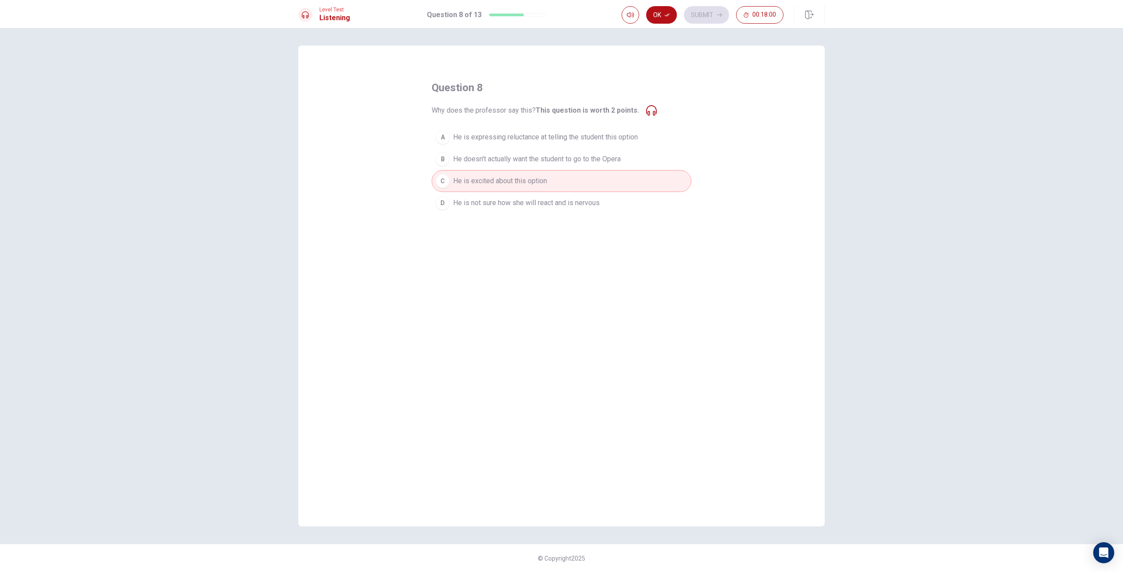
click at [499, 205] on span "He is not sure how she will react and is nervous" at bounding box center [526, 203] width 146 height 11
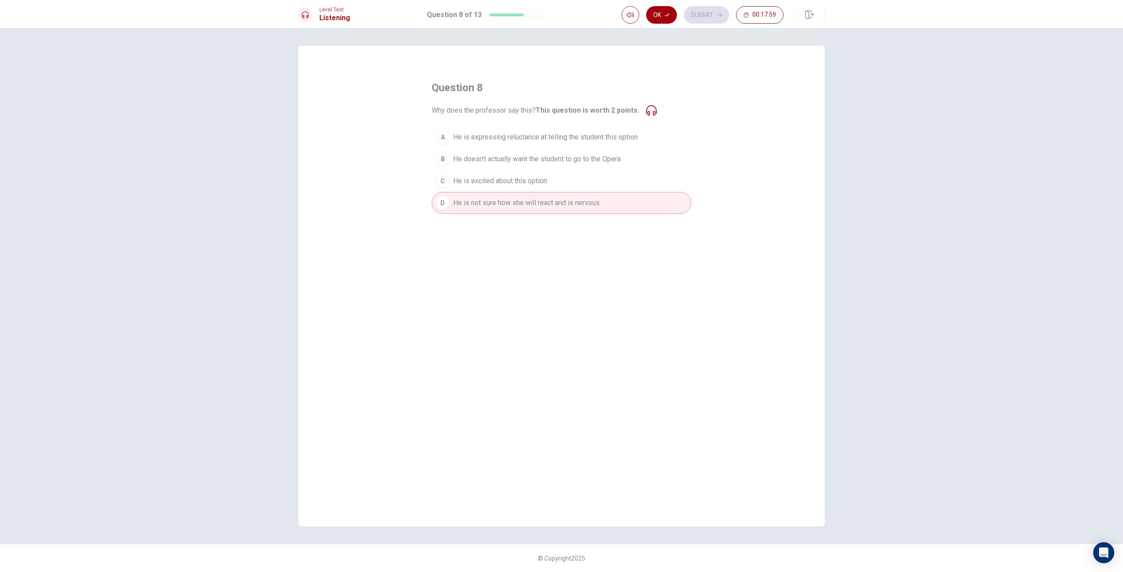
click at [668, 19] on button "Ok" at bounding box center [661, 15] width 31 height 18
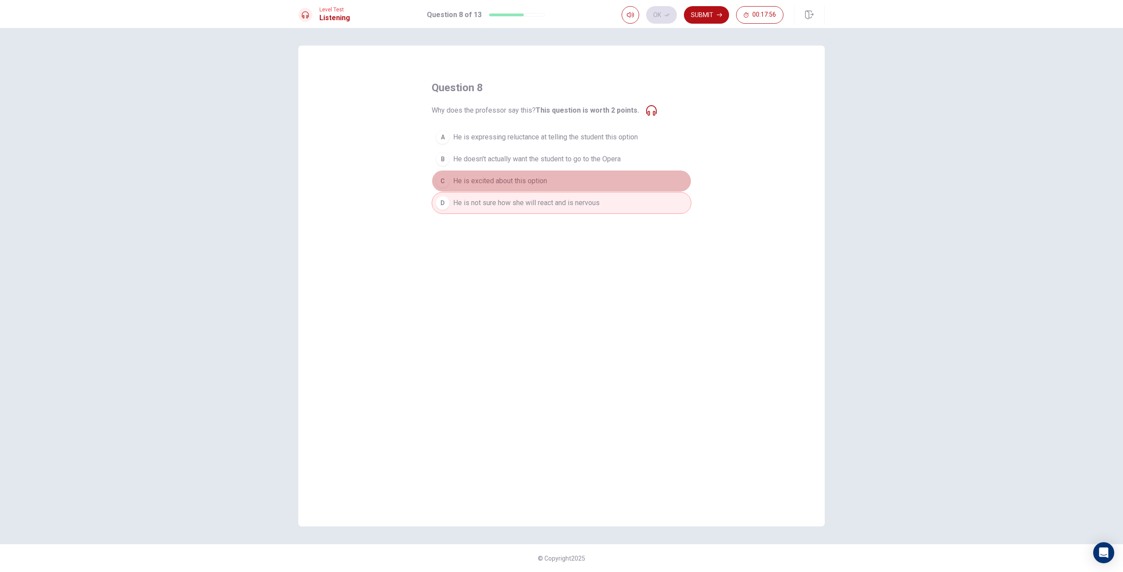
click at [490, 189] on button "C He is excited about this option" at bounding box center [562, 181] width 260 height 22
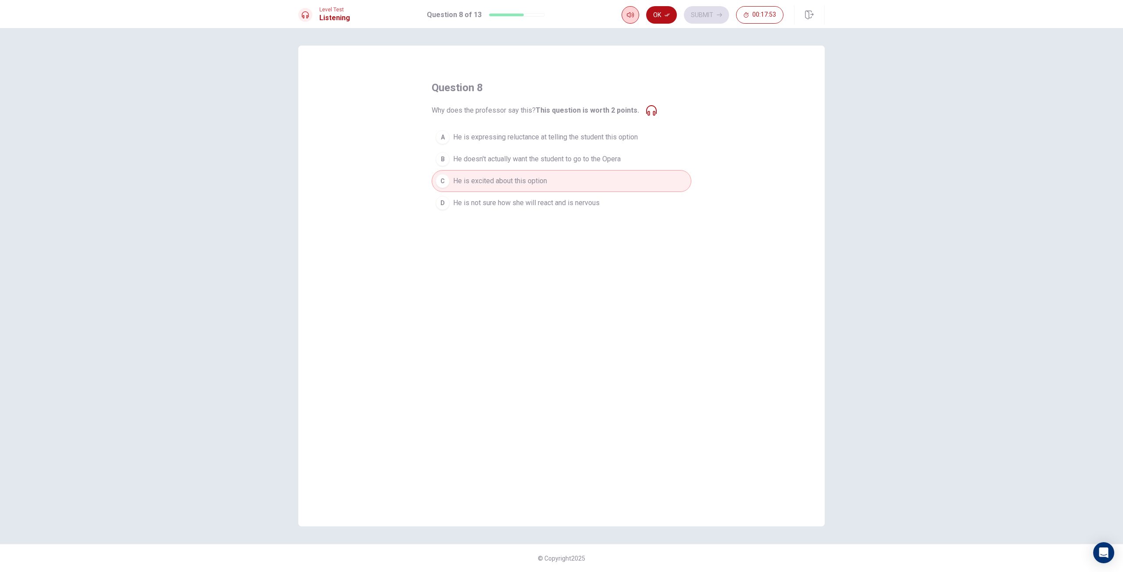
click at [632, 15] on icon "button" at bounding box center [630, 14] width 7 height 7
click at [515, 208] on span "He is not sure how she will react and is nervous" at bounding box center [526, 203] width 146 height 11
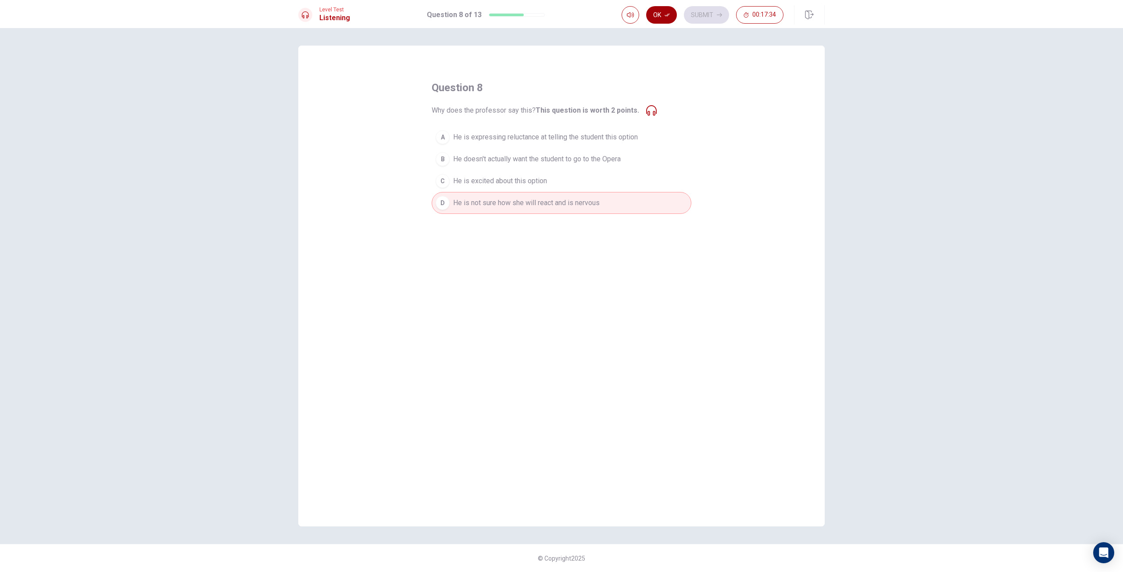
click at [665, 17] on icon "button" at bounding box center [667, 14] width 5 height 5
click at [710, 19] on button "Submit" at bounding box center [706, 15] width 45 height 18
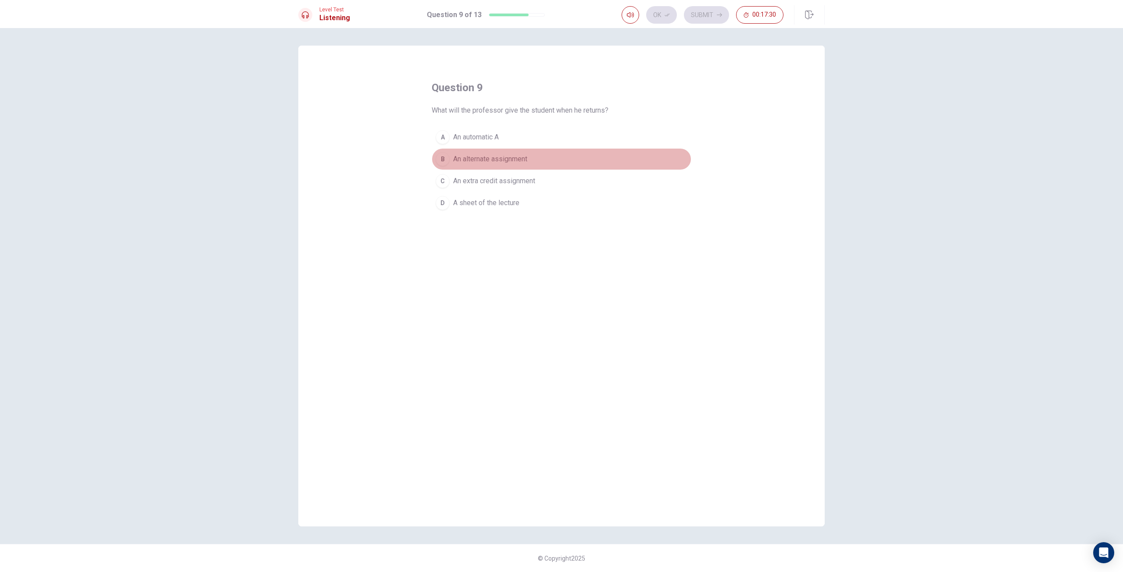
click at [519, 159] on span "An alternate assignment" at bounding box center [490, 159] width 74 height 11
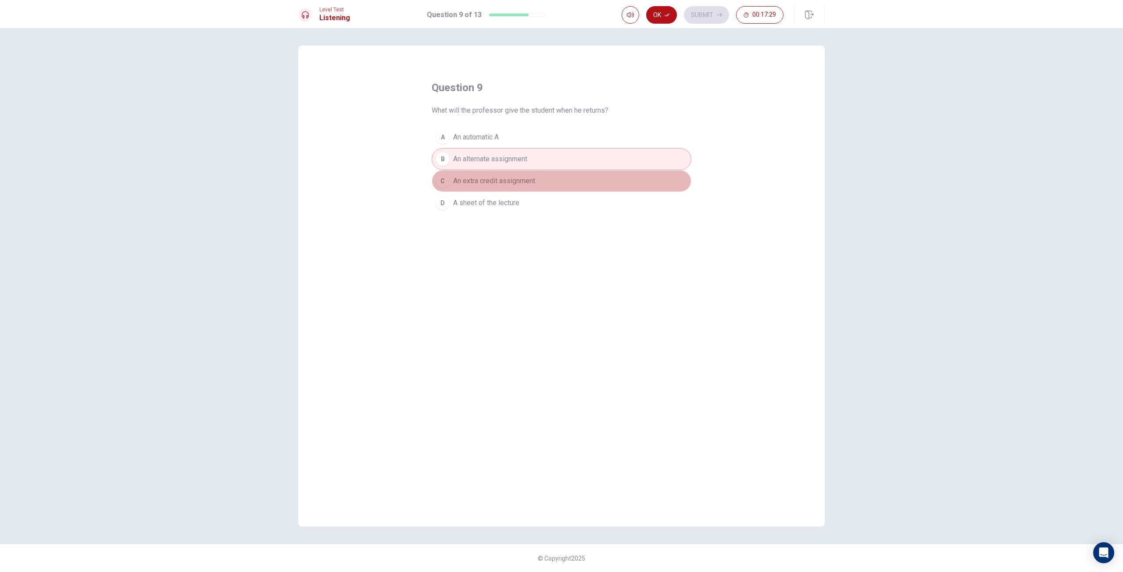
click at [521, 180] on span "An extra credit assignment" at bounding box center [494, 181] width 82 height 11
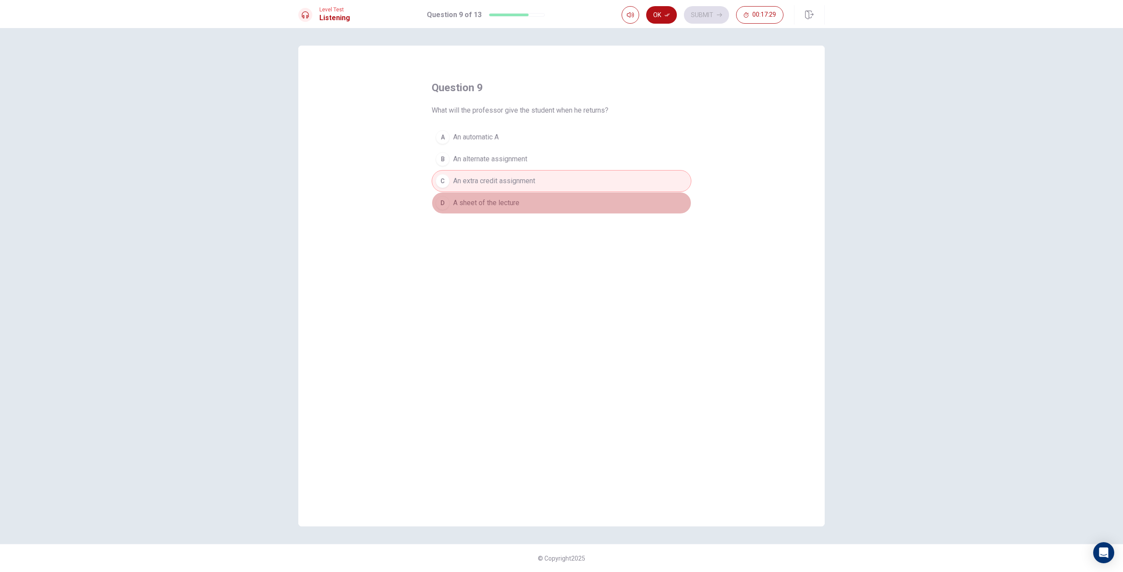
click at [513, 201] on span "A sheet of the lecture" at bounding box center [486, 203] width 66 height 11
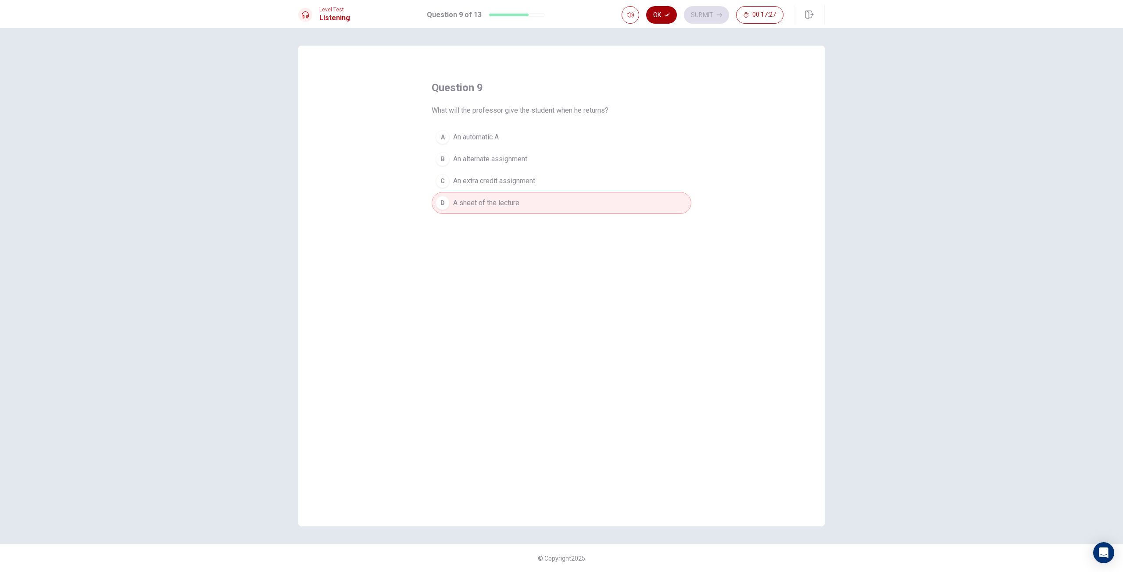
click at [663, 16] on button "Ok" at bounding box center [661, 15] width 31 height 18
click at [700, 16] on button "Submit" at bounding box center [706, 15] width 45 height 18
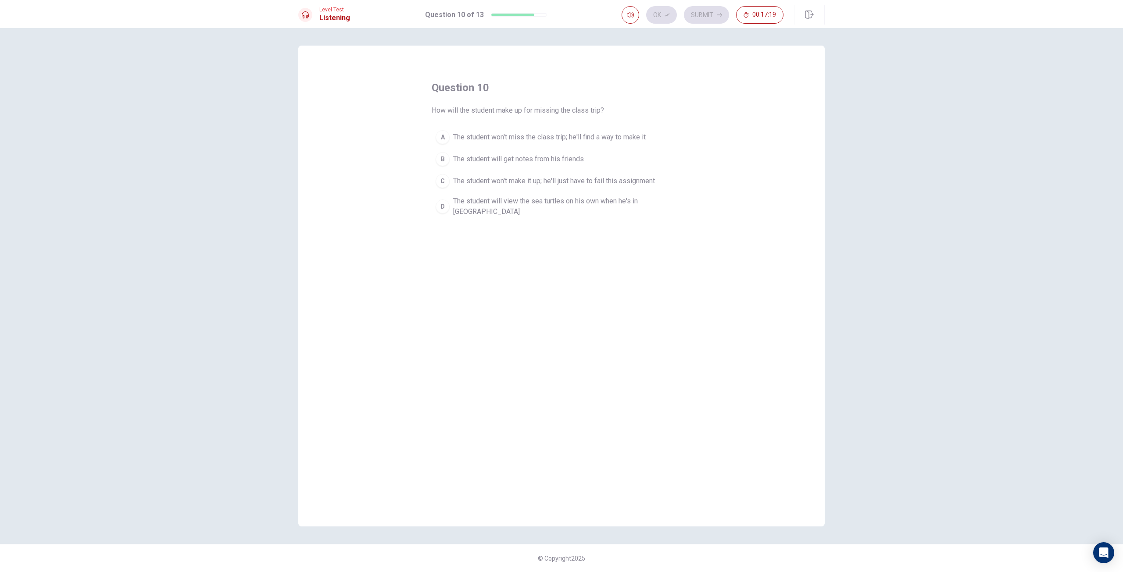
click at [464, 204] on span "The student will view the sea turtles on his own when he's in [GEOGRAPHIC_DATA]" at bounding box center [570, 206] width 234 height 21
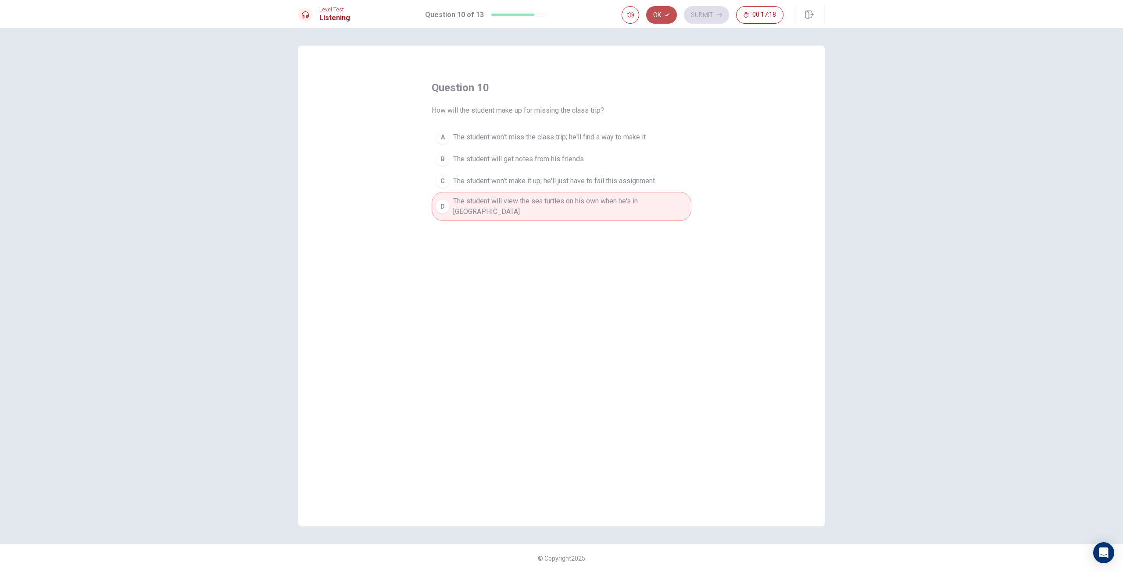
click at [664, 19] on button "Ok" at bounding box center [661, 15] width 31 height 18
click at [700, 21] on button "Submit" at bounding box center [706, 15] width 45 height 18
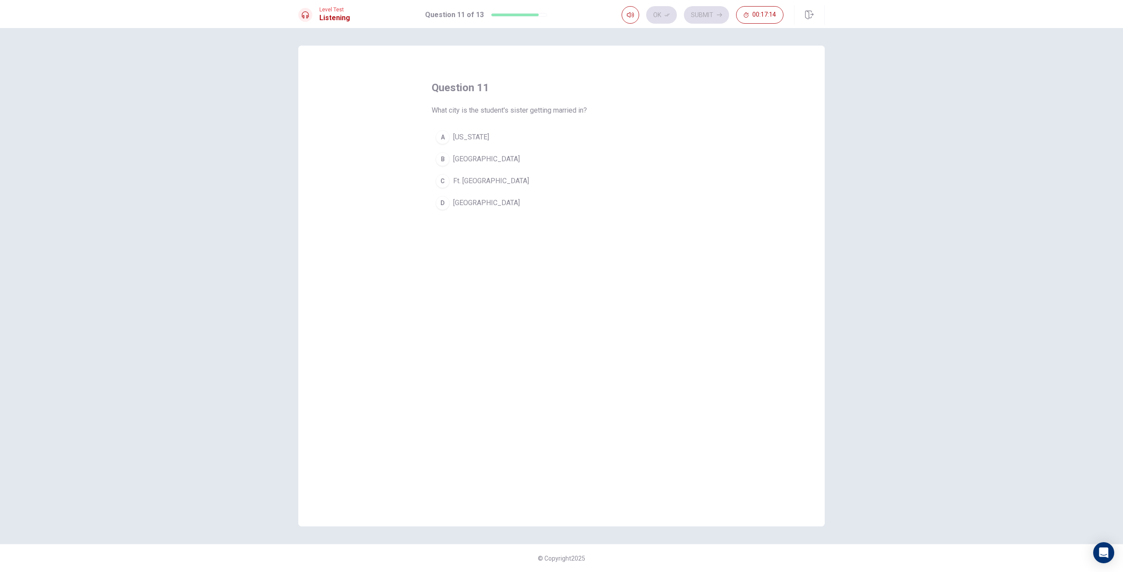
click at [466, 200] on span "[GEOGRAPHIC_DATA]" at bounding box center [486, 203] width 67 height 11
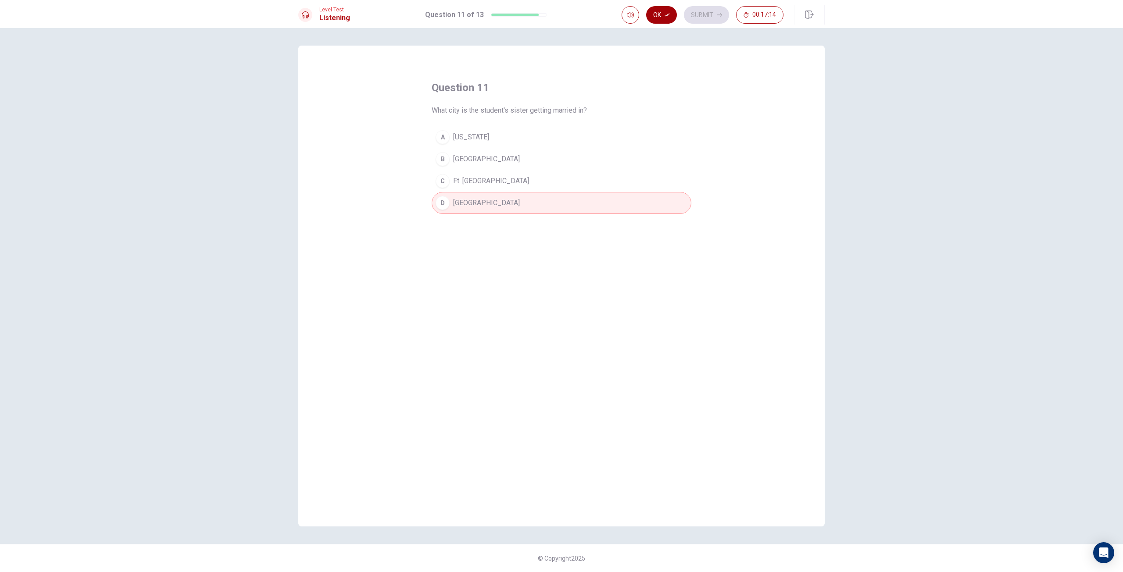
click at [658, 16] on button "Ok" at bounding box center [661, 15] width 31 height 18
click at [710, 10] on button "Submit" at bounding box center [706, 15] width 45 height 18
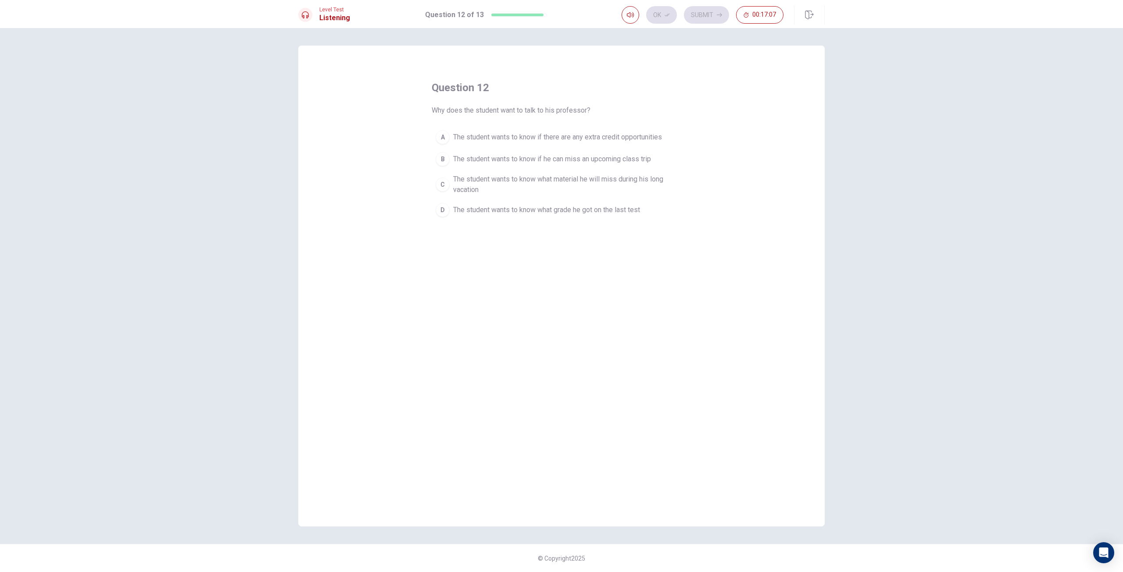
click at [557, 157] on span "The student wants to know if he can miss an upcoming class trip" at bounding box center [552, 159] width 198 height 11
click at [654, 7] on button "Ok" at bounding box center [661, 15] width 31 height 18
click at [709, 15] on button "Submit" at bounding box center [706, 15] width 45 height 18
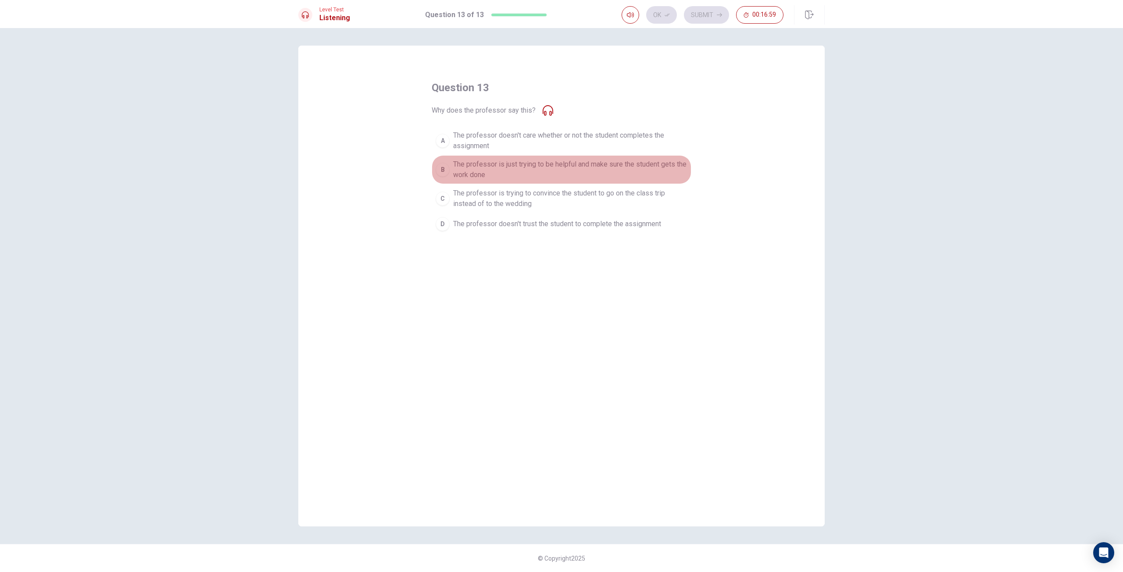
click at [488, 173] on span "The professor is just trying to be helpful and make sure the student gets the w…" at bounding box center [570, 169] width 234 height 21
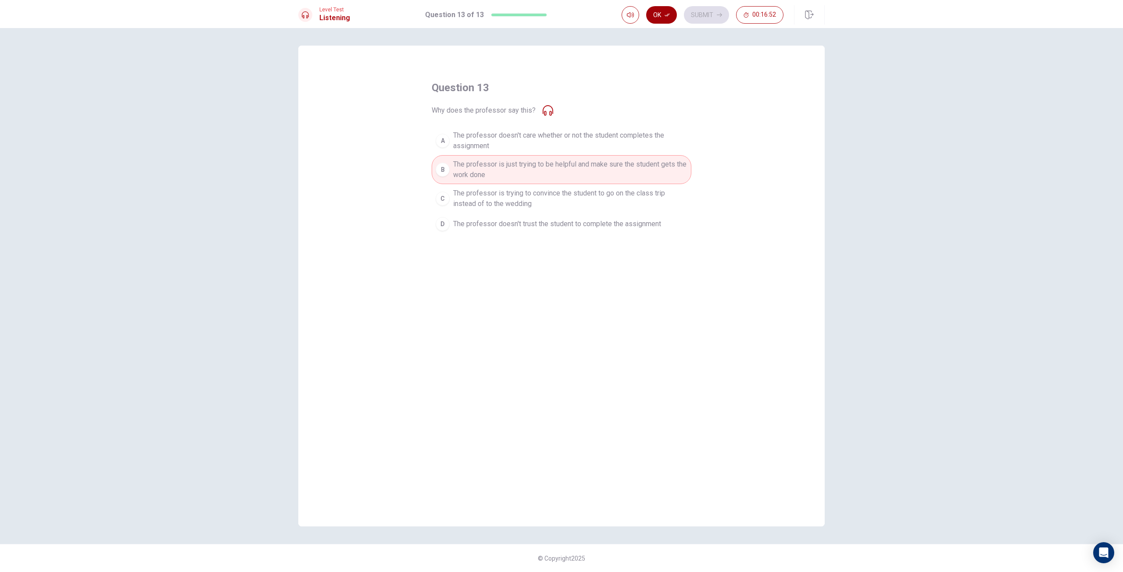
click at [661, 20] on button "Ok" at bounding box center [661, 15] width 31 height 18
click at [698, 13] on button "Submit" at bounding box center [706, 15] width 45 height 18
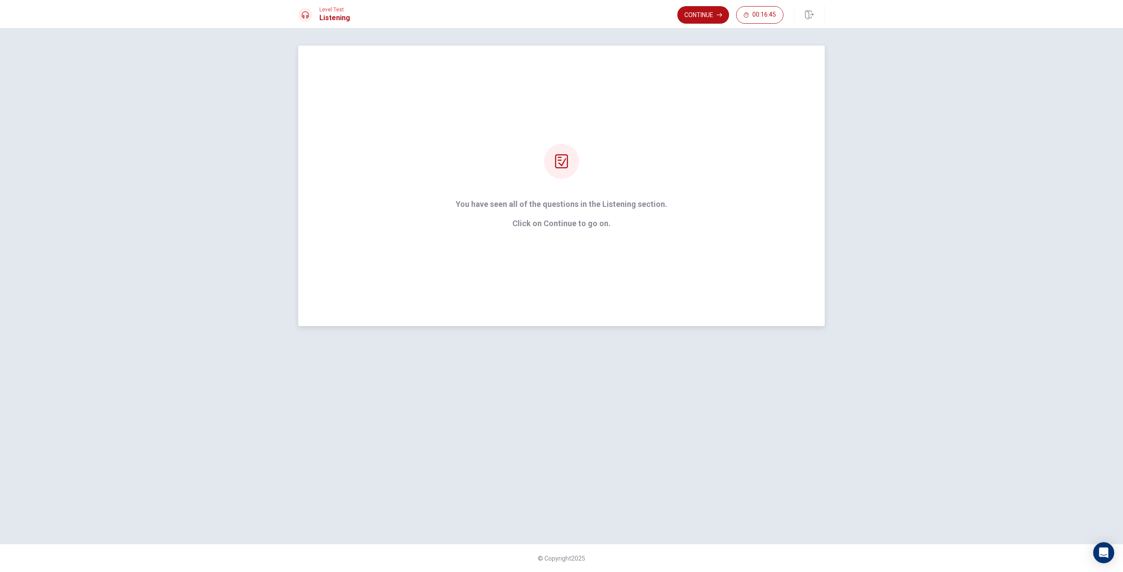
click at [588, 140] on div "You have seen all of the questions in the Listening section. Click on Continue …" at bounding box center [561, 186] width 526 height 281
click at [709, 14] on button "Continue" at bounding box center [703, 15] width 52 height 18
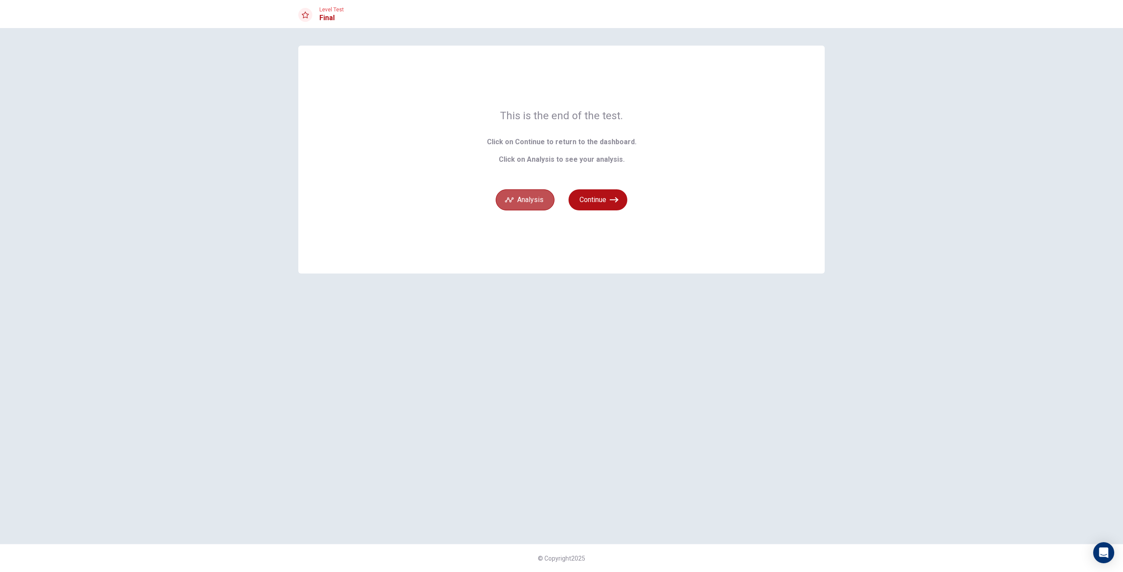
click at [530, 204] on button "Analysis" at bounding box center [525, 199] width 59 height 21
